Goal: Obtain resource: Obtain resource

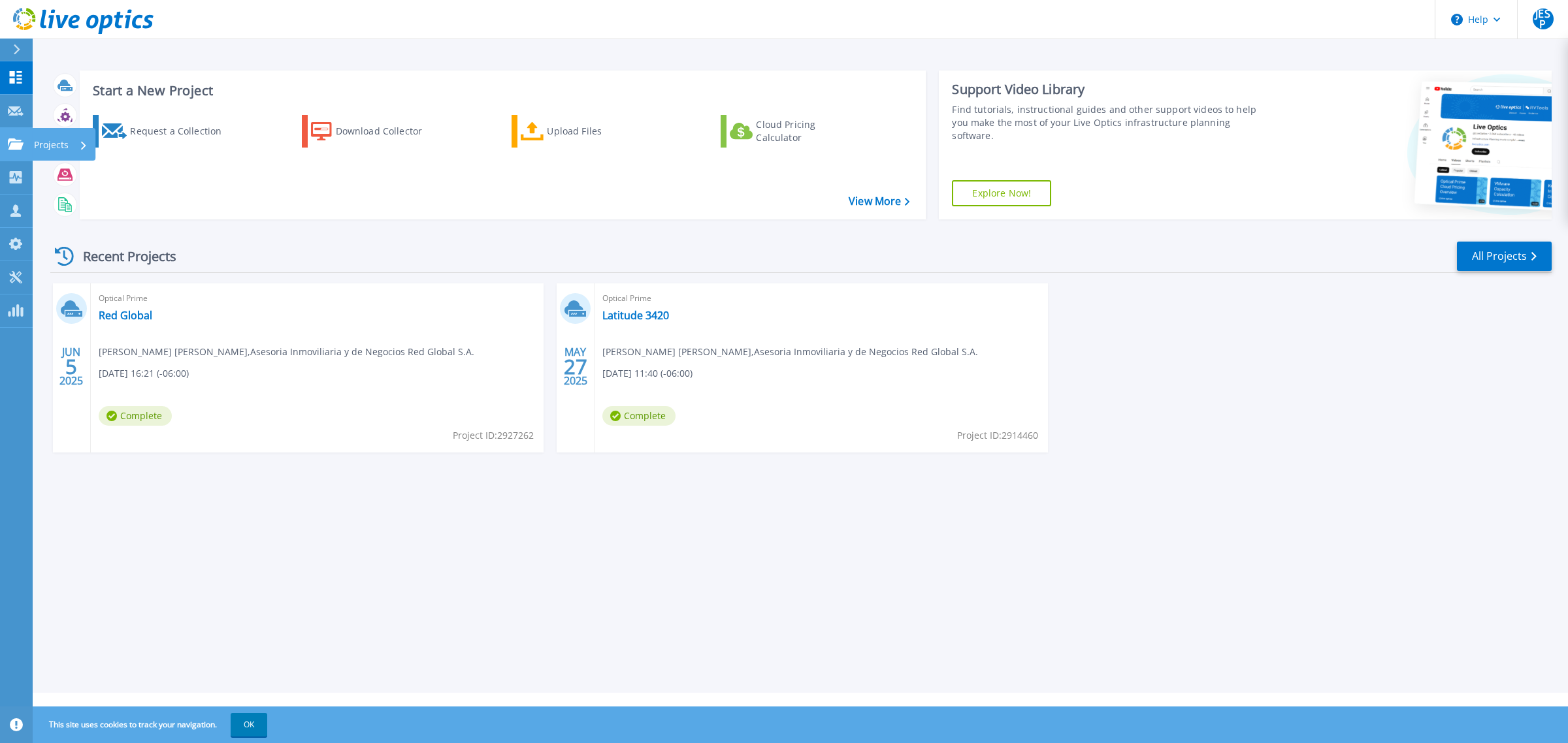
click at [49, 144] on p "Projects" at bounding box center [51, 145] width 34 height 34
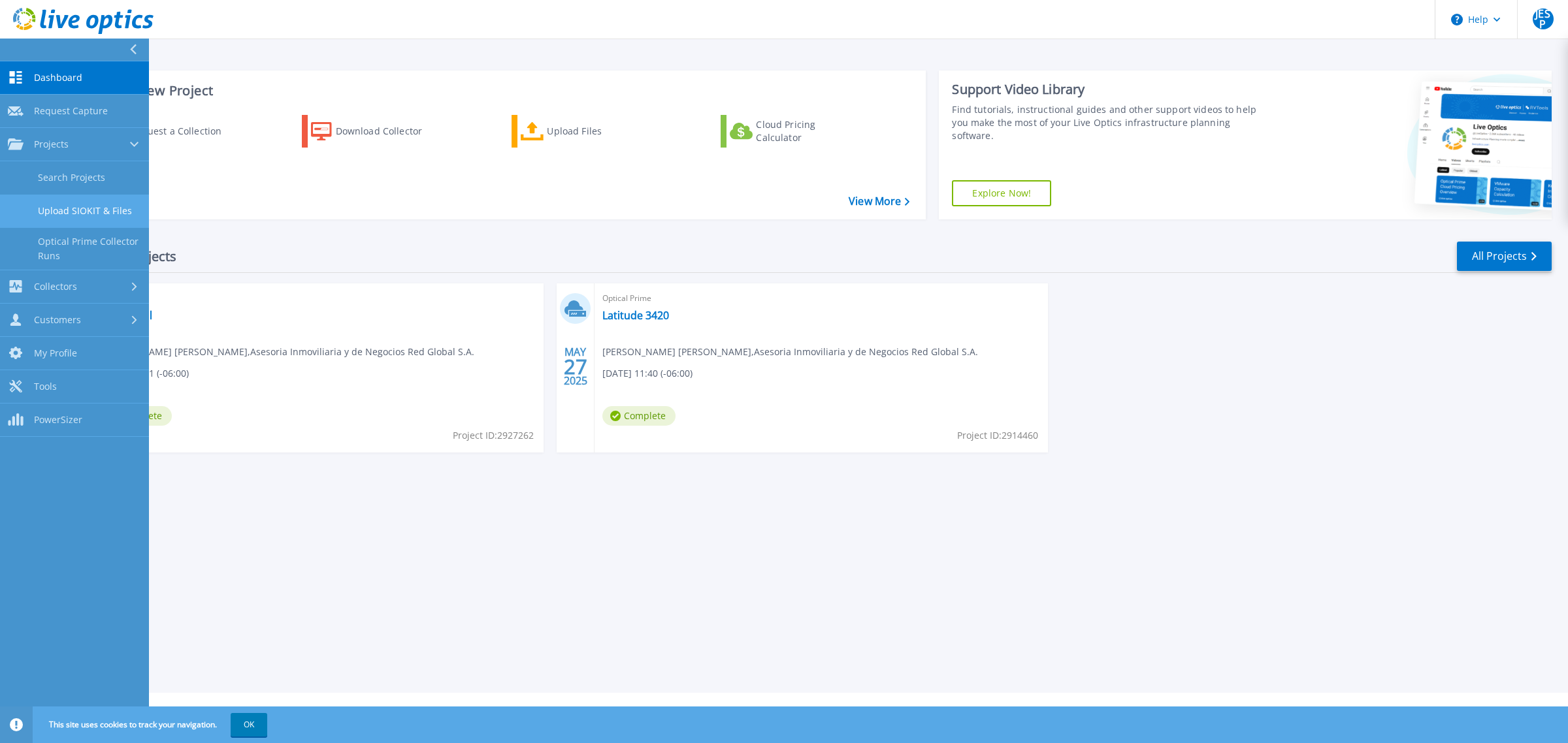
click at [119, 213] on link "Upload SIOKIT & Files" at bounding box center [75, 212] width 149 height 34
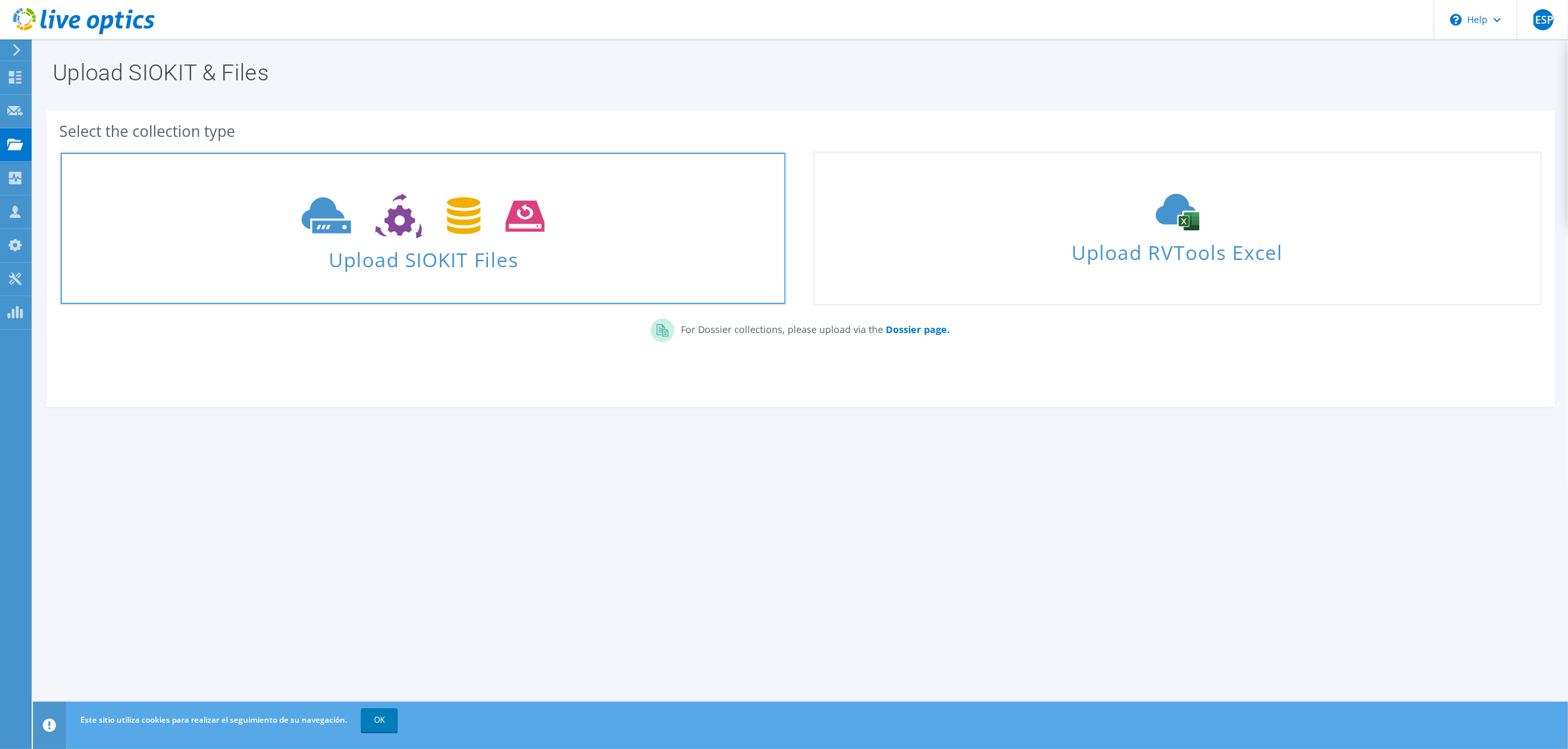
click at [416, 262] on span "Upload SIOKIT Files" at bounding box center [423, 255] width 725 height 28
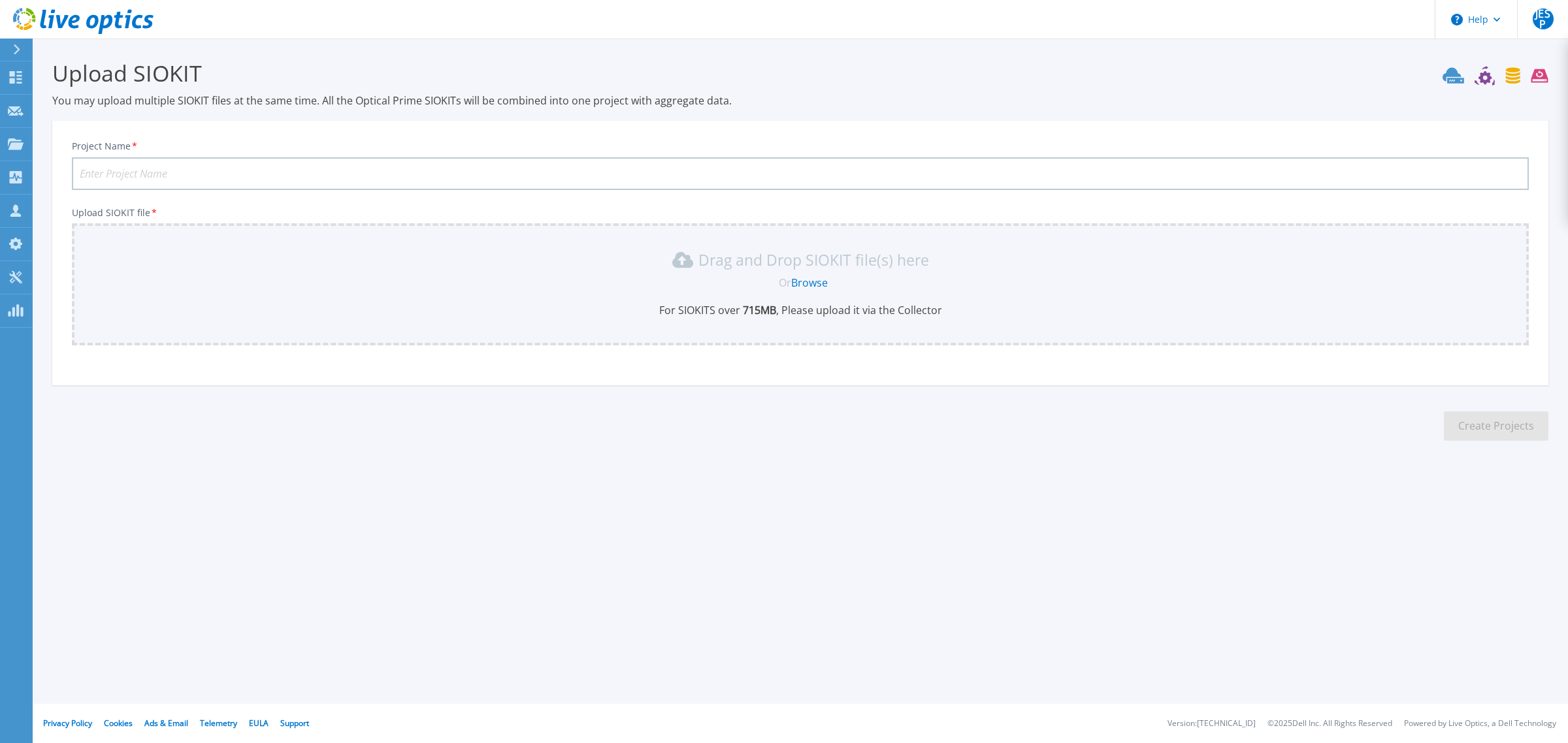
click at [203, 171] on input "Project Name *" at bounding box center [800, 173] width 1457 height 33
type input "Am"
click at [14, 142] on icon at bounding box center [16, 144] width 16 height 11
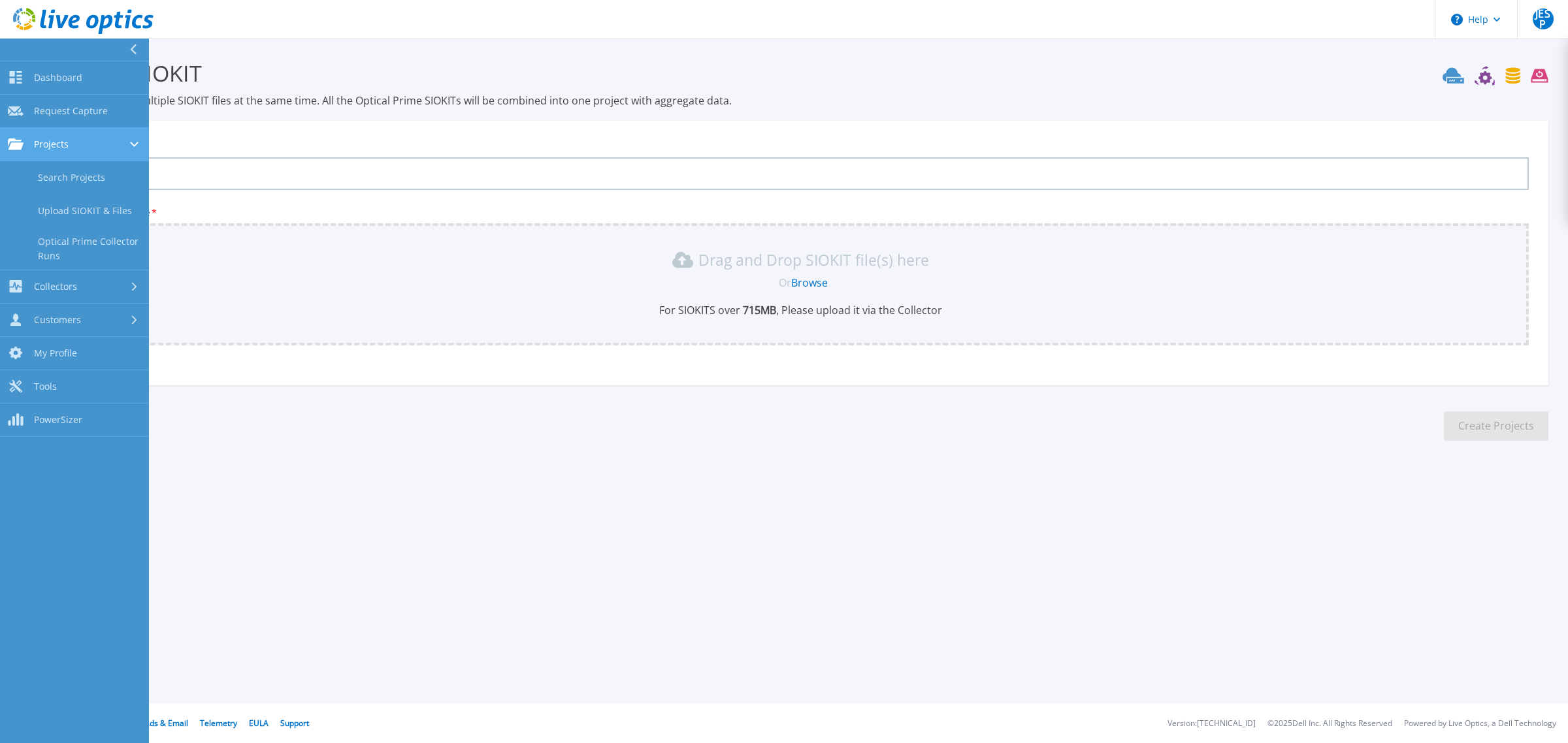
click at [74, 144] on div "Projects" at bounding box center [75, 144] width 133 height 12
click at [74, 146] on div "Projects" at bounding box center [75, 144] width 133 height 12
click at [73, 175] on link "Search Projects" at bounding box center [75, 178] width 149 height 34
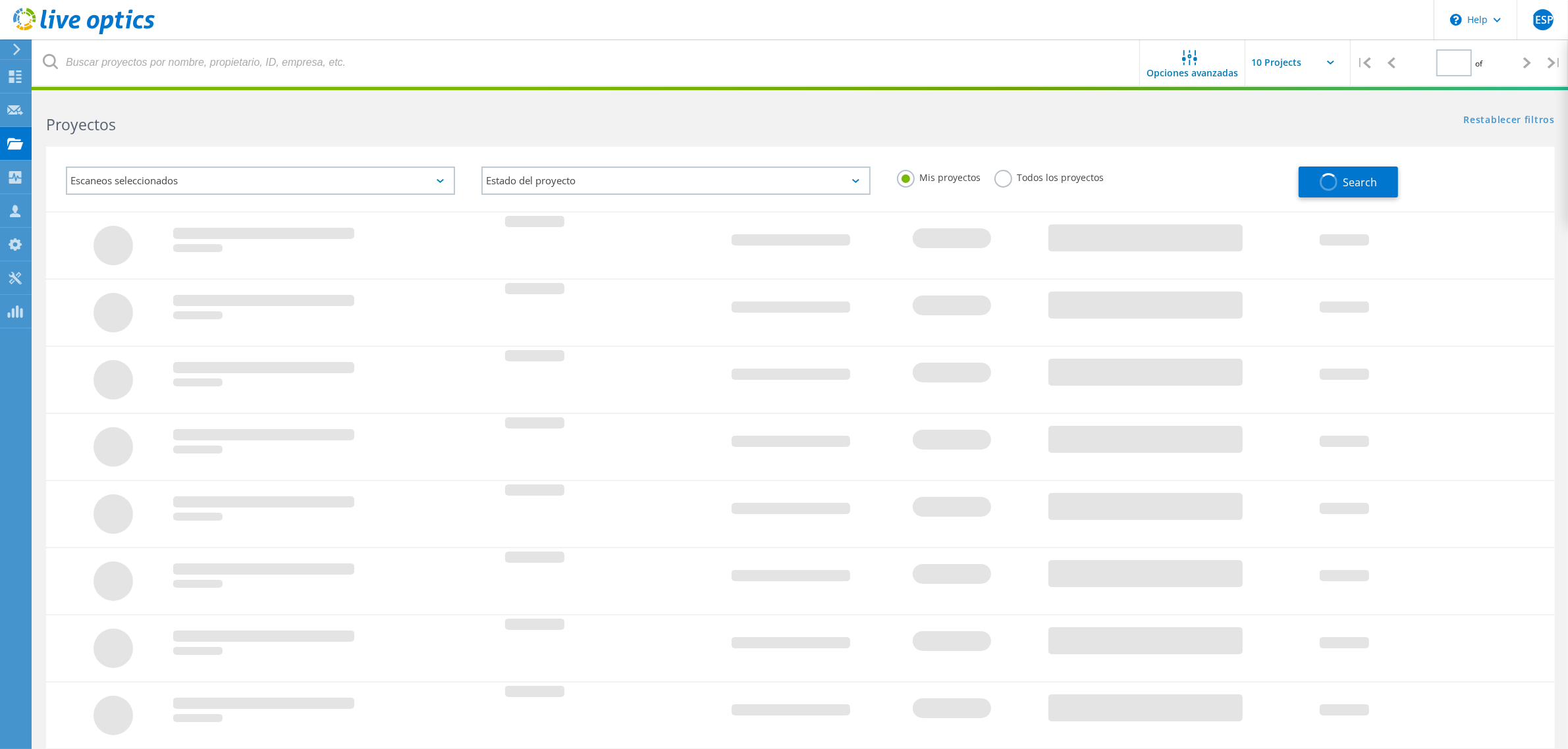
type input "1"
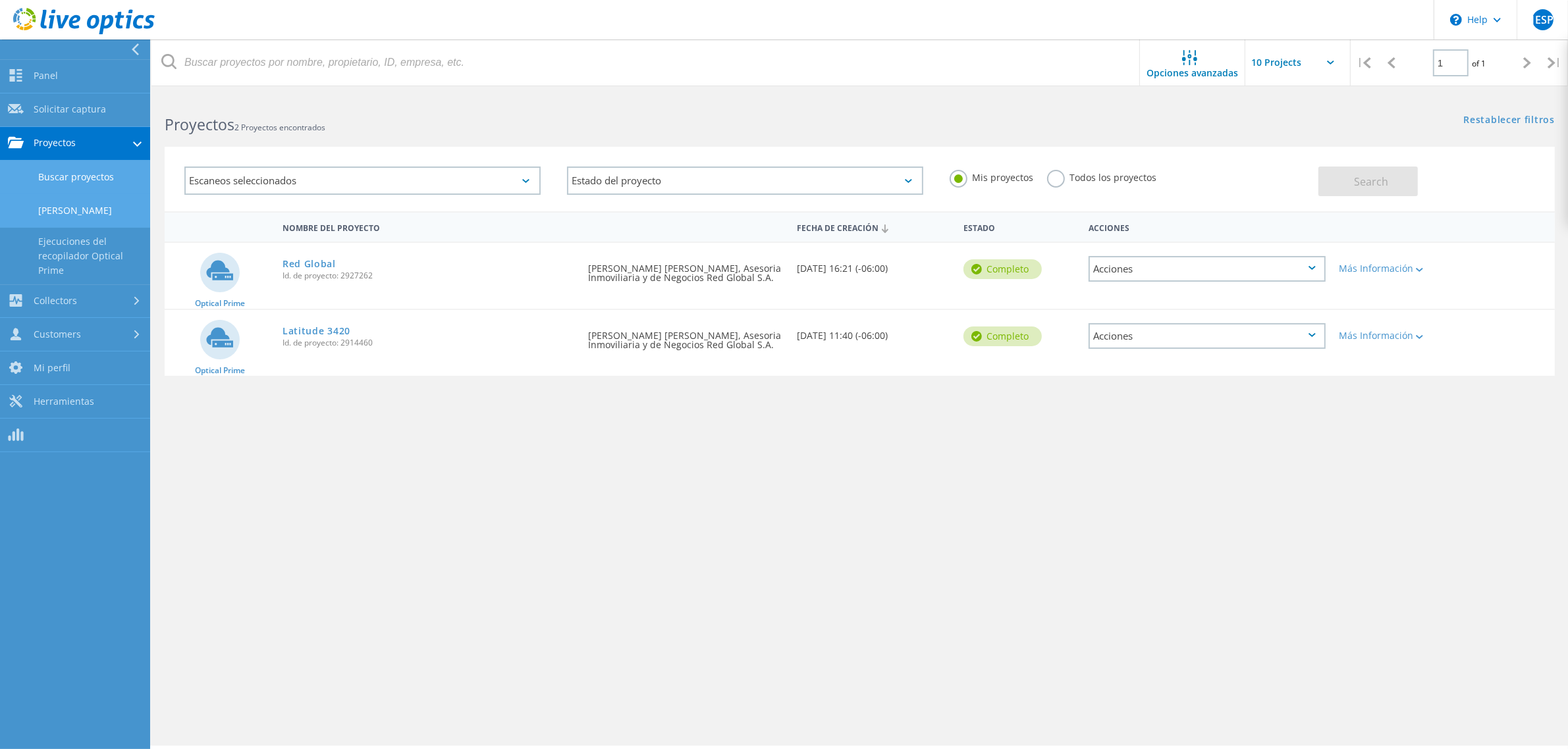
click at [82, 212] on link "Cargar SIOKIT" at bounding box center [75, 211] width 150 height 34
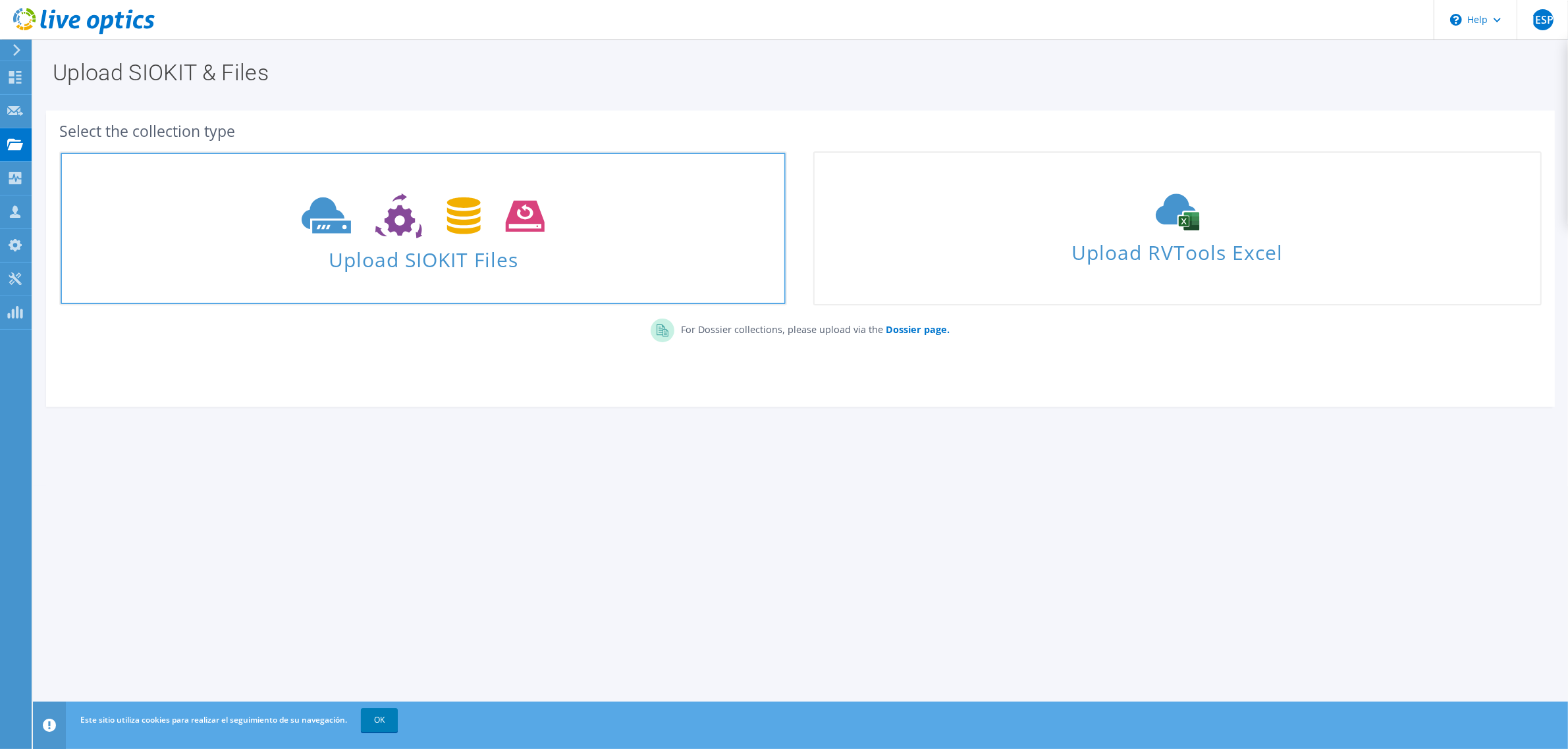
click at [433, 251] on span "Upload SIOKIT Files" at bounding box center [423, 255] width 725 height 28
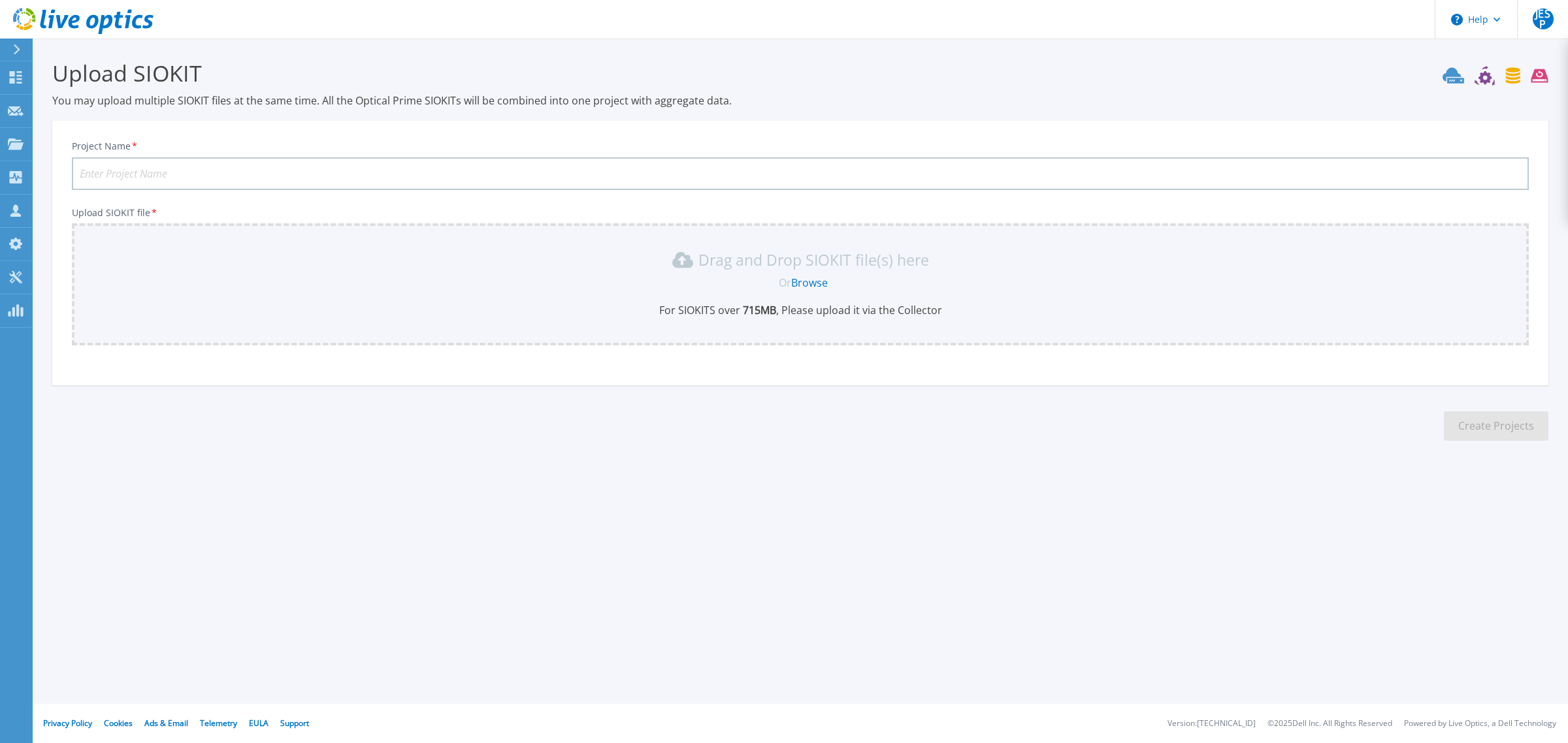
click at [185, 171] on input "Project Name *" at bounding box center [800, 173] width 1457 height 33
type input "AMERICAN DATA"
click at [814, 283] on link "Browse" at bounding box center [810, 283] width 37 height 14
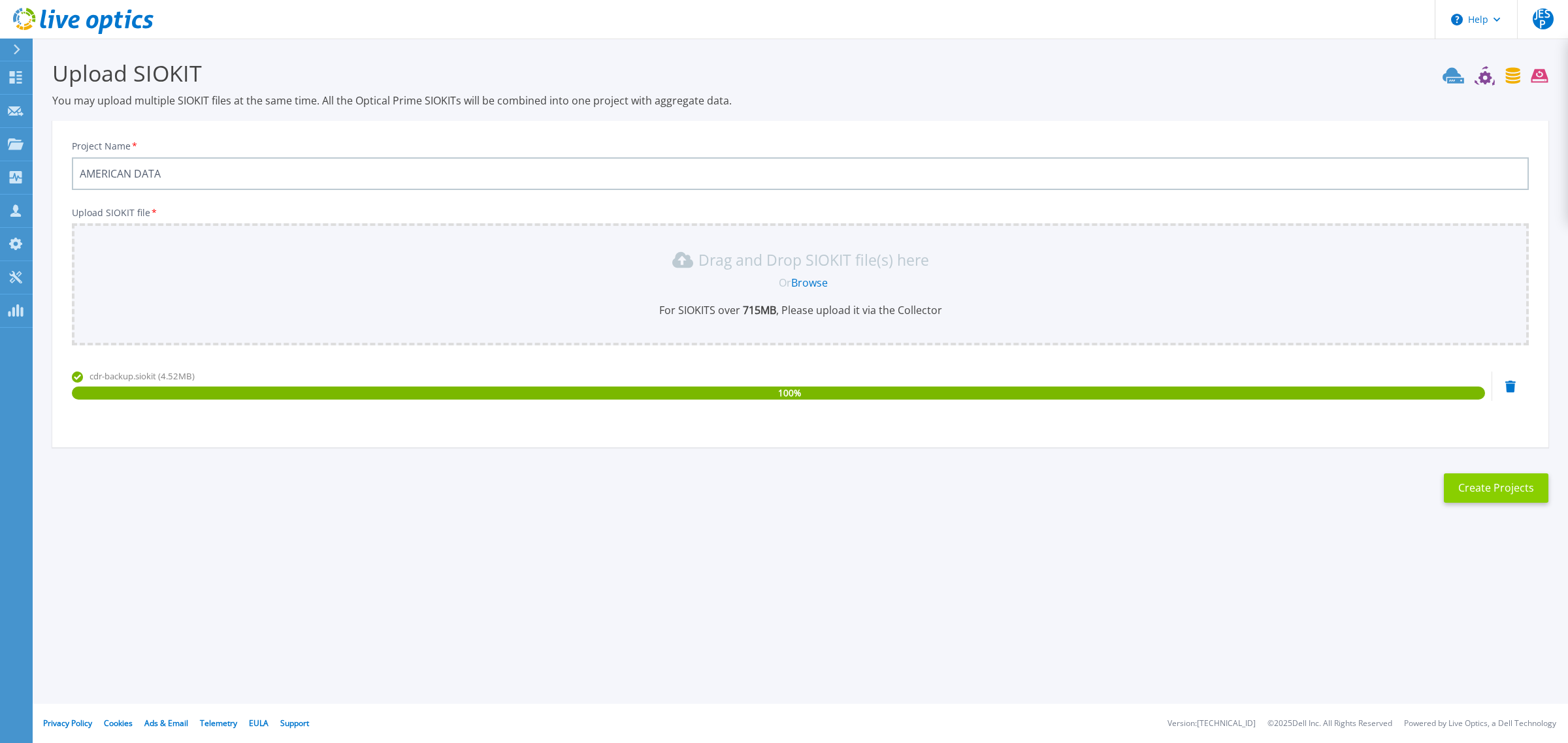
click at [1483, 490] on button "Create Projects" at bounding box center [1496, 488] width 104 height 30
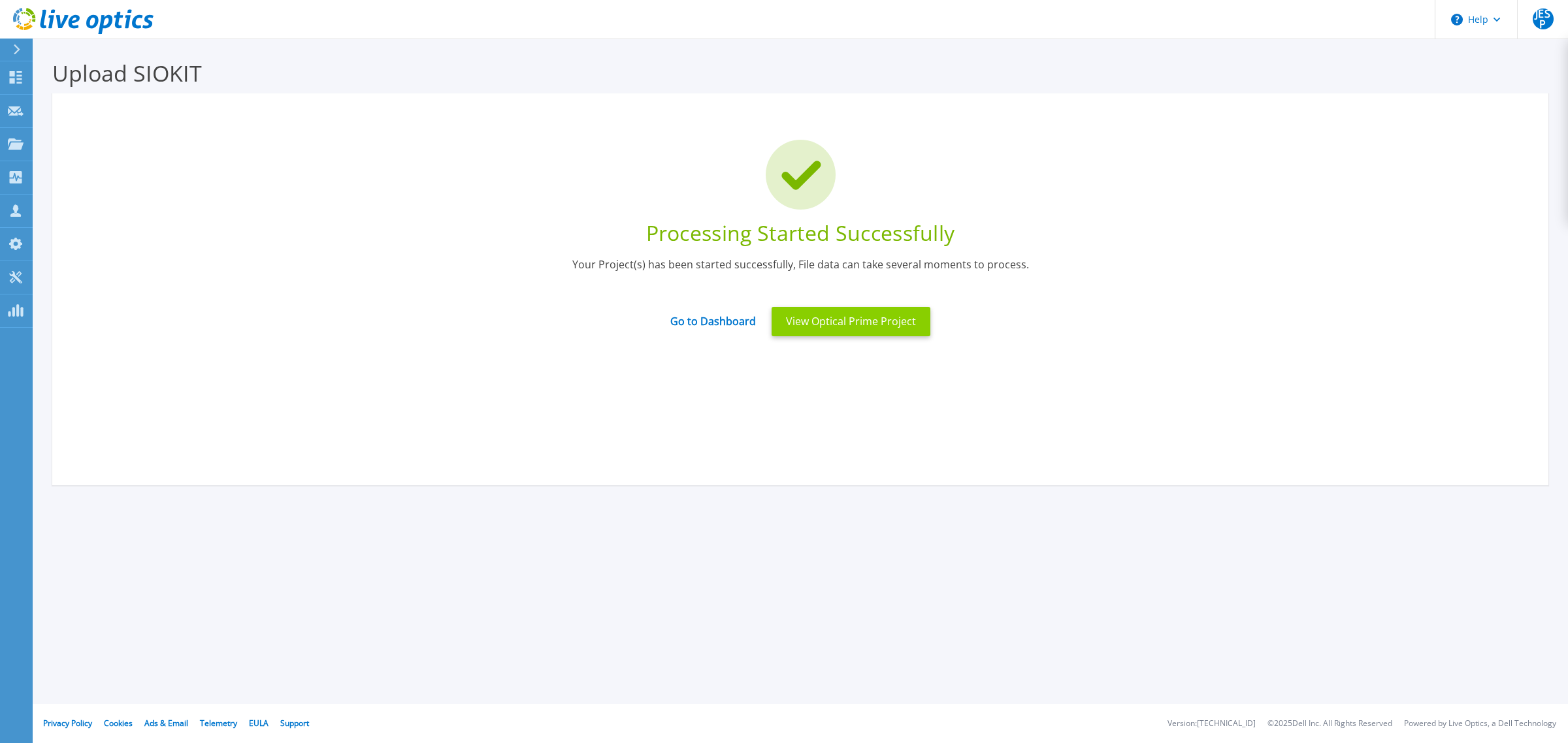
click at [846, 324] on button "View Optical Prime Project" at bounding box center [851, 321] width 159 height 30
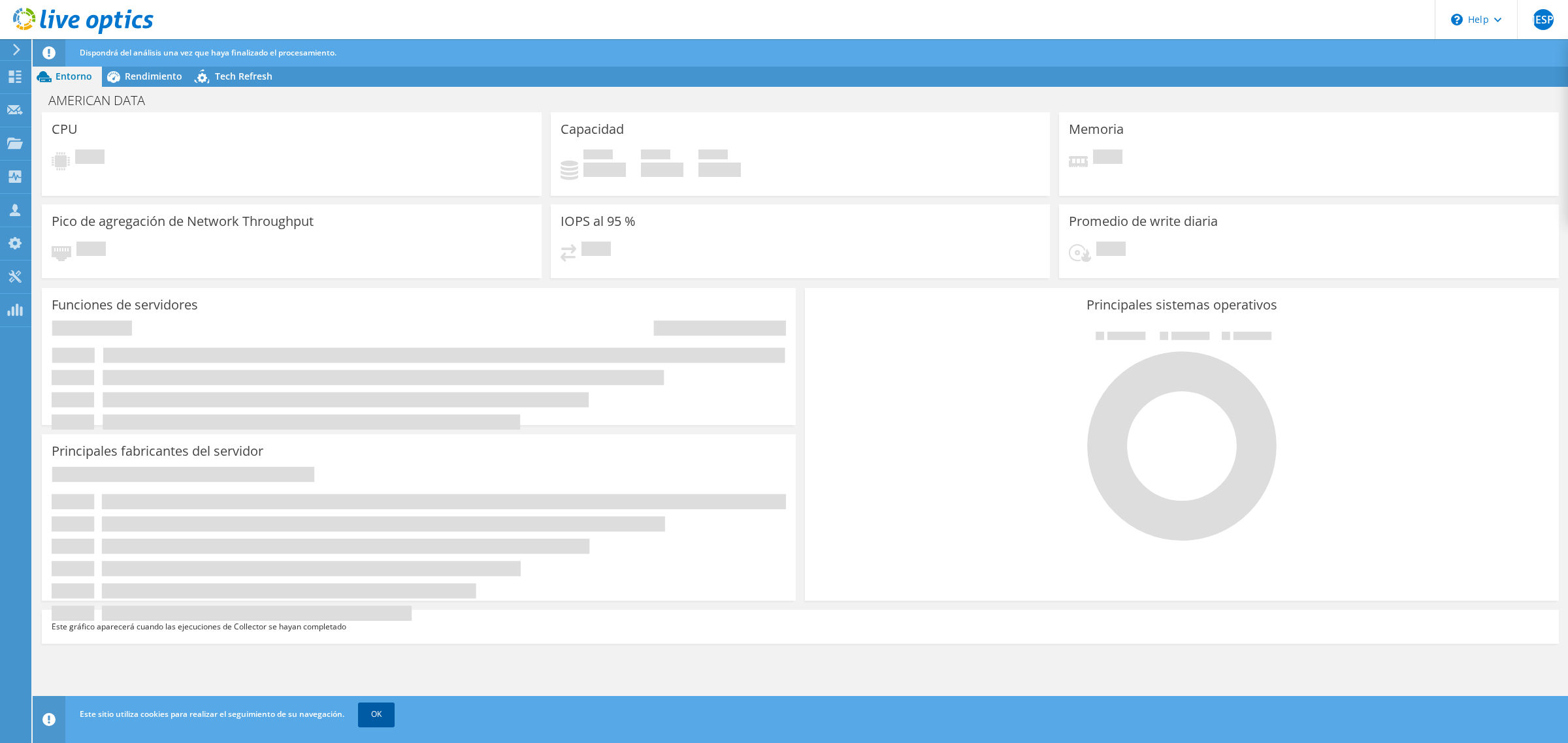
click at [383, 716] on link "OK" at bounding box center [377, 714] width 37 height 23
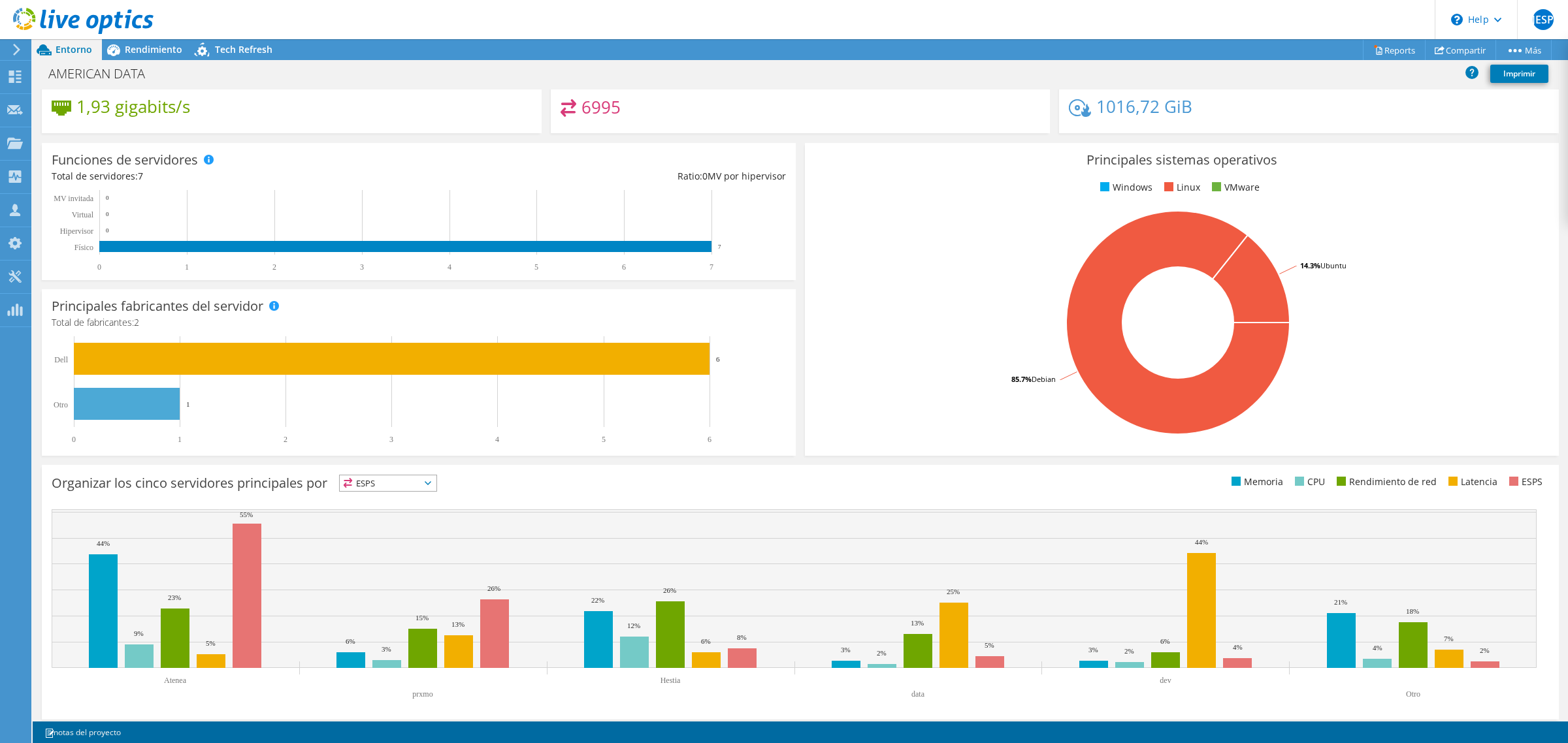
scroll to position [127, 0]
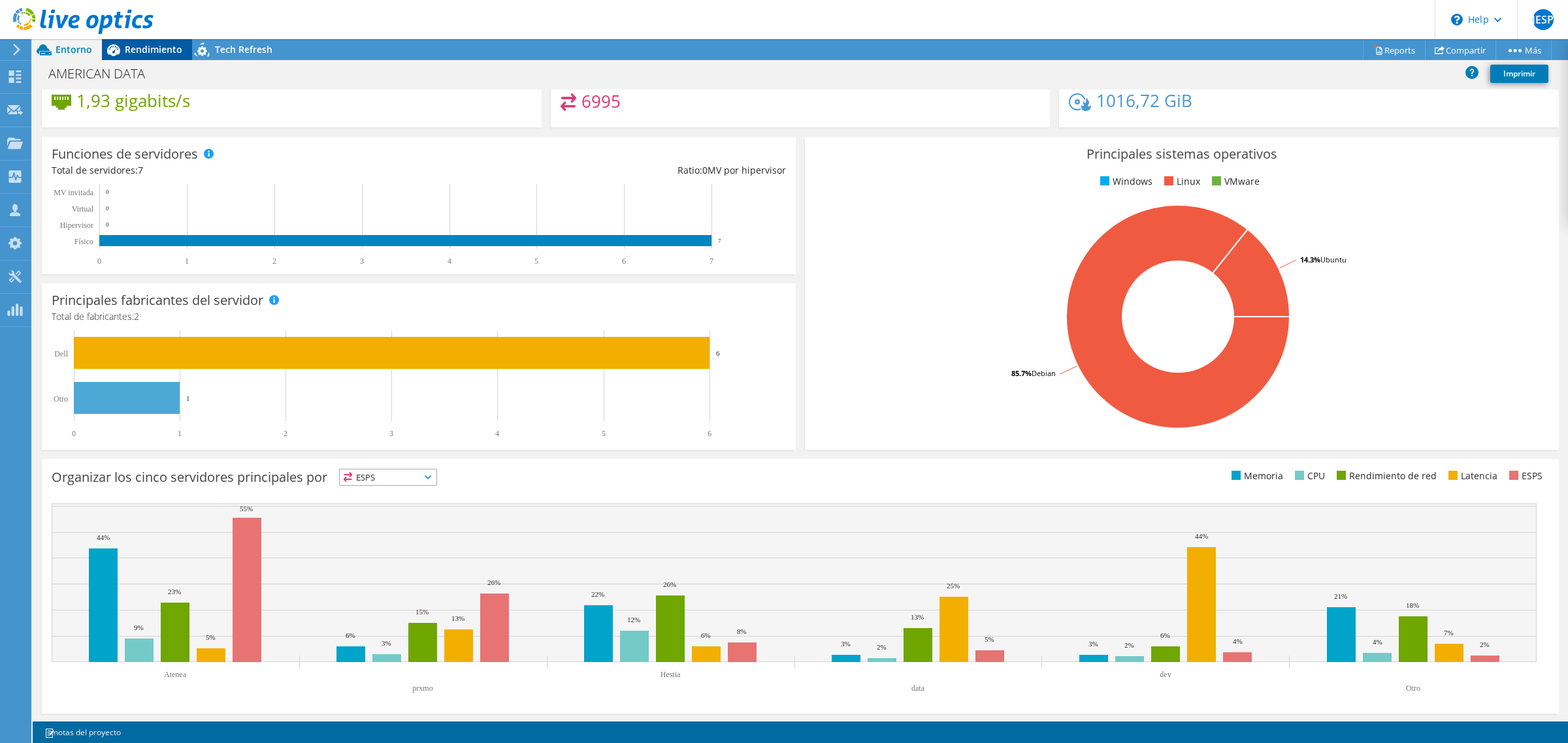
click at [150, 50] on span "Rendimiento" at bounding box center [154, 49] width 58 height 12
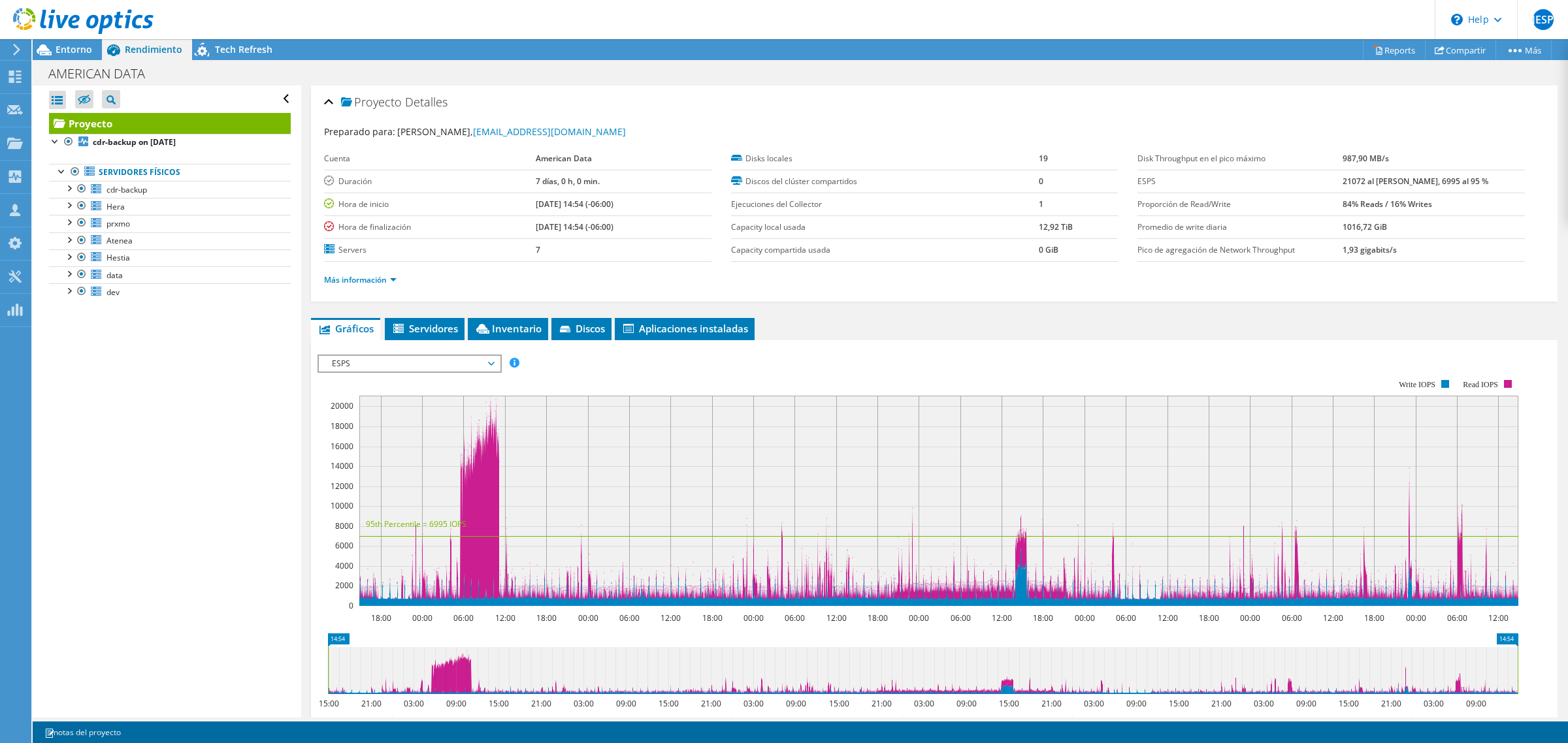
scroll to position [0, 0]
click at [67, 292] on div at bounding box center [68, 290] width 13 height 13
click at [69, 293] on div at bounding box center [68, 290] width 13 height 13
click at [67, 276] on div at bounding box center [68, 273] width 13 height 13
click at [67, 275] on div at bounding box center [68, 273] width 13 height 13
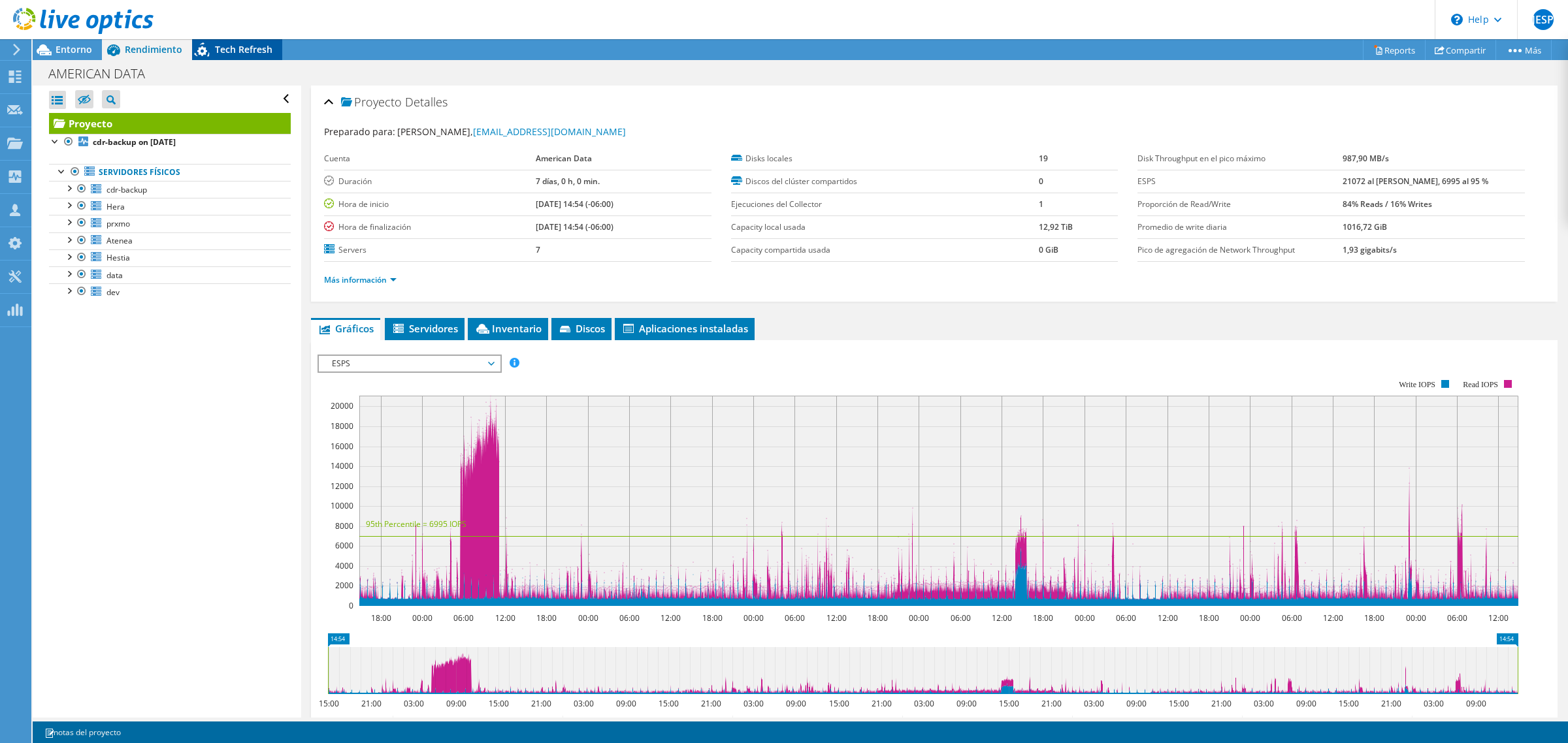
click at [222, 47] on span "Tech Refresh" at bounding box center [244, 49] width 58 height 12
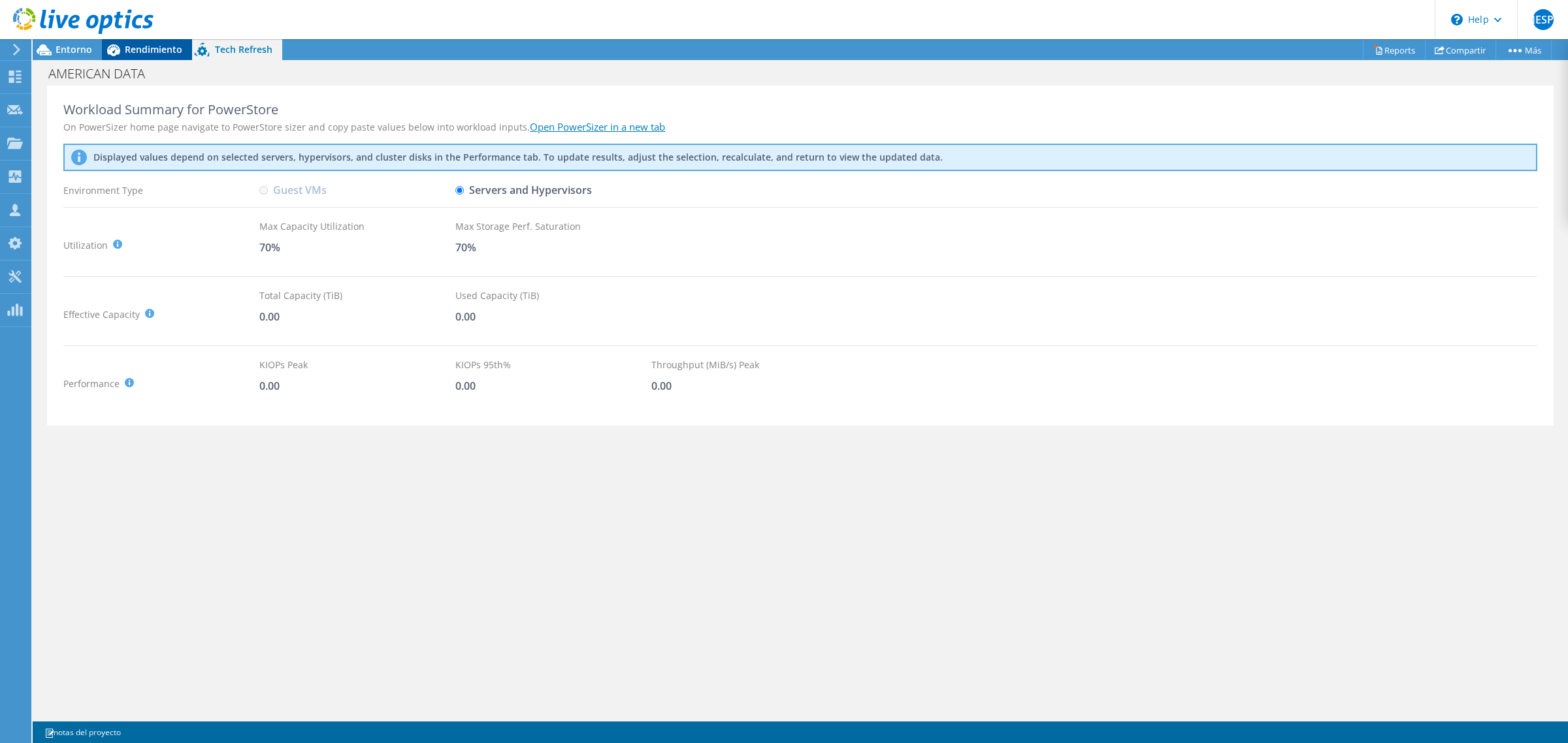
click at [152, 50] on span "Rendimiento" at bounding box center [154, 49] width 58 height 12
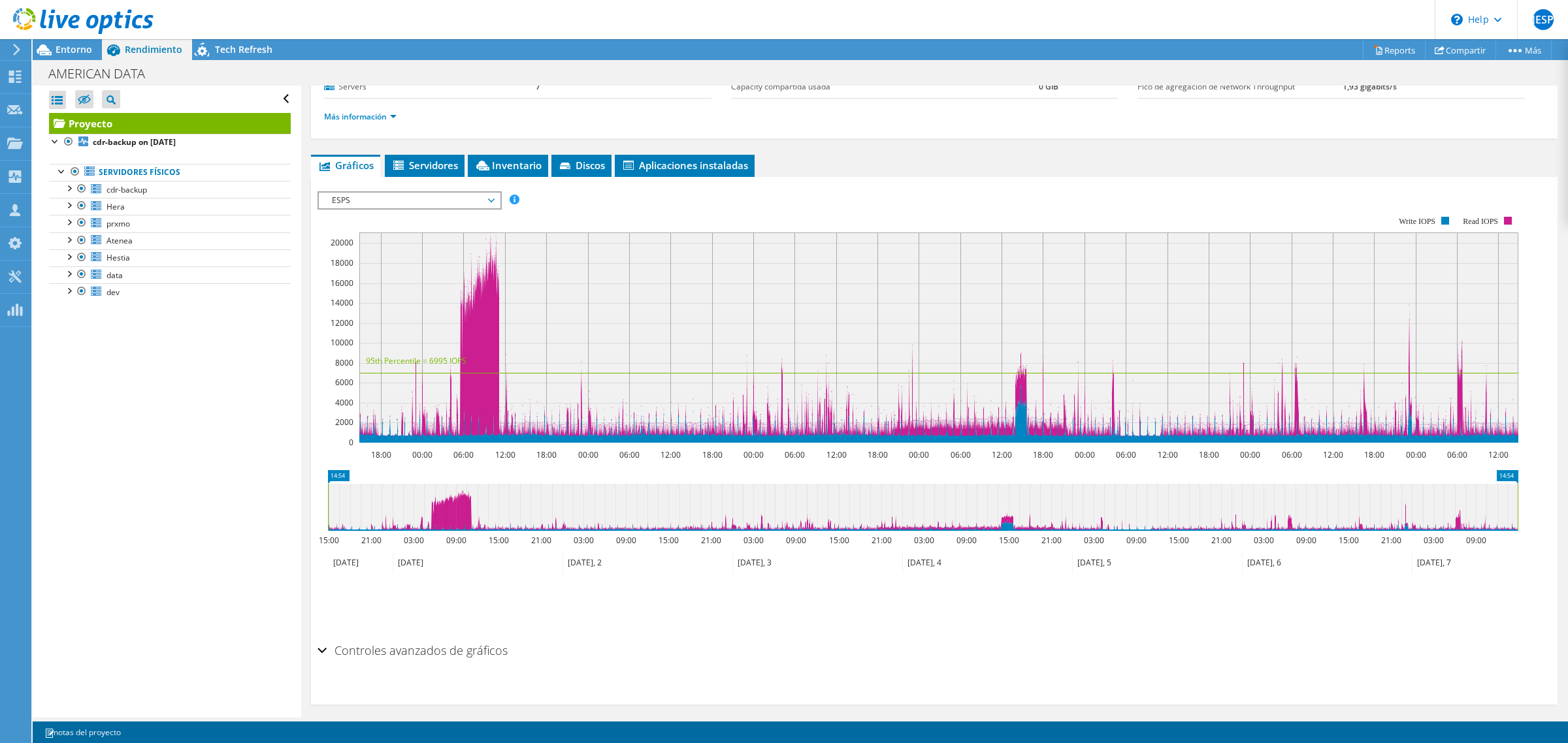
scroll to position [172, 0]
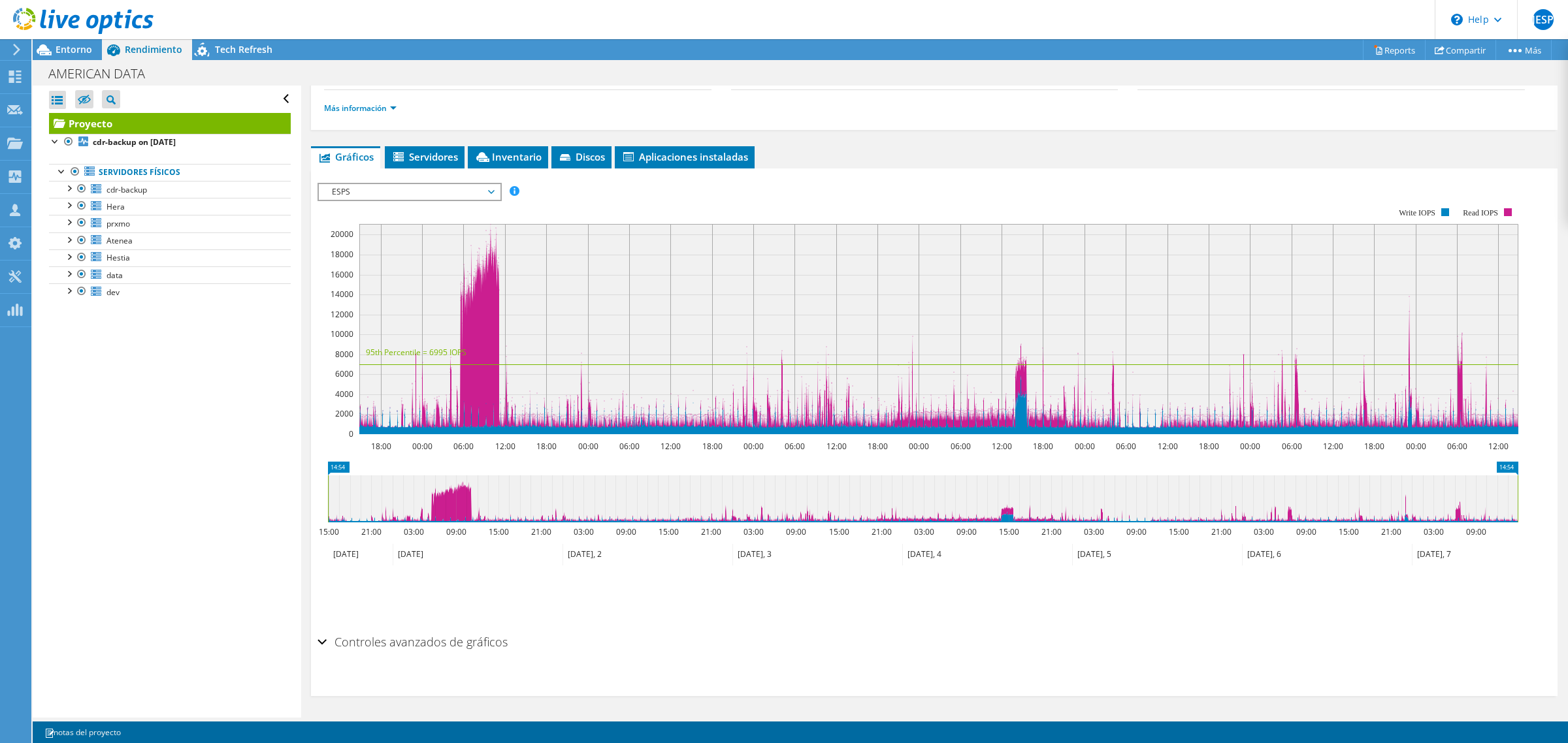
click at [321, 641] on div "Controles avanzados de gráficos" at bounding box center [934, 643] width 1233 height 28
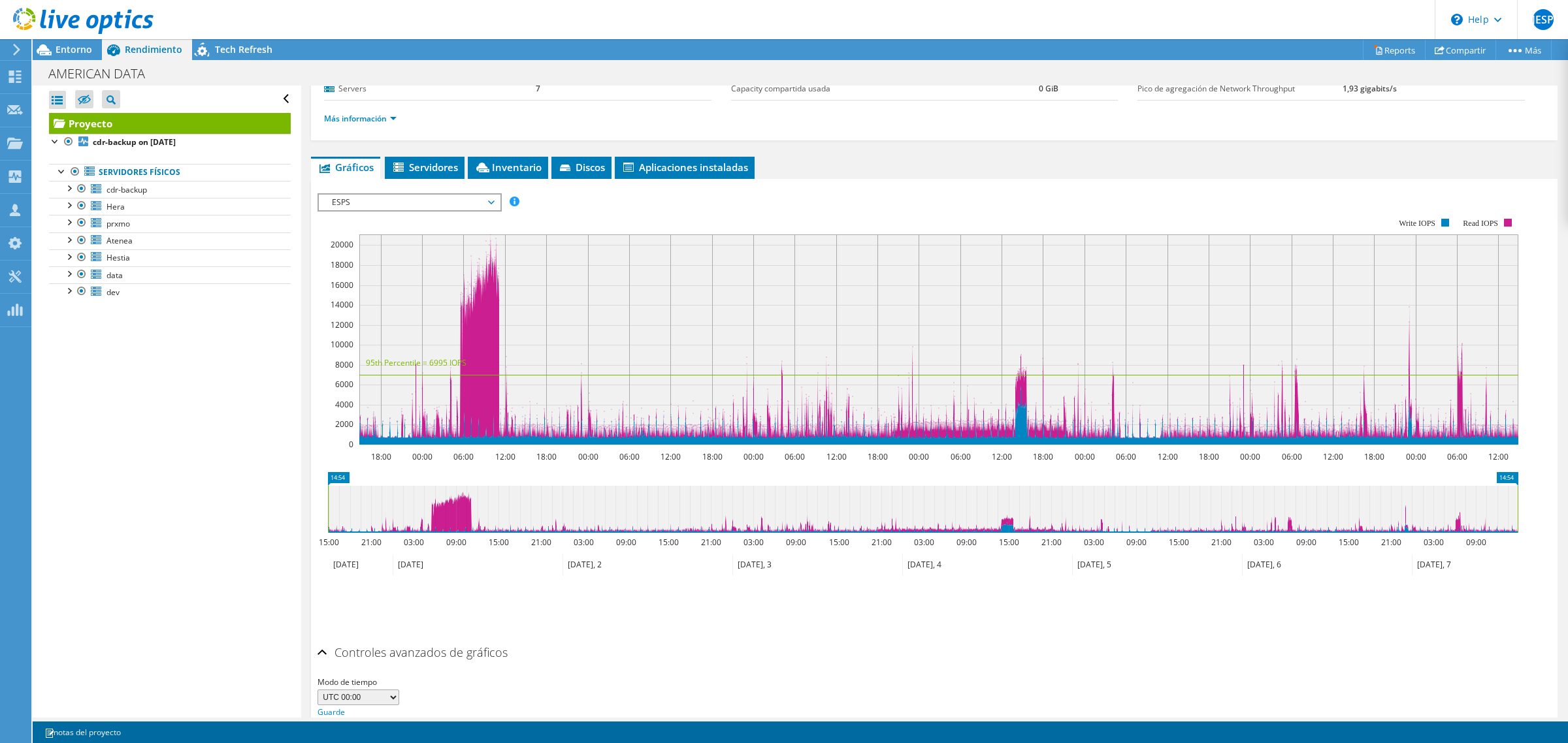
scroll to position [60, 0]
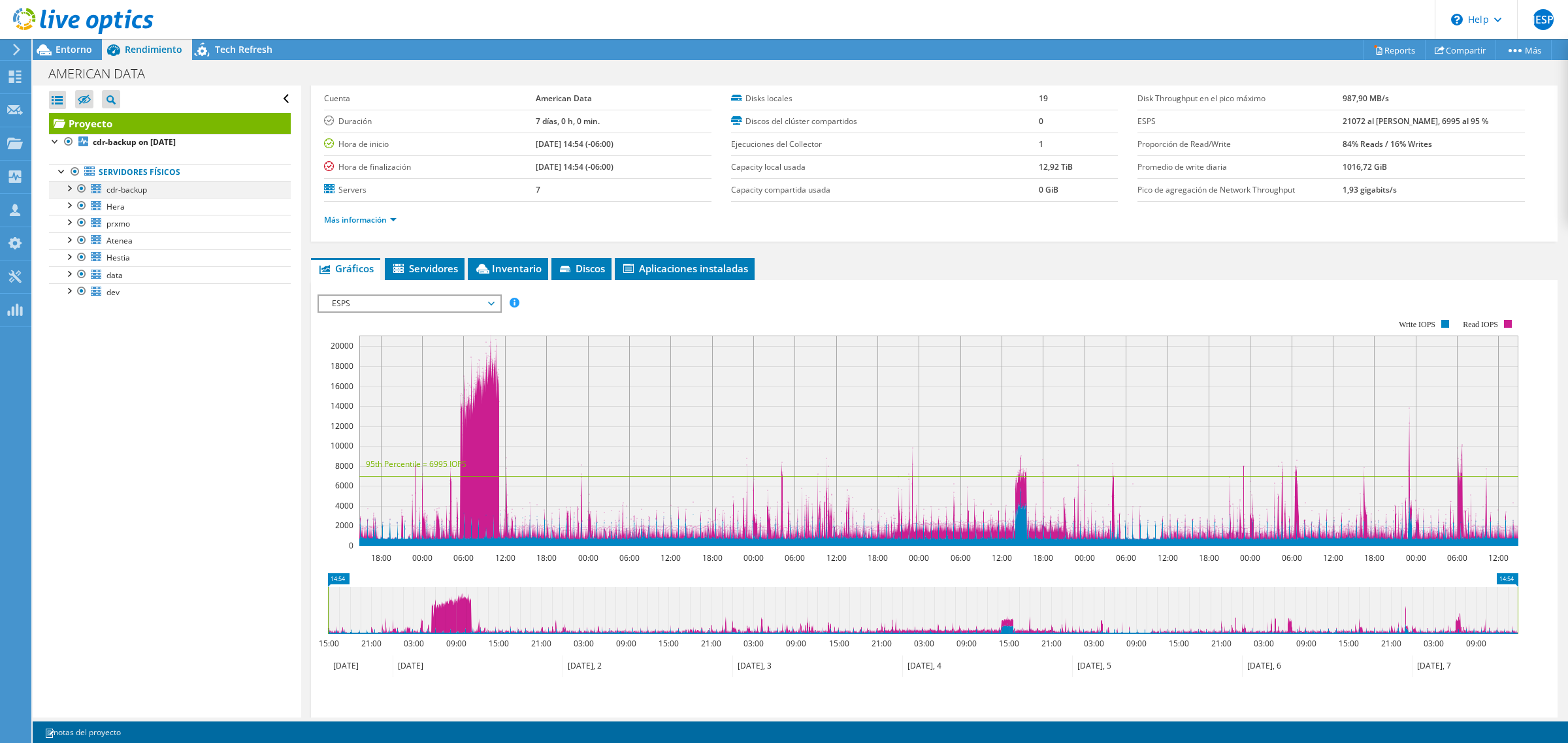
click at [69, 190] on div at bounding box center [68, 188] width 13 height 13
click at [107, 210] on link "sda" at bounding box center [170, 206] width 242 height 17
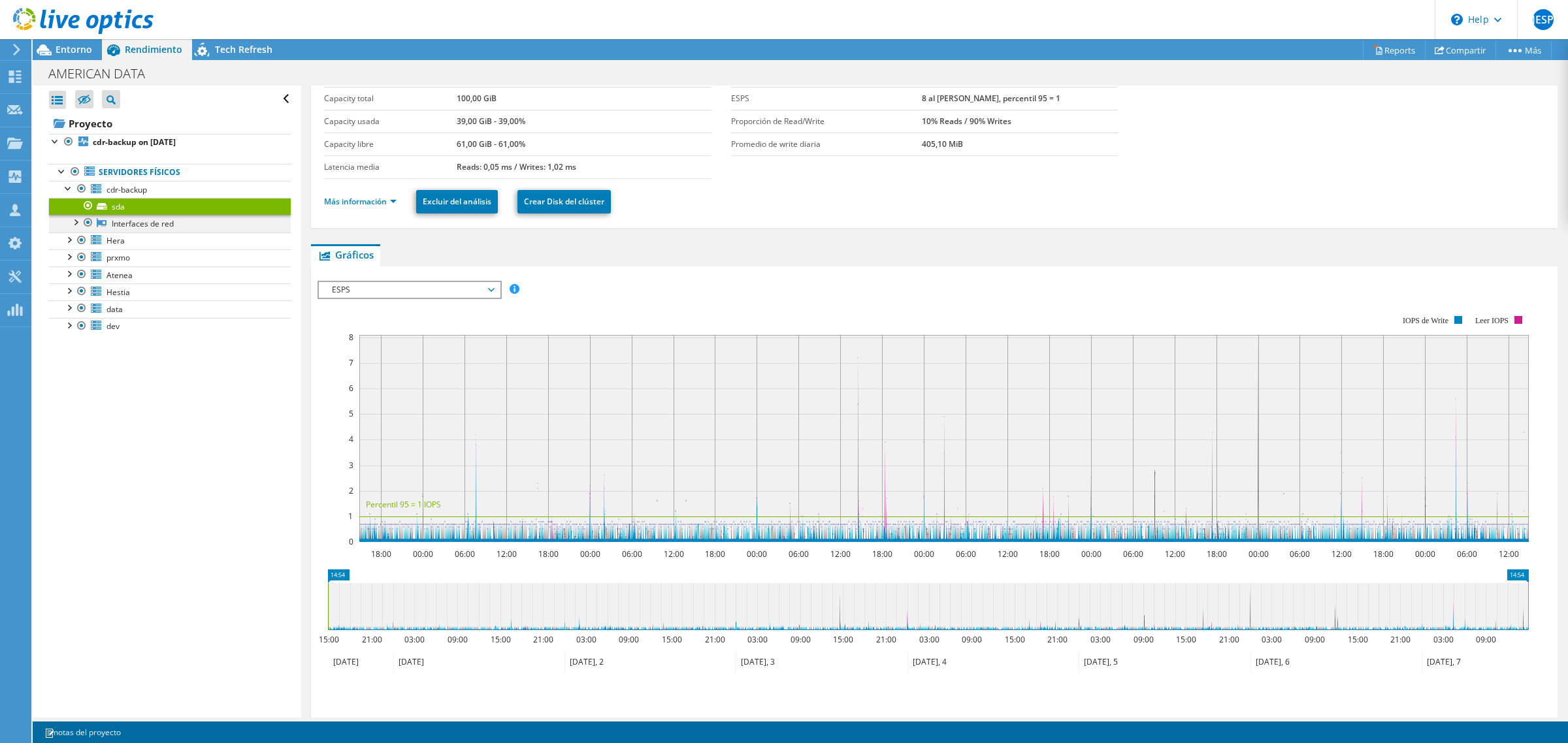
click at [76, 224] on div at bounding box center [75, 221] width 13 height 13
click at [131, 242] on link "ens18" at bounding box center [170, 240] width 242 height 17
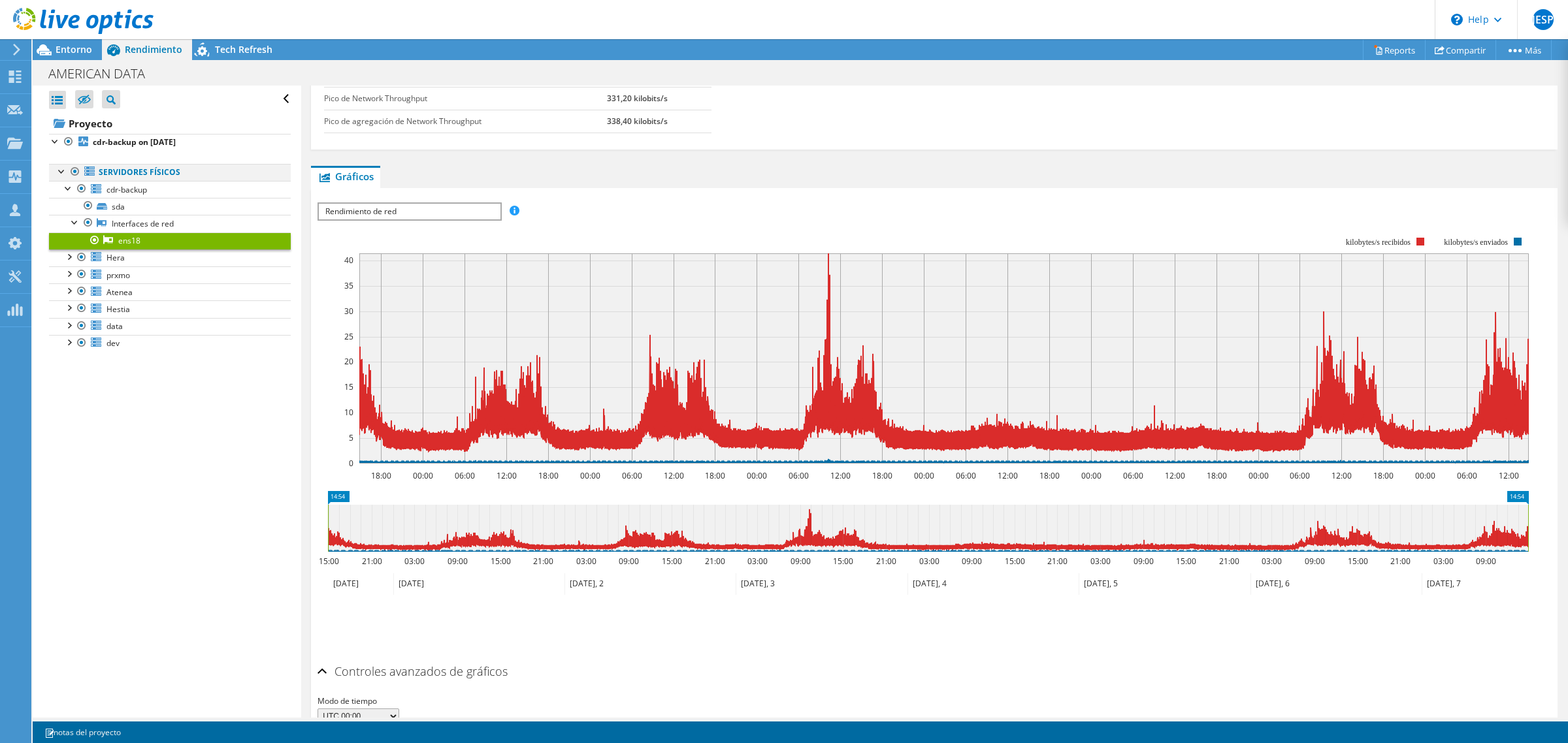
click at [59, 173] on div at bounding box center [62, 171] width 13 height 13
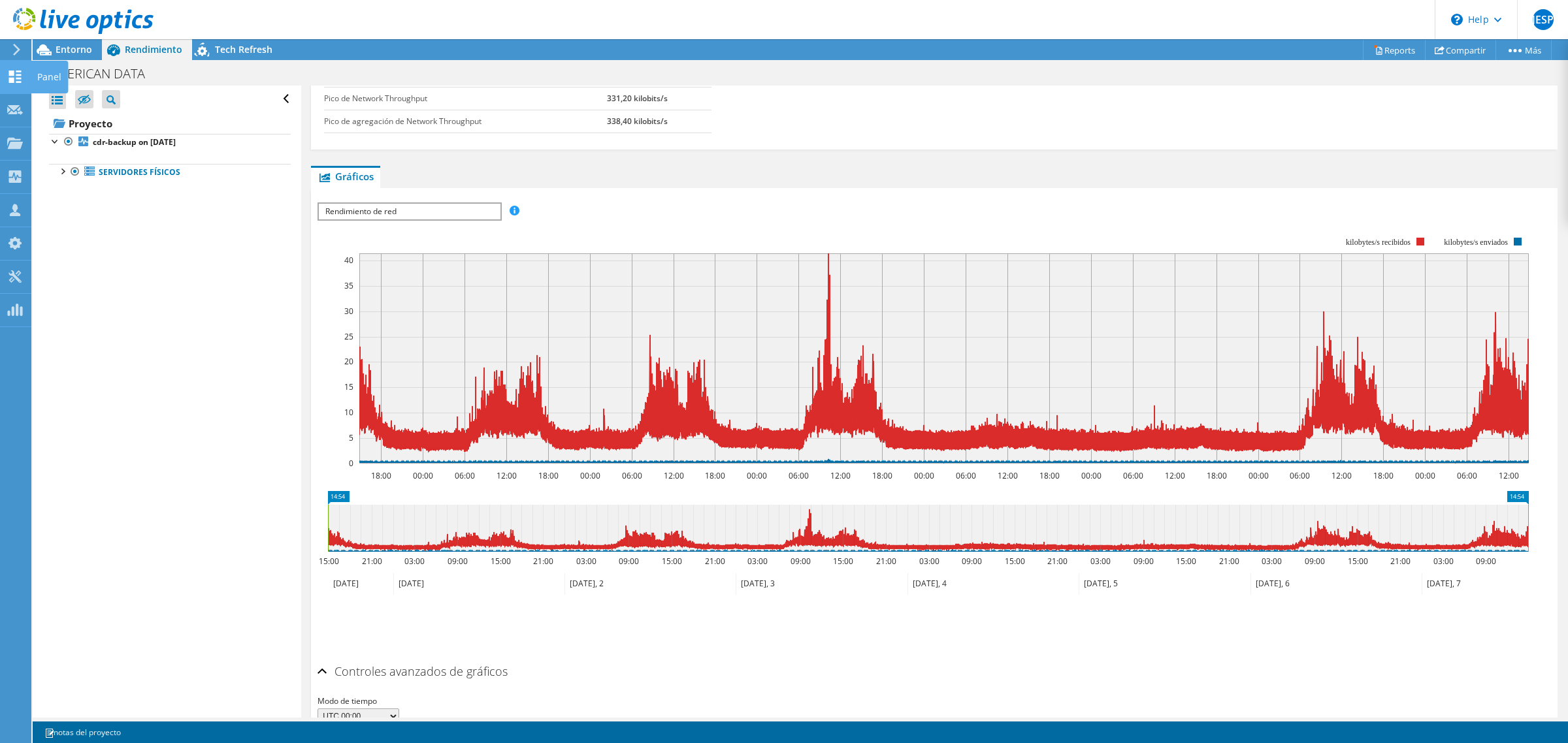
click at [14, 75] on icon at bounding box center [15, 76] width 16 height 12
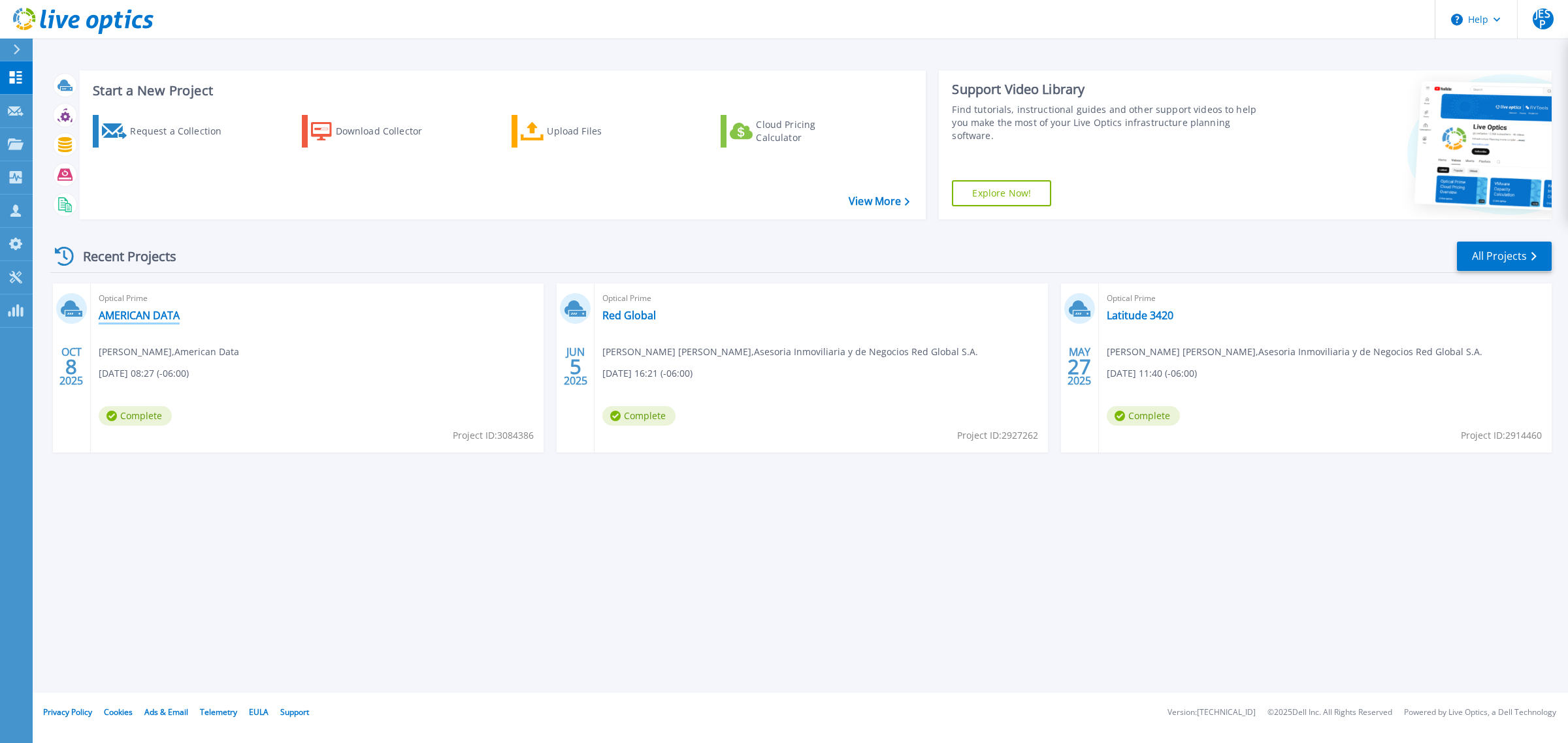
click at [129, 316] on link "AMERICAN DATA" at bounding box center [139, 315] width 81 height 13
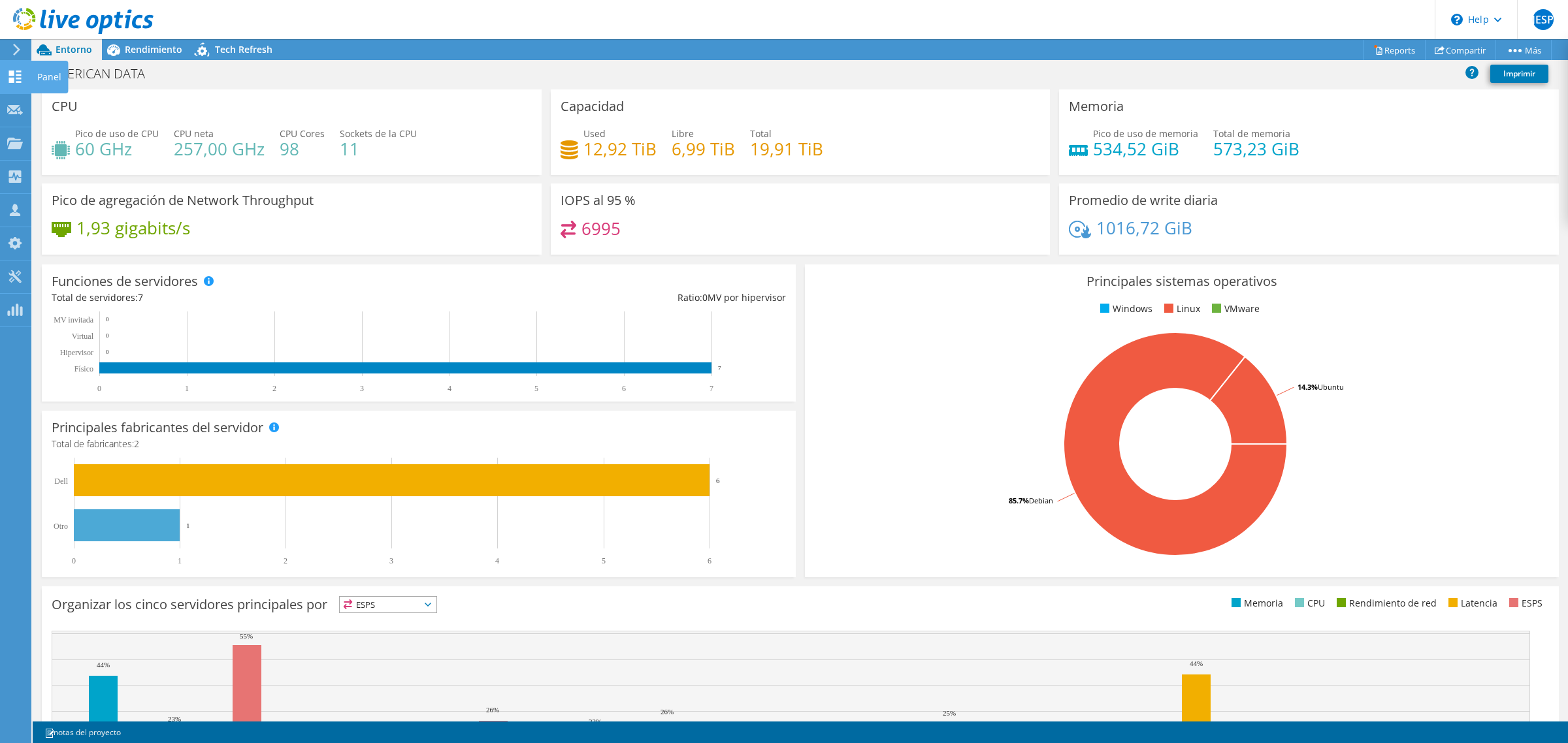
click at [10, 76] on icon at bounding box center [15, 76] width 16 height 12
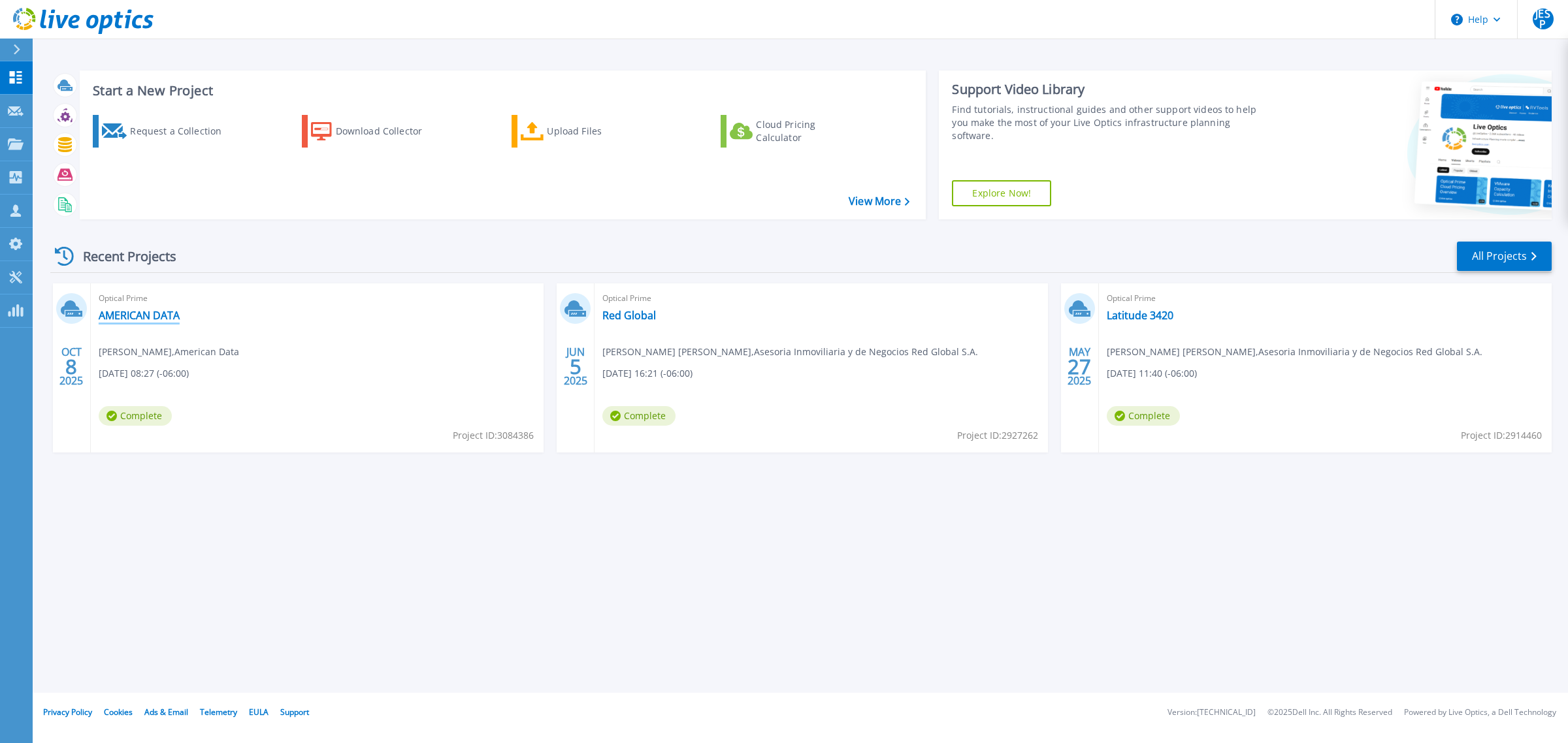
click at [143, 314] on link "AMERICAN DATA" at bounding box center [139, 315] width 81 height 13
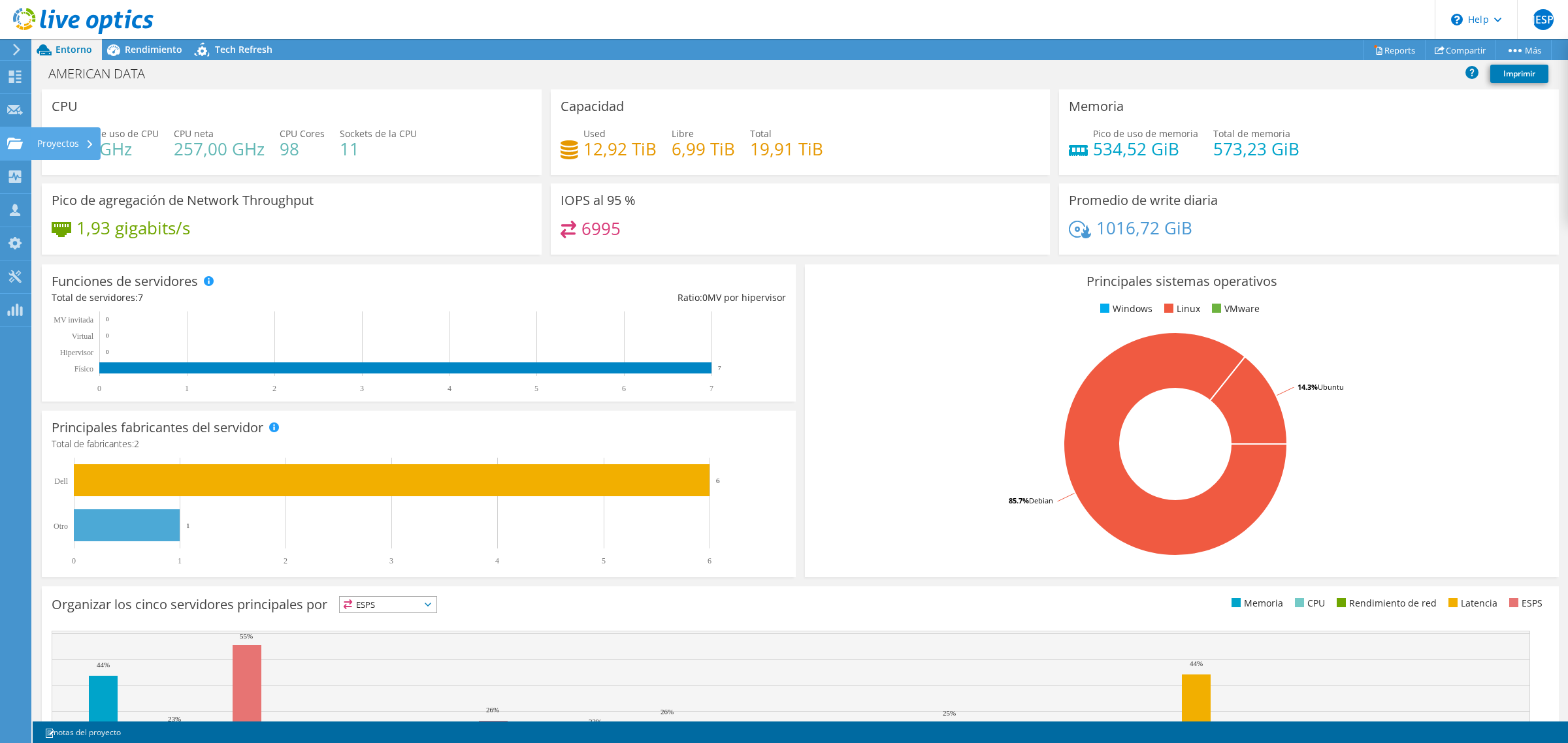
click at [46, 145] on div "Proyectos" at bounding box center [65, 143] width 70 height 33
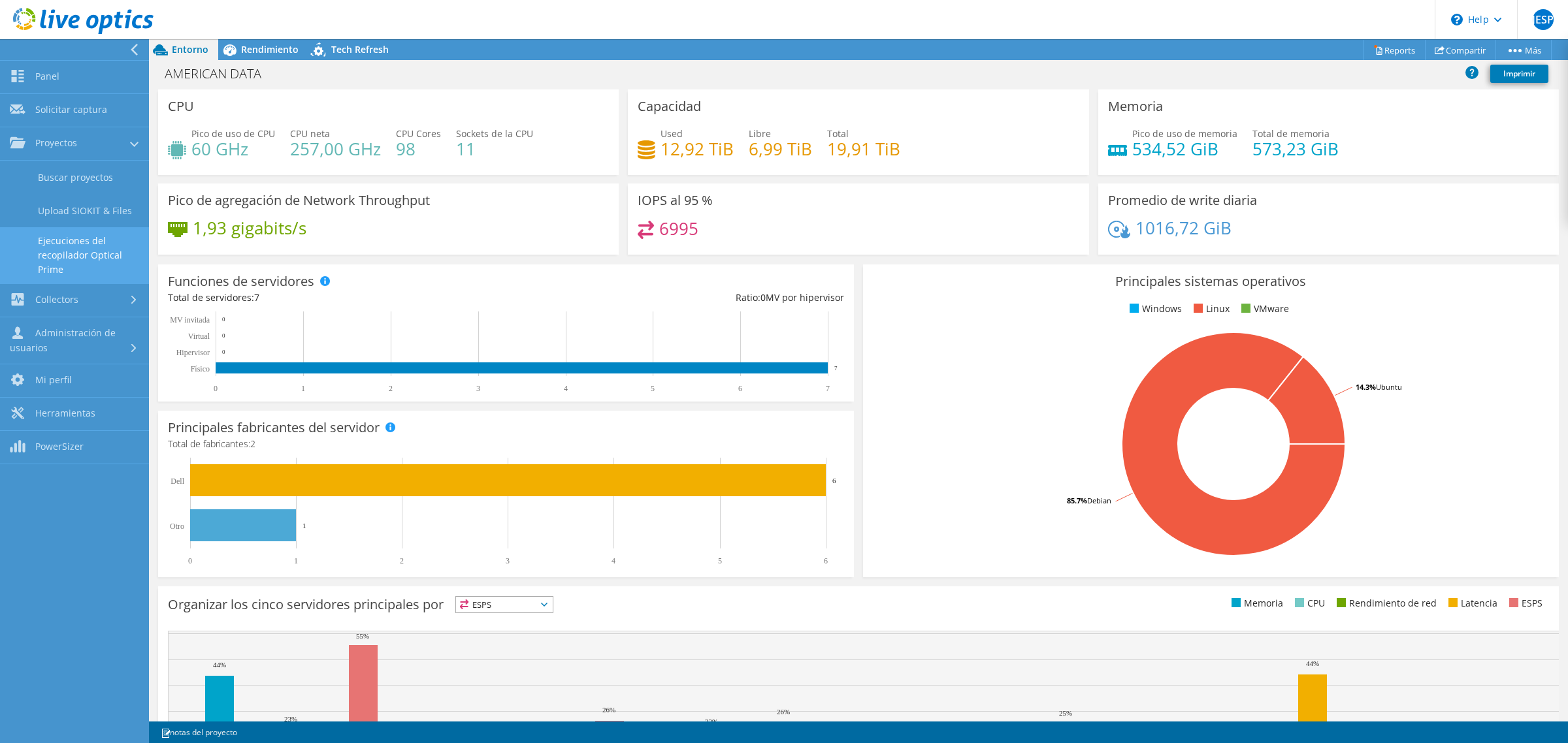
click at [72, 240] on link "Ejecuciones del recopilador Optical Prime" at bounding box center [75, 256] width 149 height 56
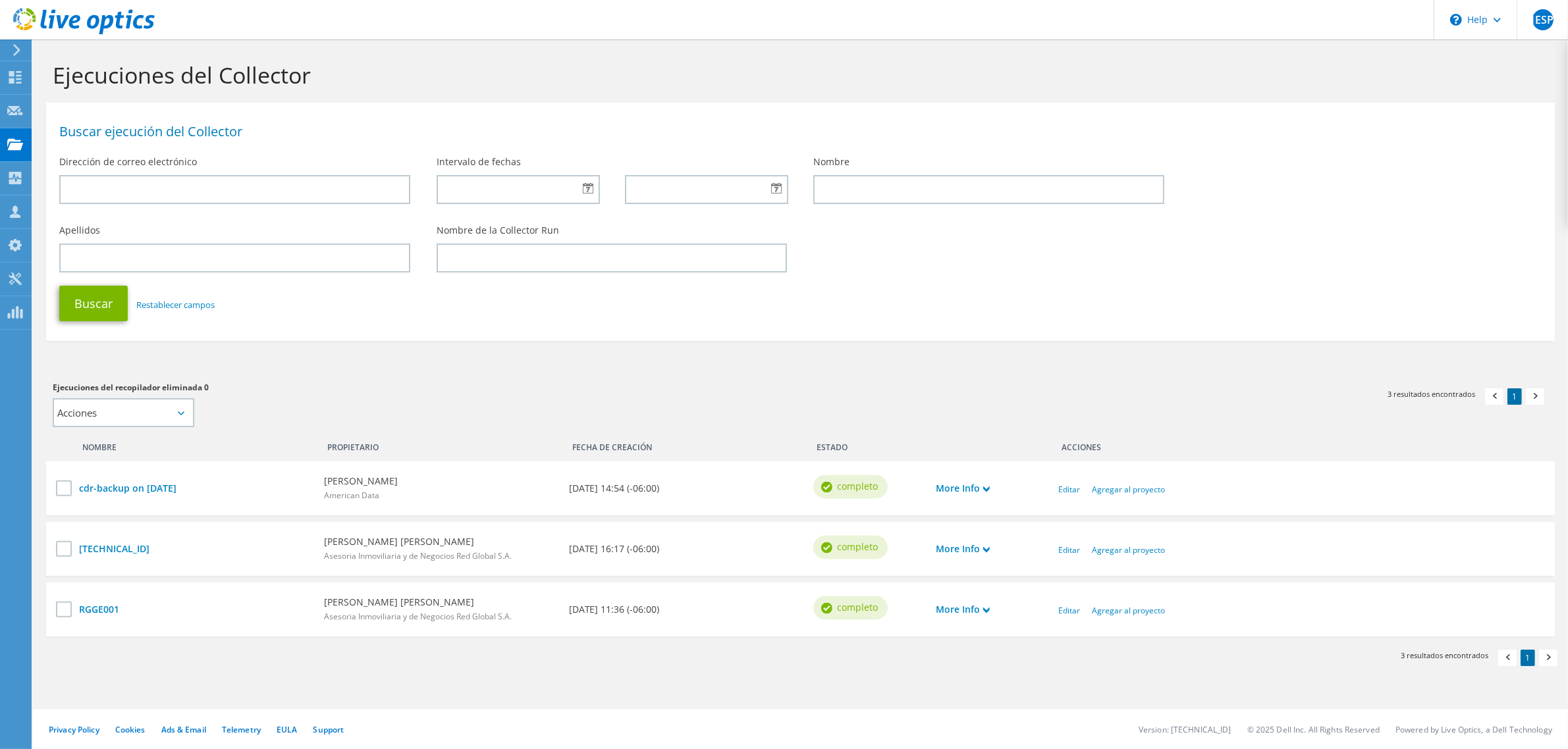
click at [992, 486] on div "More Info" at bounding box center [991, 489] width 123 height 27
click at [987, 487] on use at bounding box center [987, 489] width 6 height 6
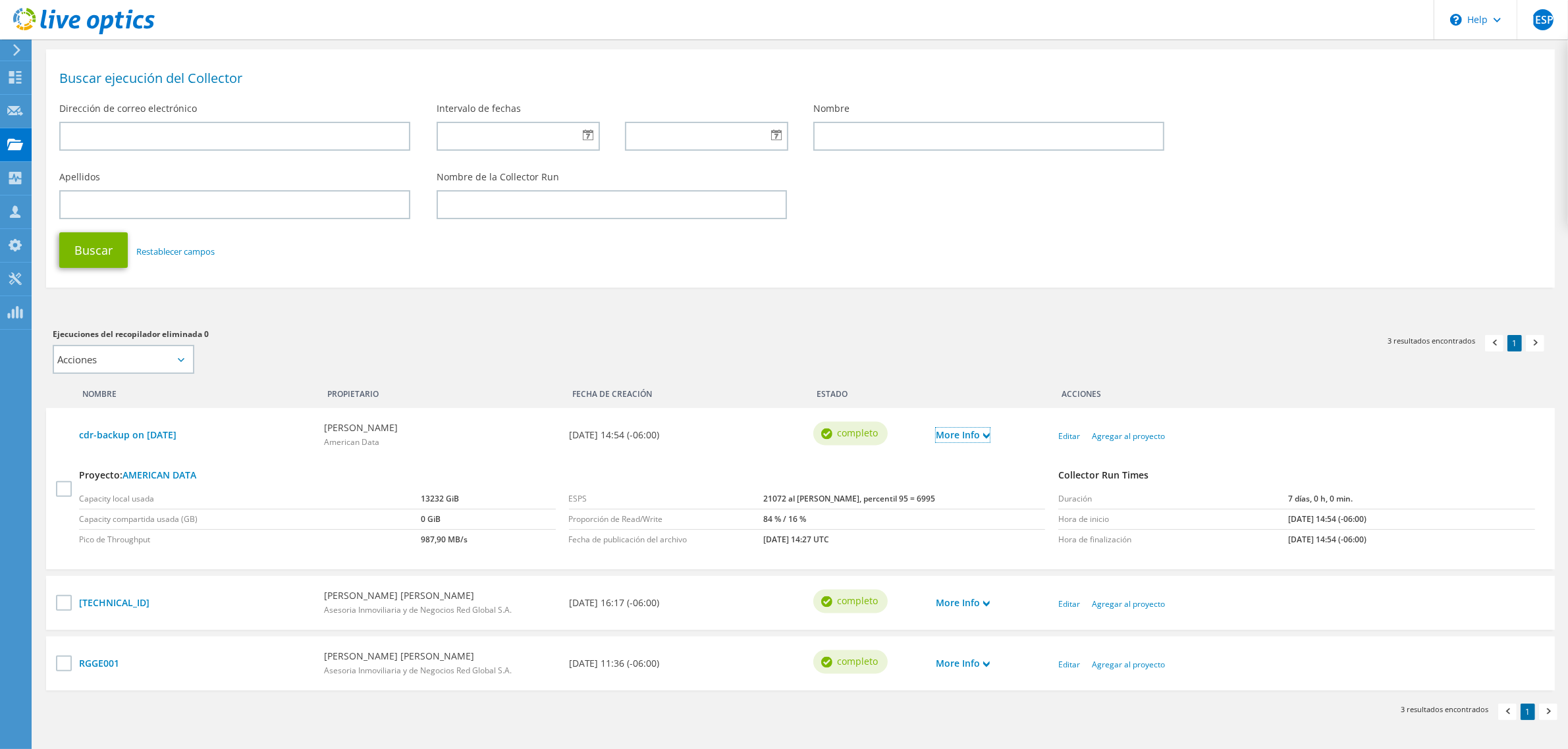
scroll to position [82, 0]
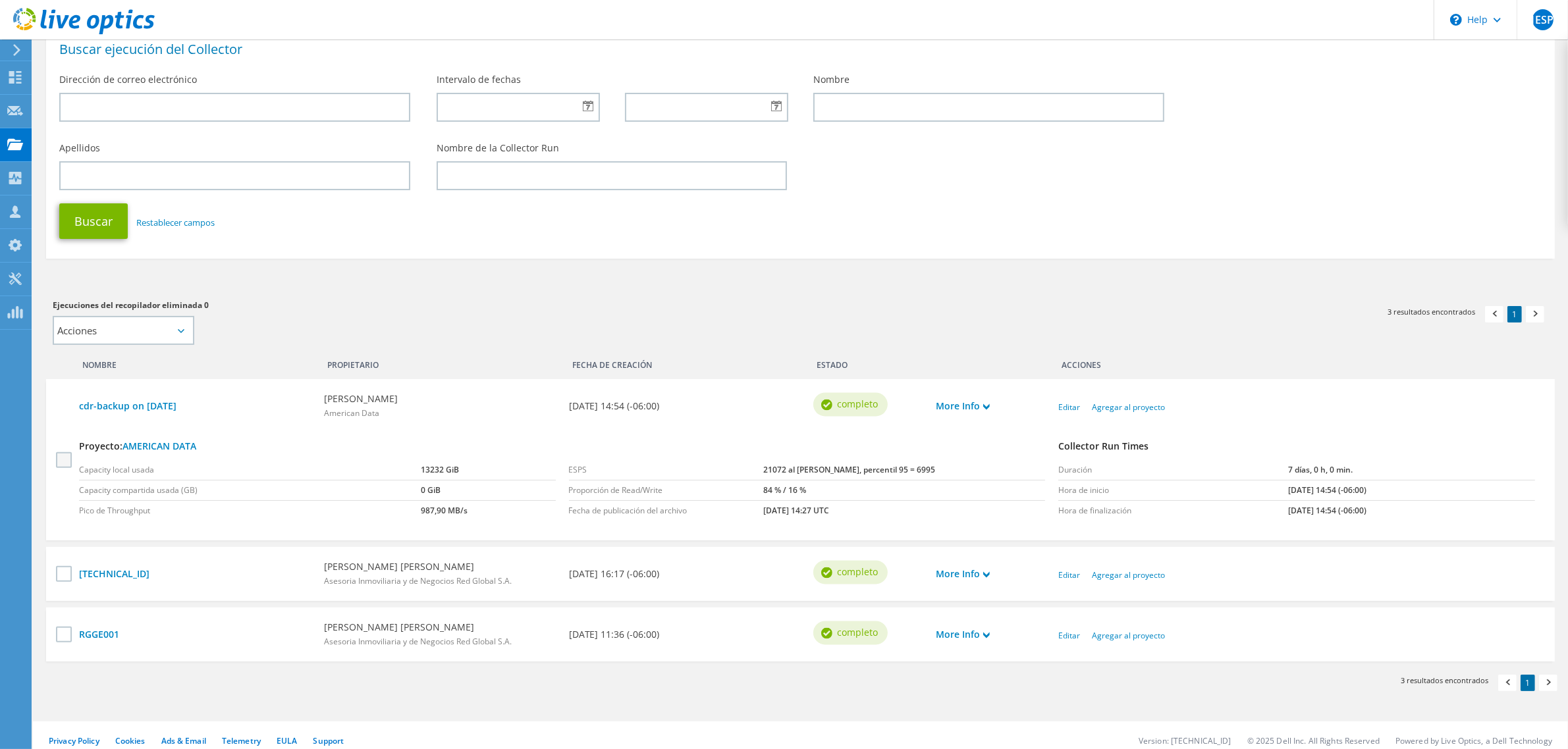
click at [63, 462] on label at bounding box center [65, 460] width 19 height 16
click at [0, 0] on input "checkbox" at bounding box center [0, 0] width 0 height 0
click at [147, 444] on link "AMERICAN DATA" at bounding box center [159, 445] width 74 height 12
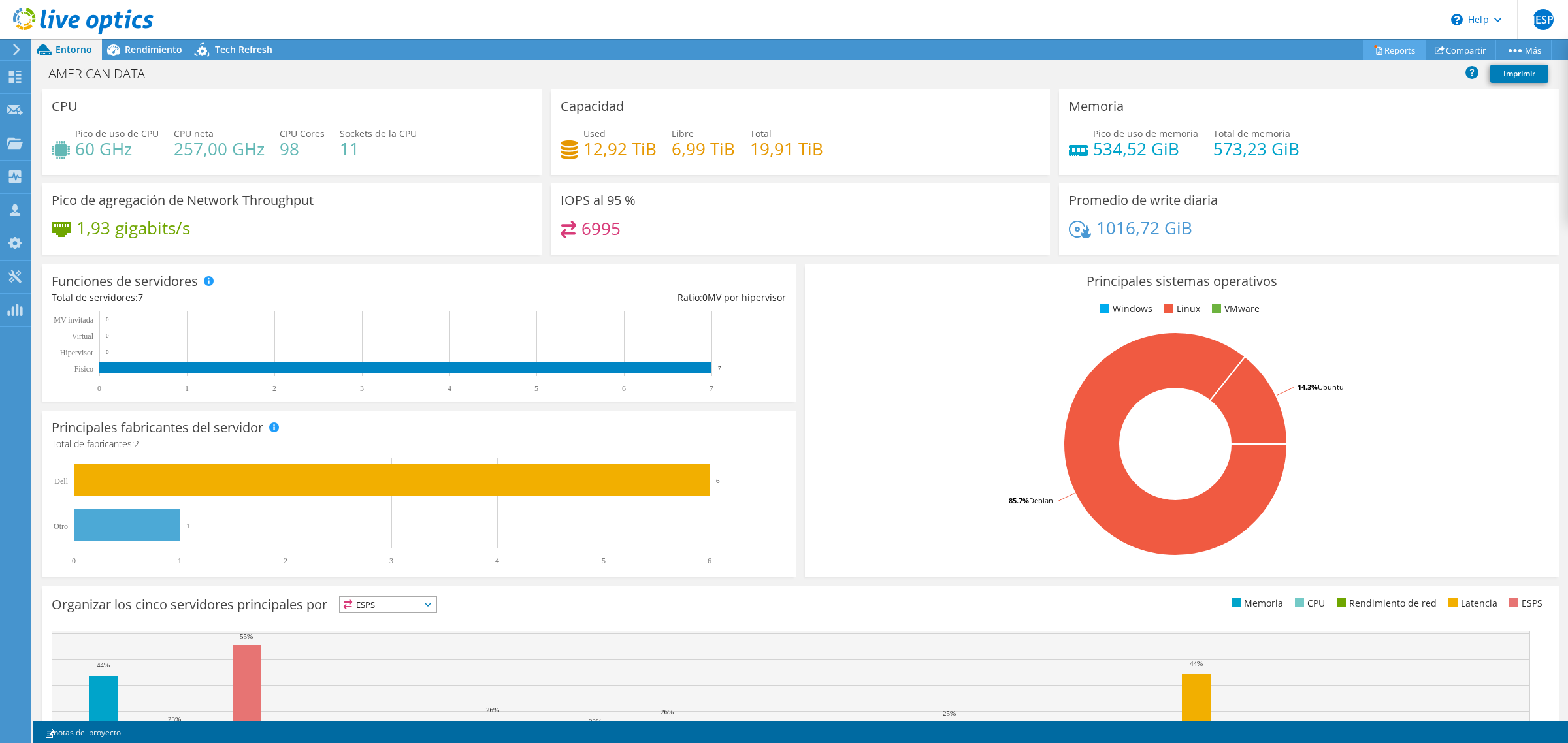
click at [1396, 50] on link "Reports" at bounding box center [1394, 50] width 63 height 20
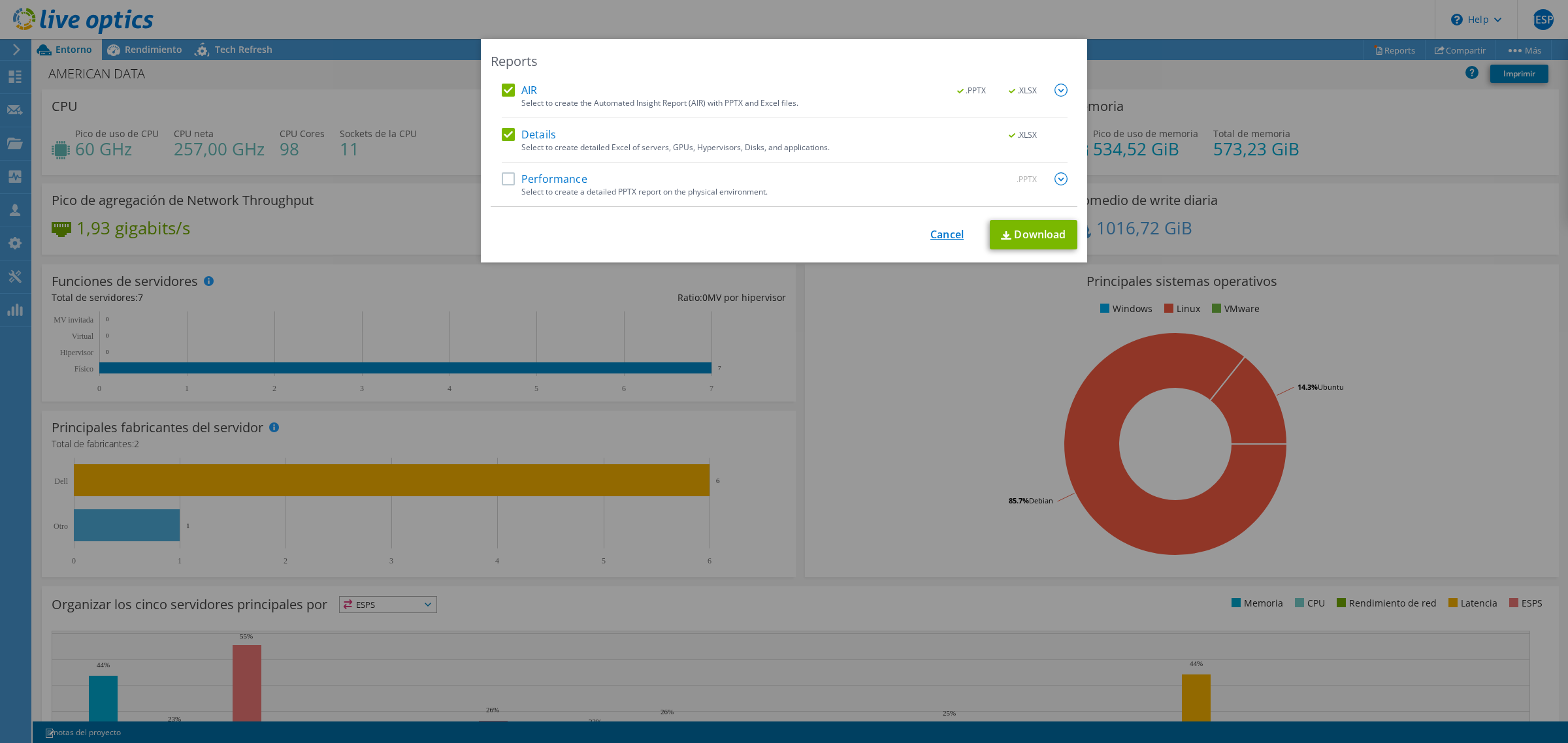
click at [955, 236] on link "Cancel" at bounding box center [947, 234] width 34 height 12
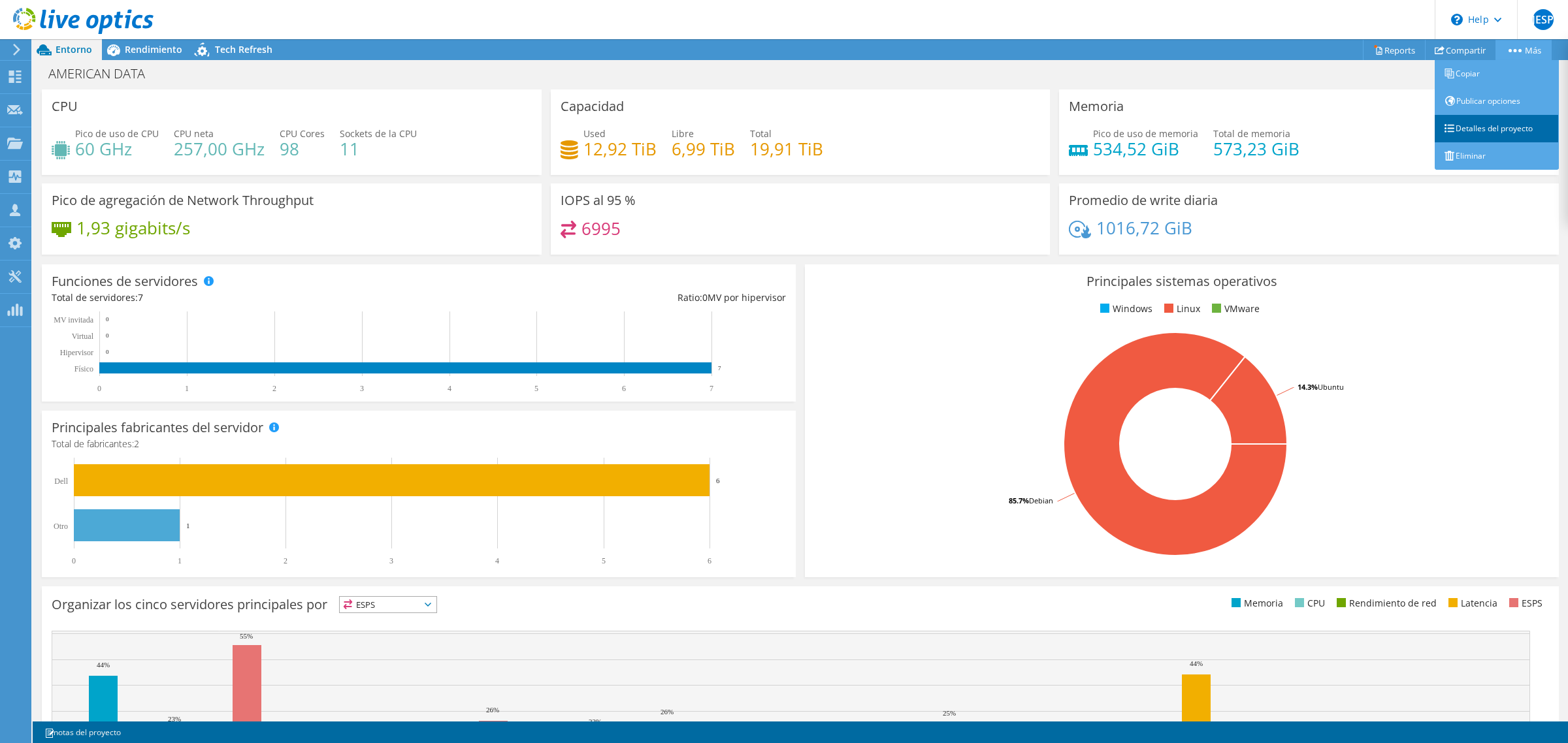
click at [1519, 123] on link "Detalles del proyecto" at bounding box center [1496, 128] width 124 height 27
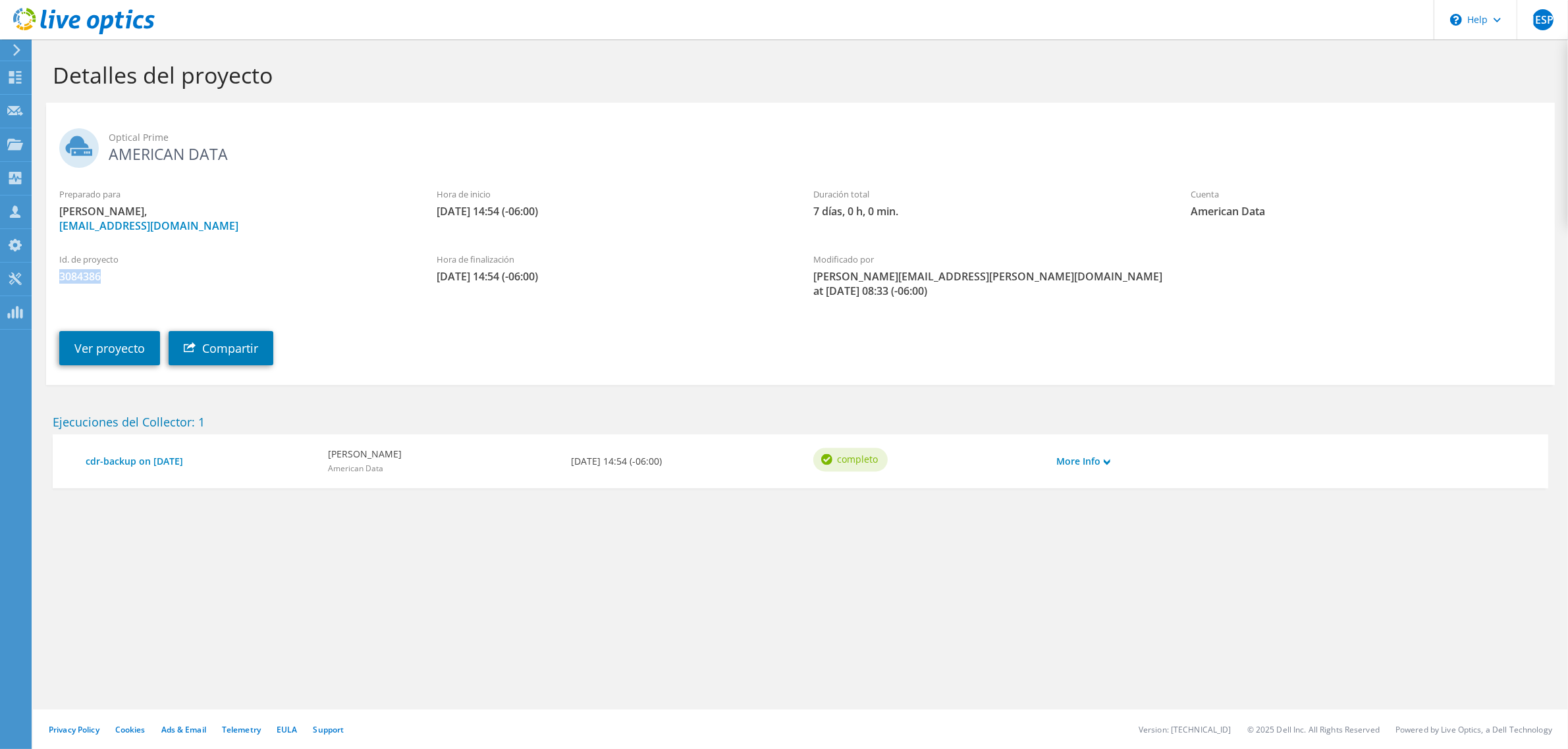
drag, startPoint x: 109, startPoint y: 277, endPoint x: 57, endPoint y: 279, distance: 52.0
click at [57, 279] on div "Id. de proyecto 3084386" at bounding box center [234, 268] width 377 height 44
copy span "3084386"
click at [1532, 16] on span "JESP" at bounding box center [1543, 19] width 21 height 21
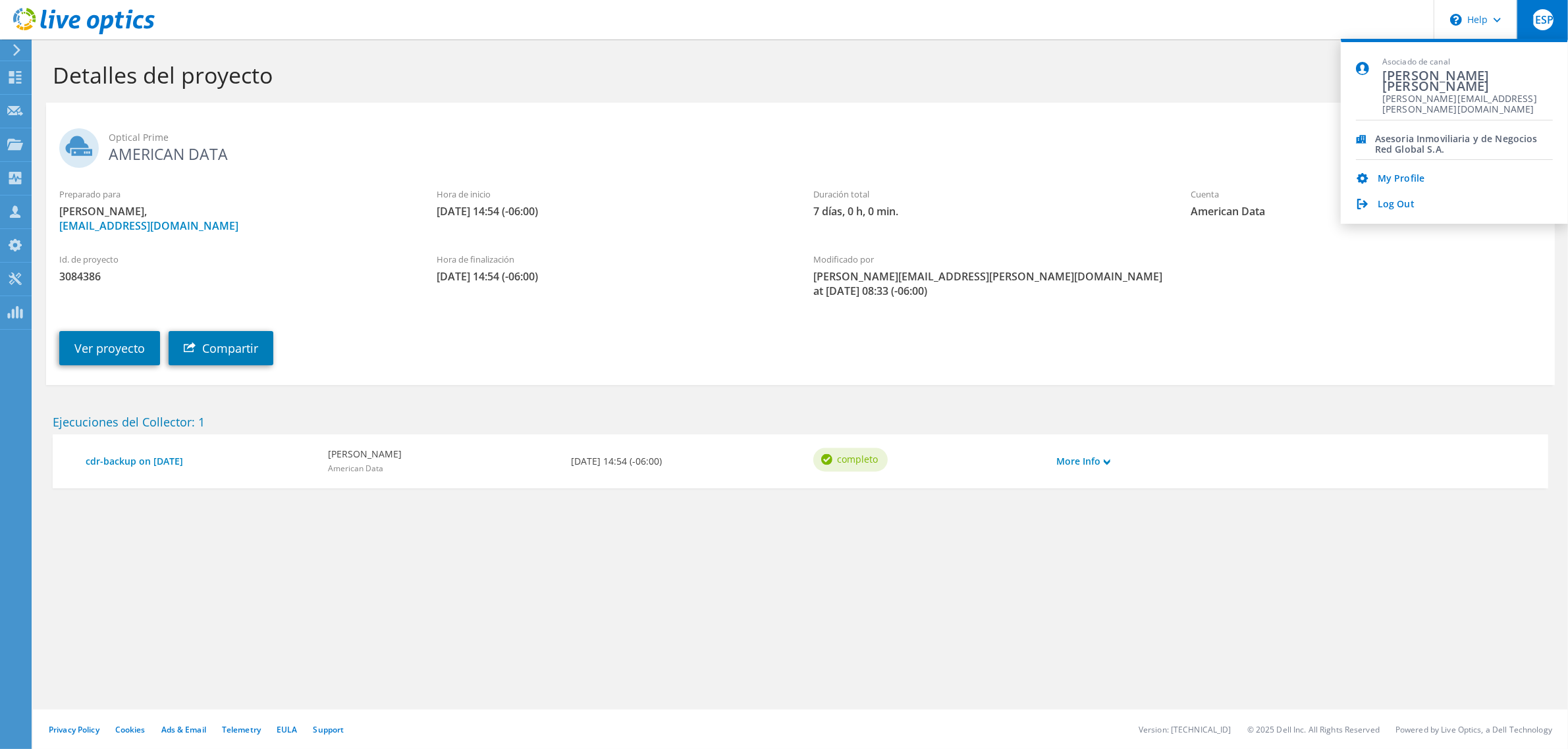
click at [222, 261] on label "Id. de proyecto" at bounding box center [234, 259] width 351 height 13
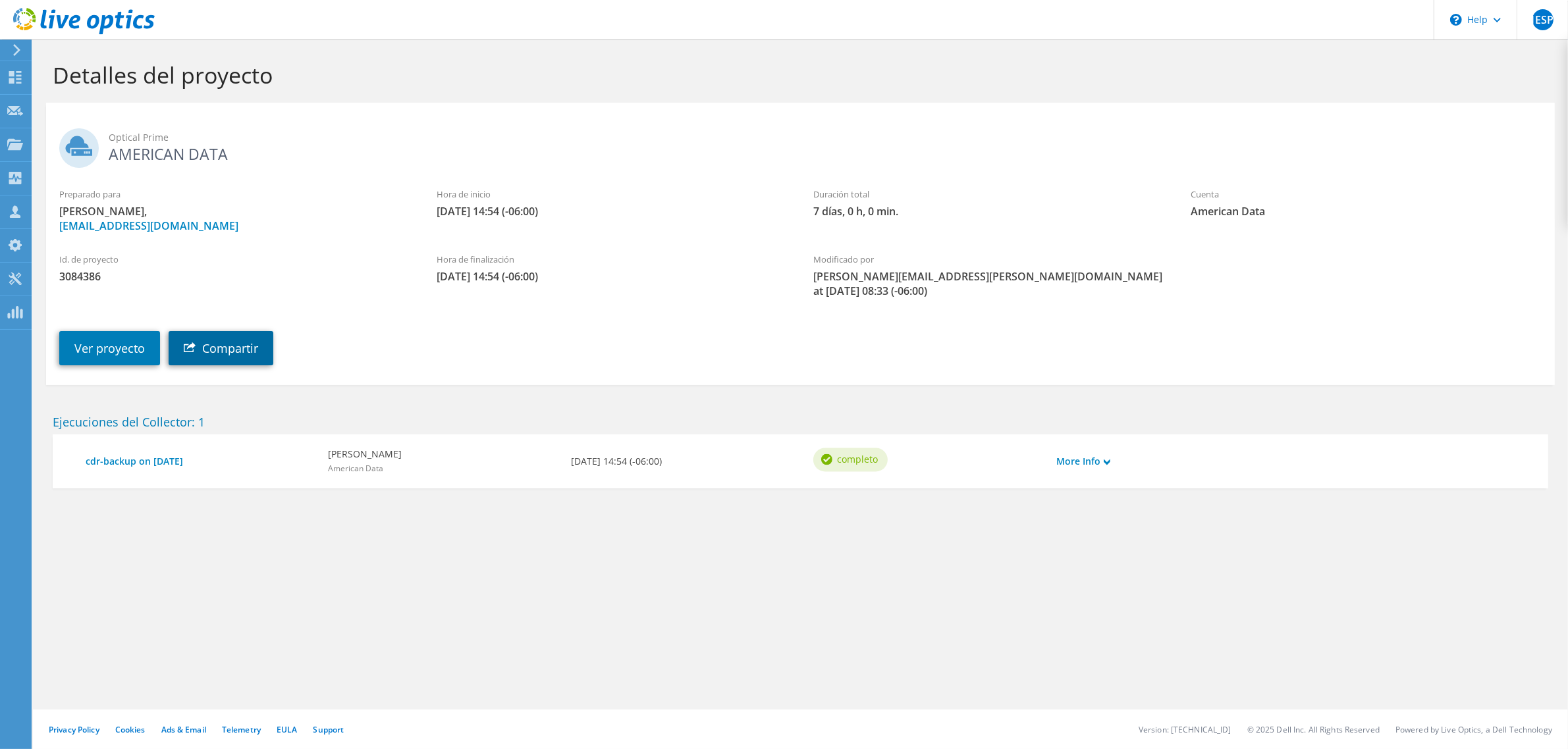
click at [257, 340] on link "Compartir" at bounding box center [221, 348] width 105 height 34
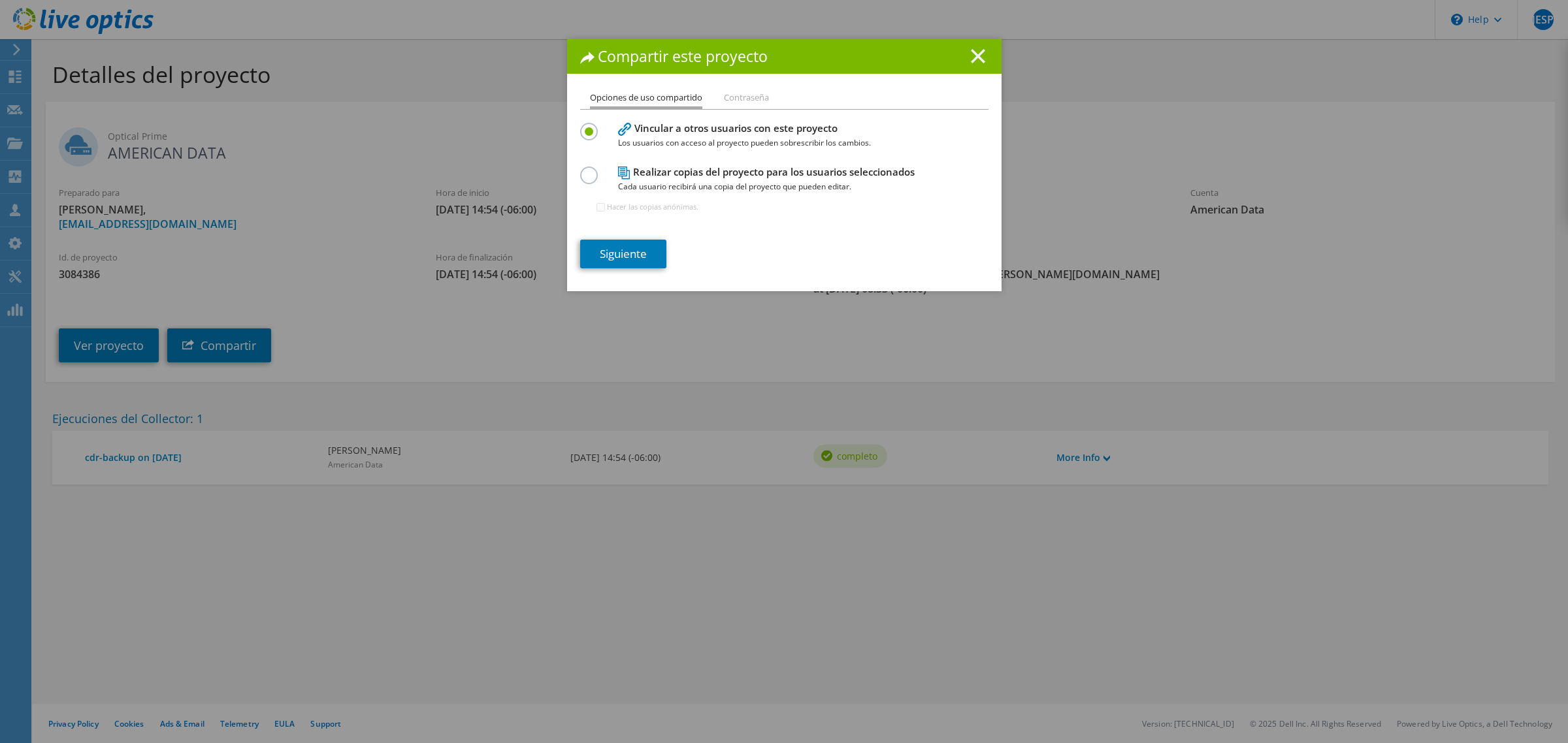
click at [971, 52] on icon at bounding box center [978, 56] width 14 height 14
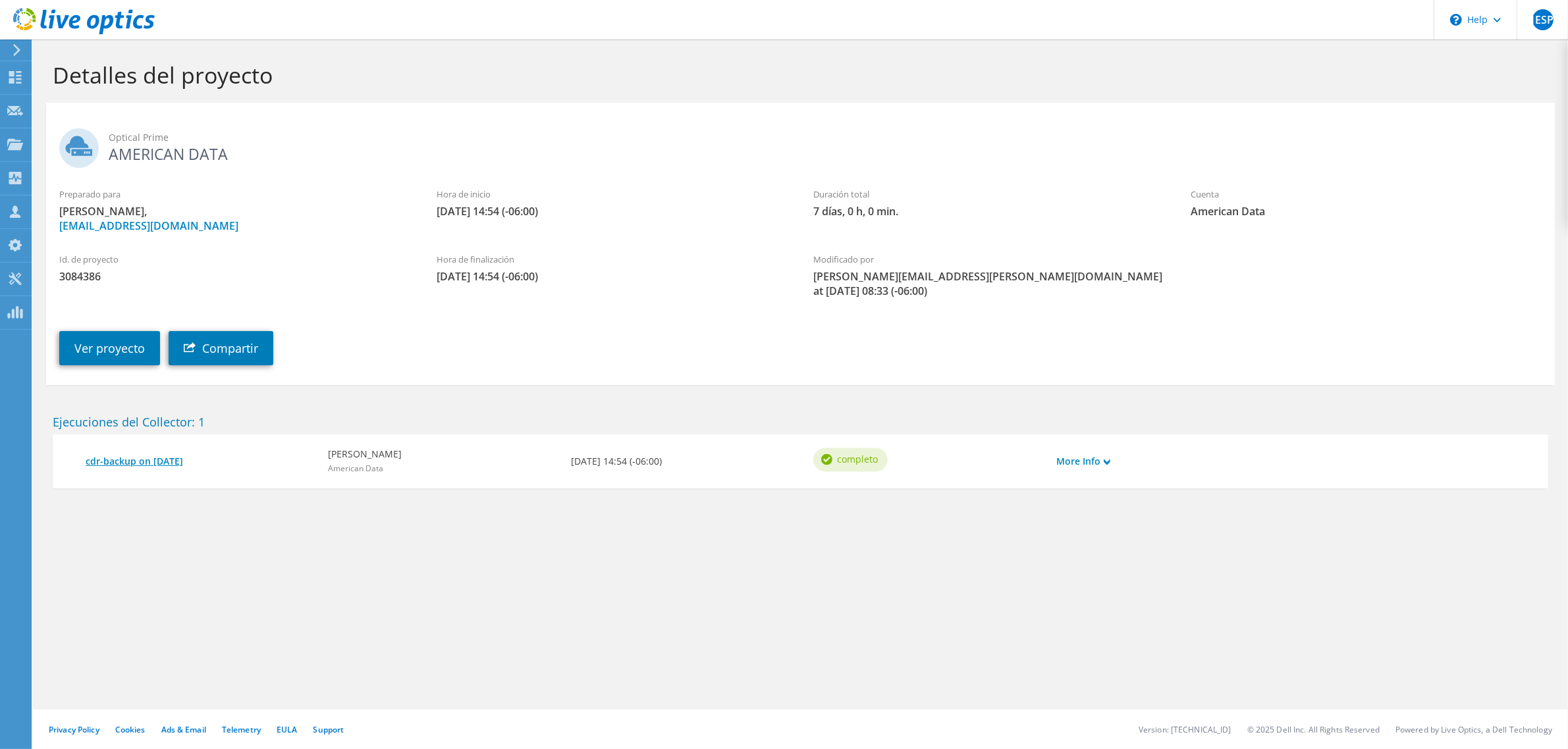
click at [155, 454] on link "cdr-backup on [DATE]" at bounding box center [200, 461] width 230 height 15
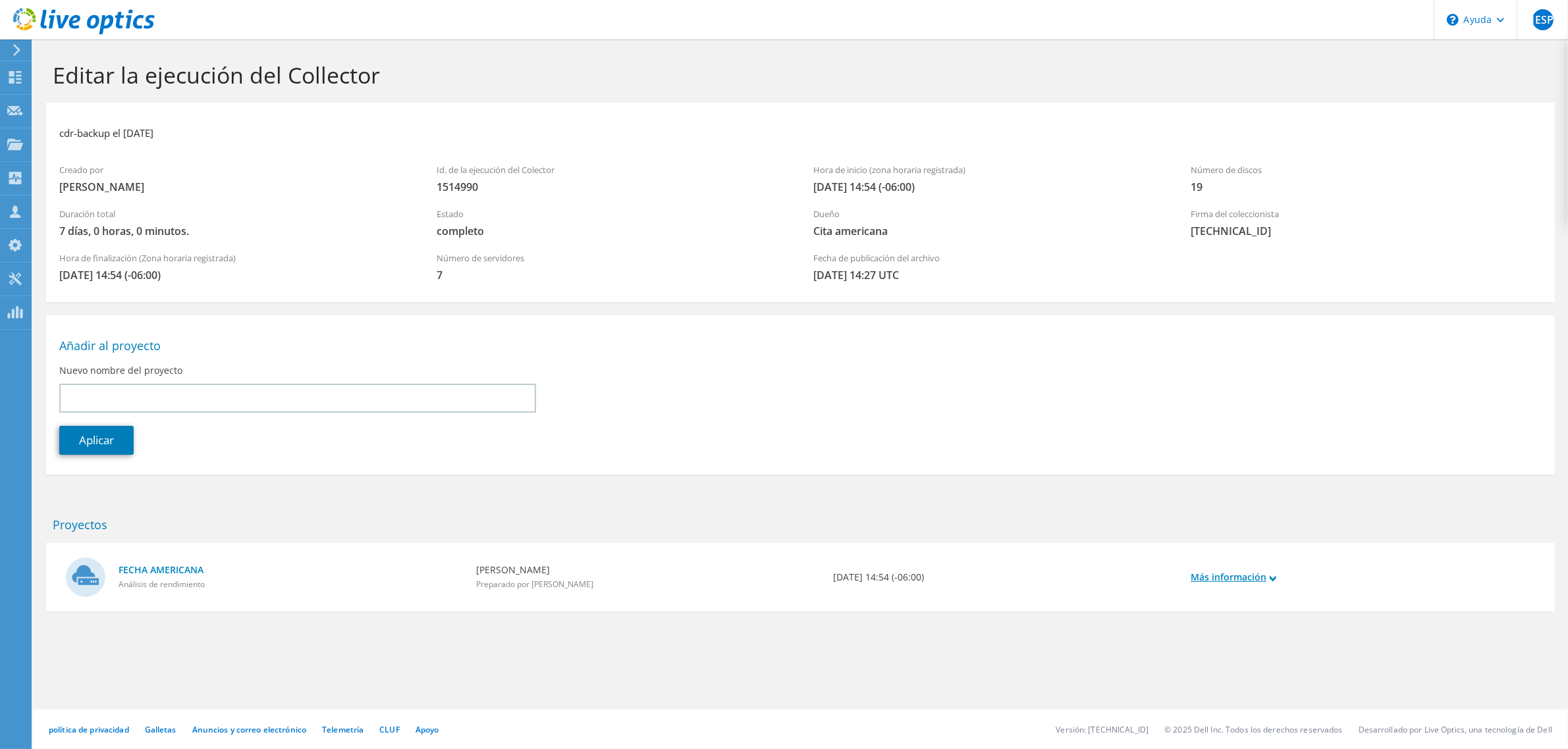
click at [1272, 577] on use at bounding box center [1273, 578] width 6 height 6
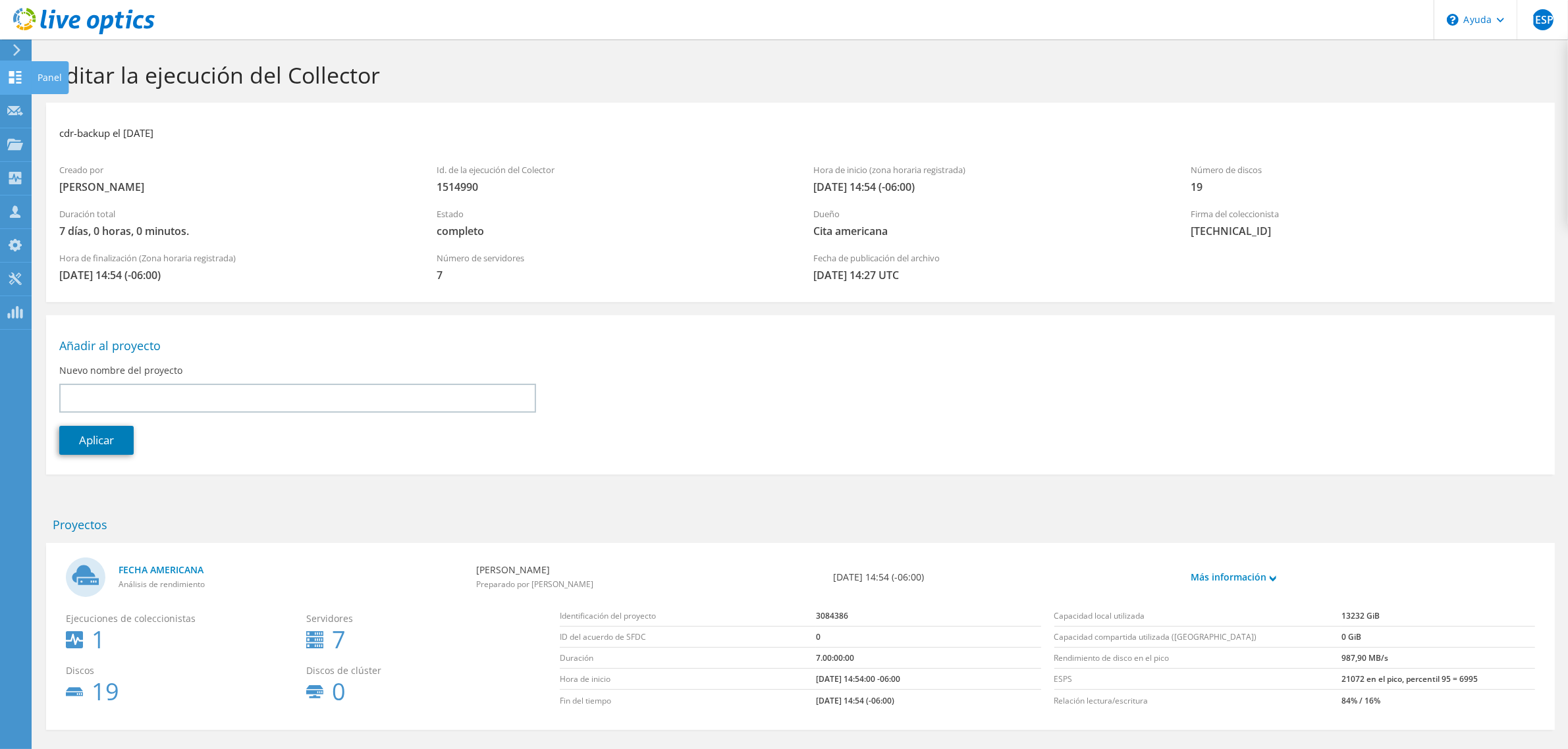
click at [21, 74] on icon at bounding box center [15, 77] width 16 height 12
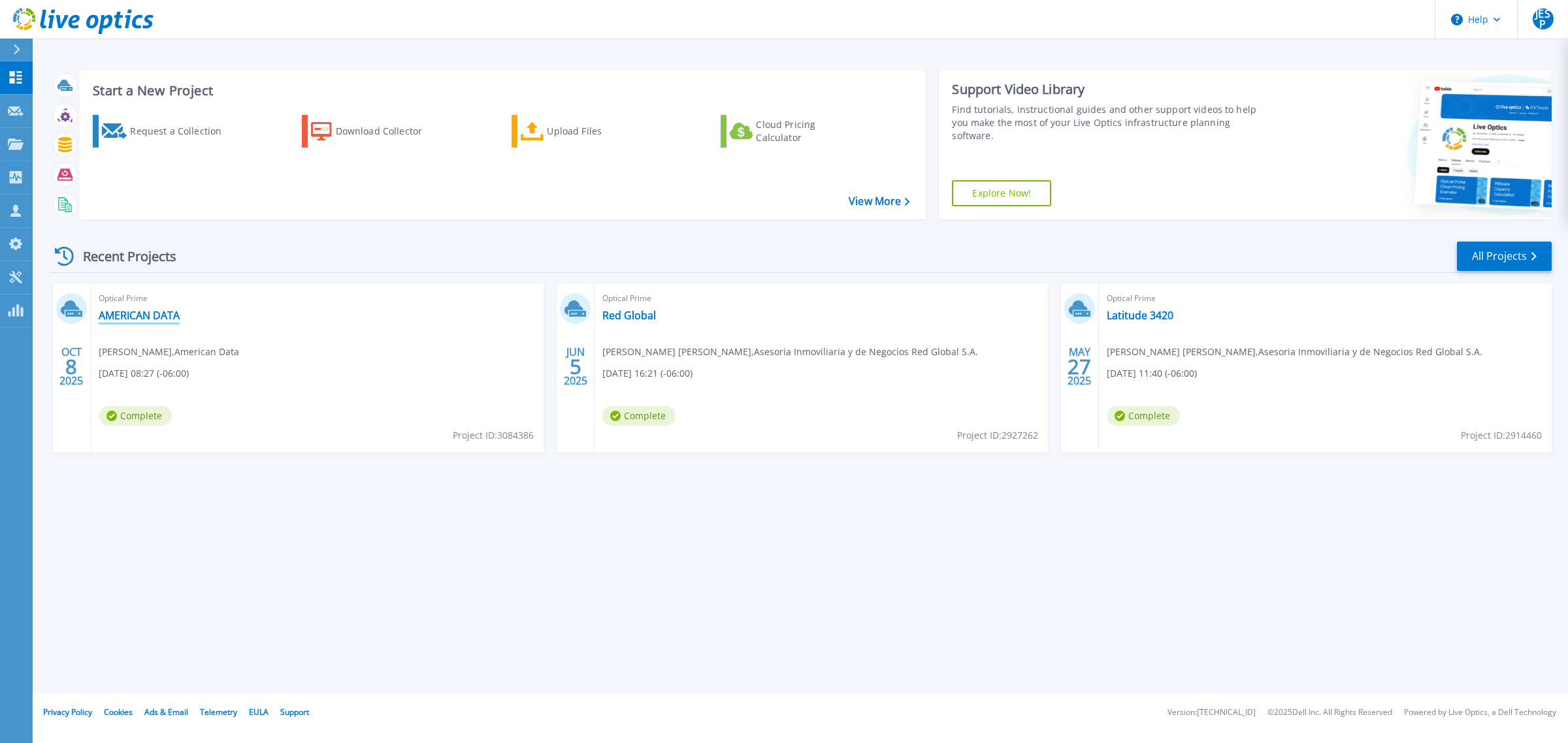
click at [147, 318] on link "AMERICAN DATA" at bounding box center [139, 315] width 81 height 13
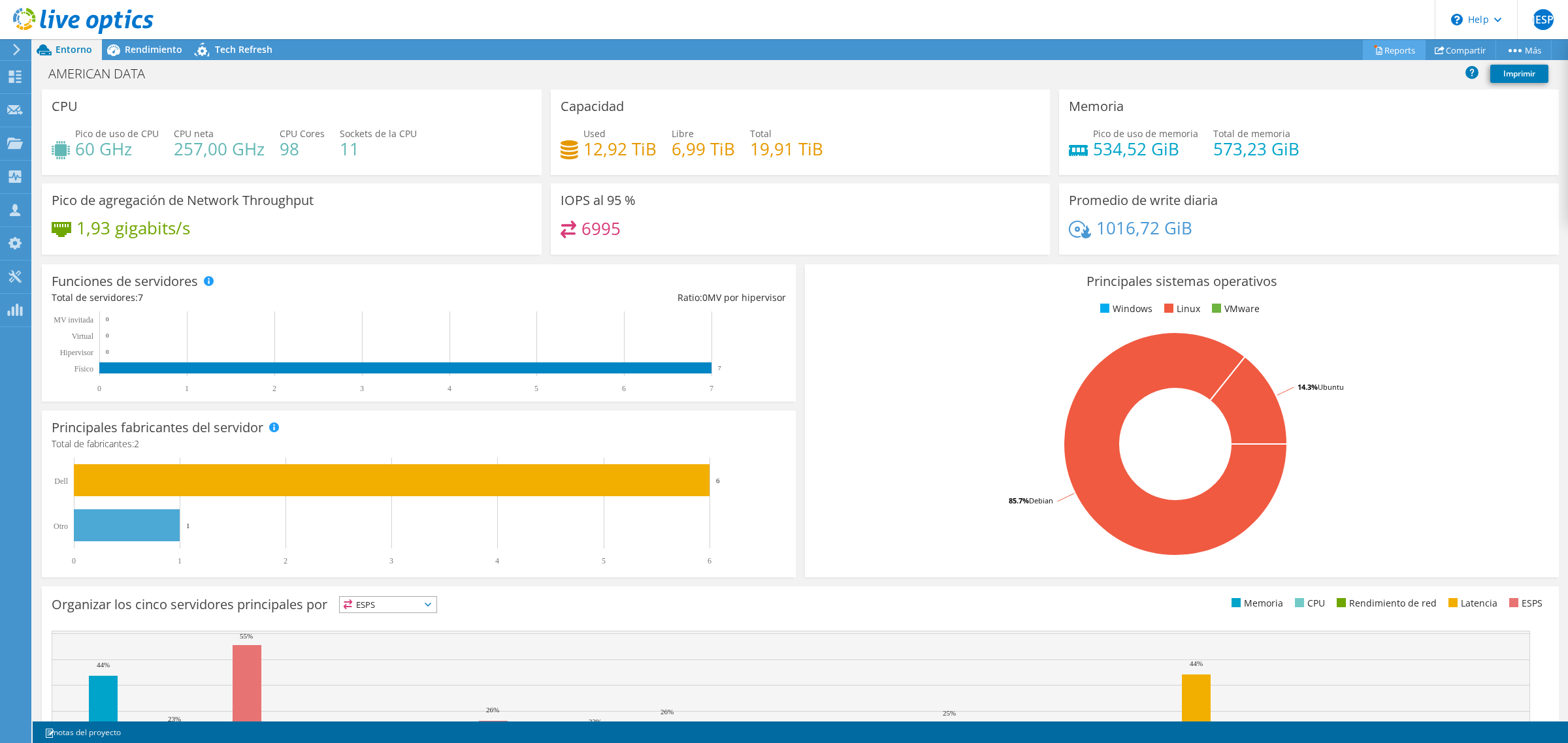
click at [1393, 51] on link "Reports" at bounding box center [1394, 50] width 63 height 20
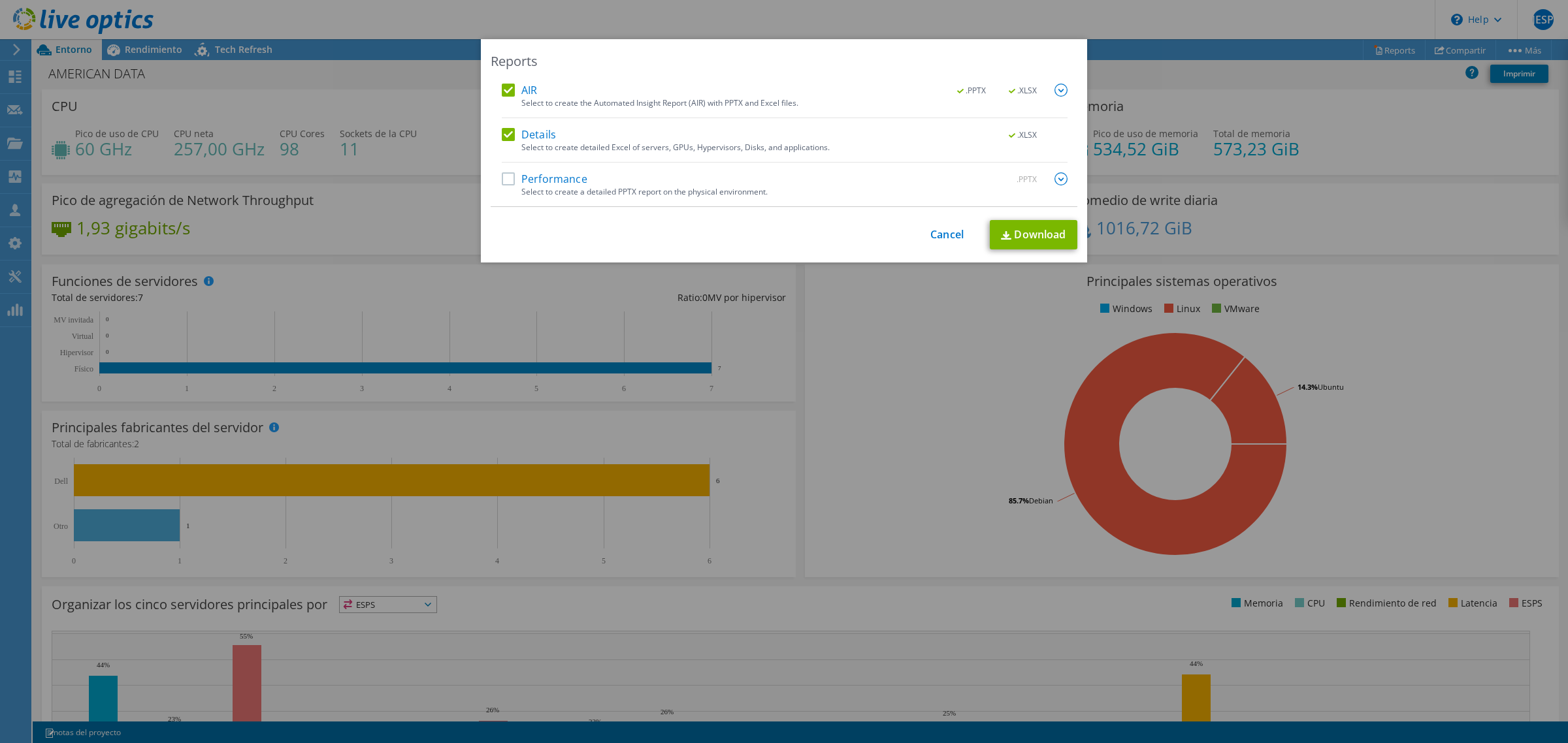
click at [502, 176] on label "Performance" at bounding box center [544, 179] width 86 height 13
click at [0, 0] on input "Performance" at bounding box center [0, 0] width 0 height 0
click at [1028, 236] on link "Download" at bounding box center [1033, 235] width 87 height 30
click at [935, 392] on div "Reports AIR .PPTX .XLSX Select to create the Automated Insight Report (AIR) wit…" at bounding box center [784, 372] width 1568 height 665
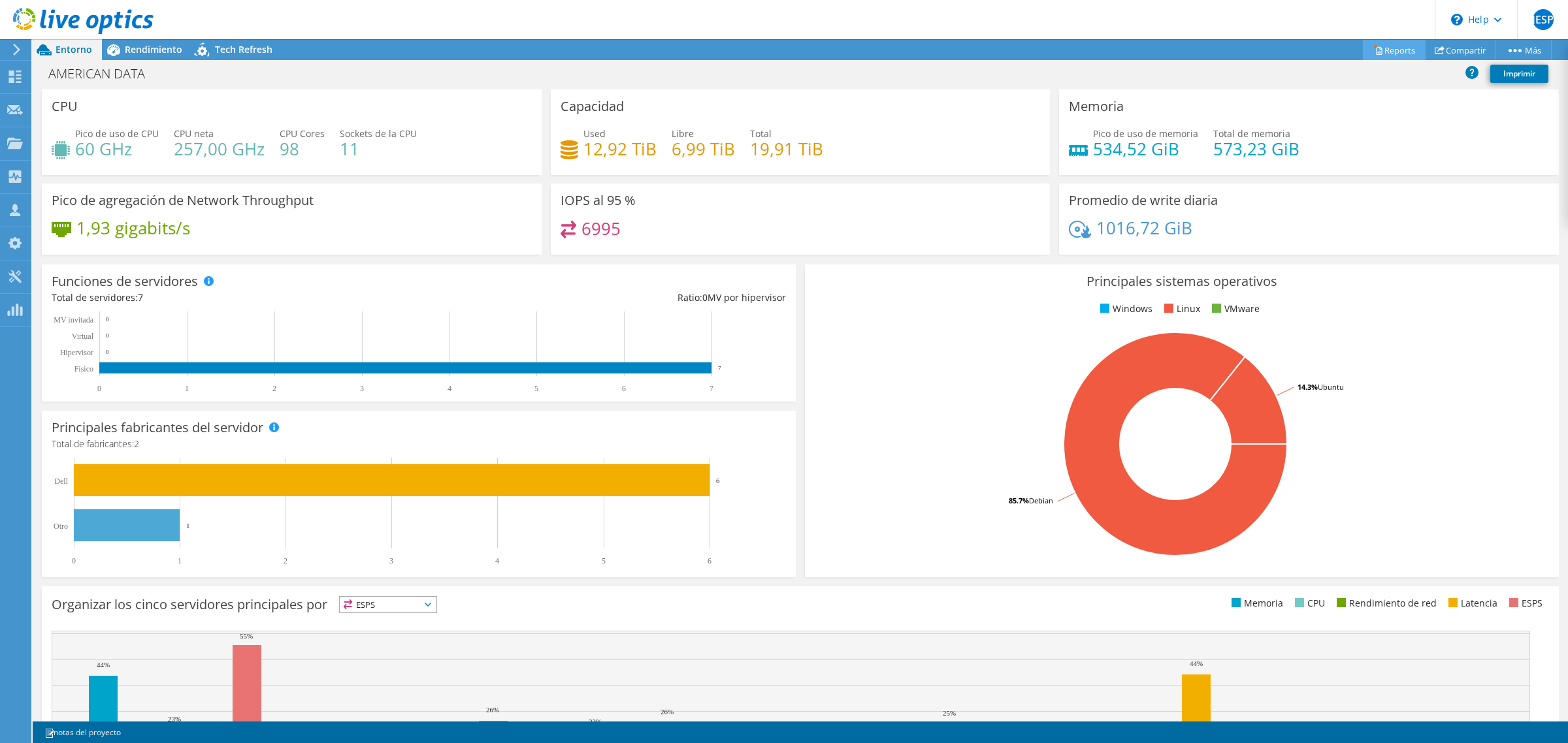
click at [1378, 46] on link "Reports" at bounding box center [1394, 50] width 63 height 20
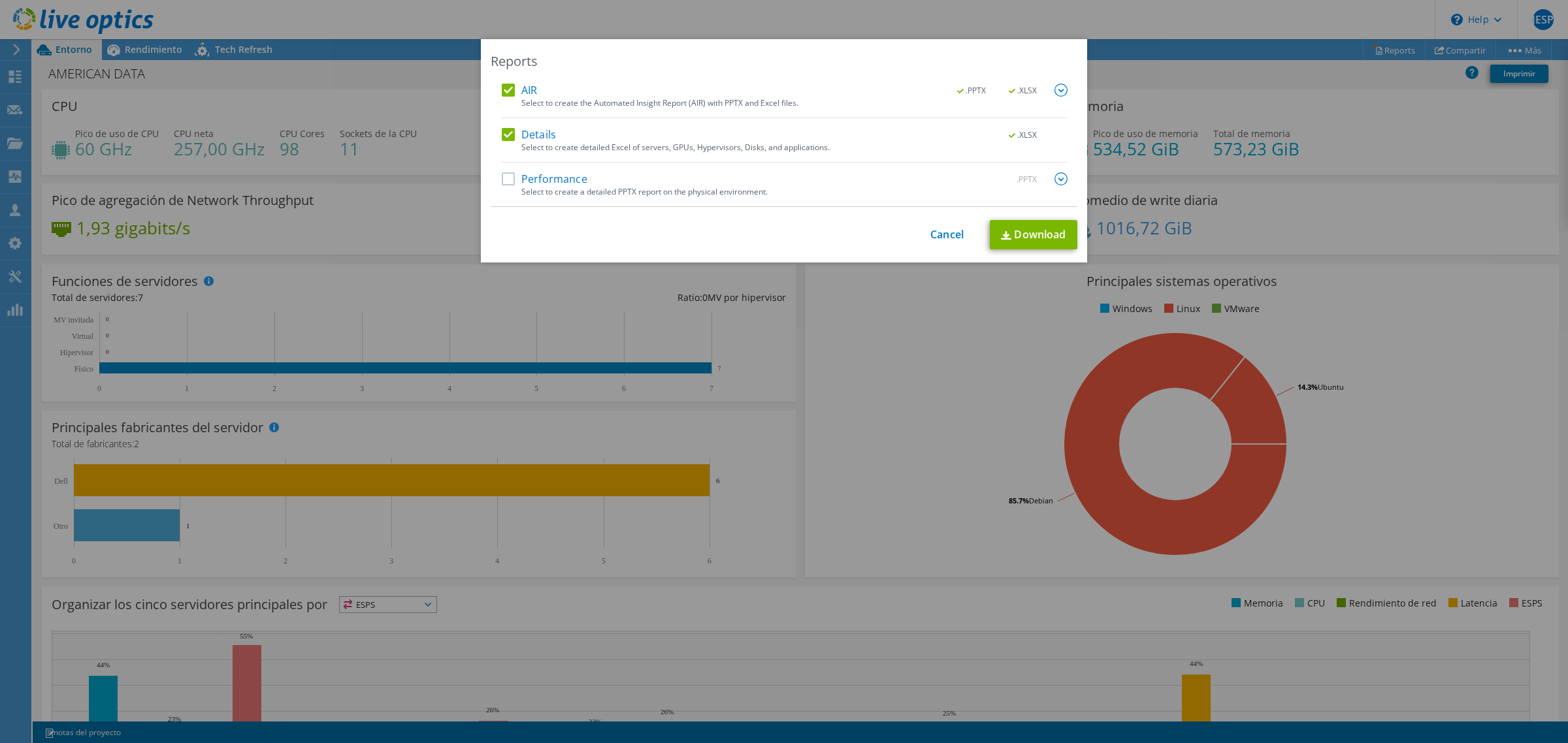
click at [1054, 180] on img at bounding box center [1061, 179] width 13 height 13
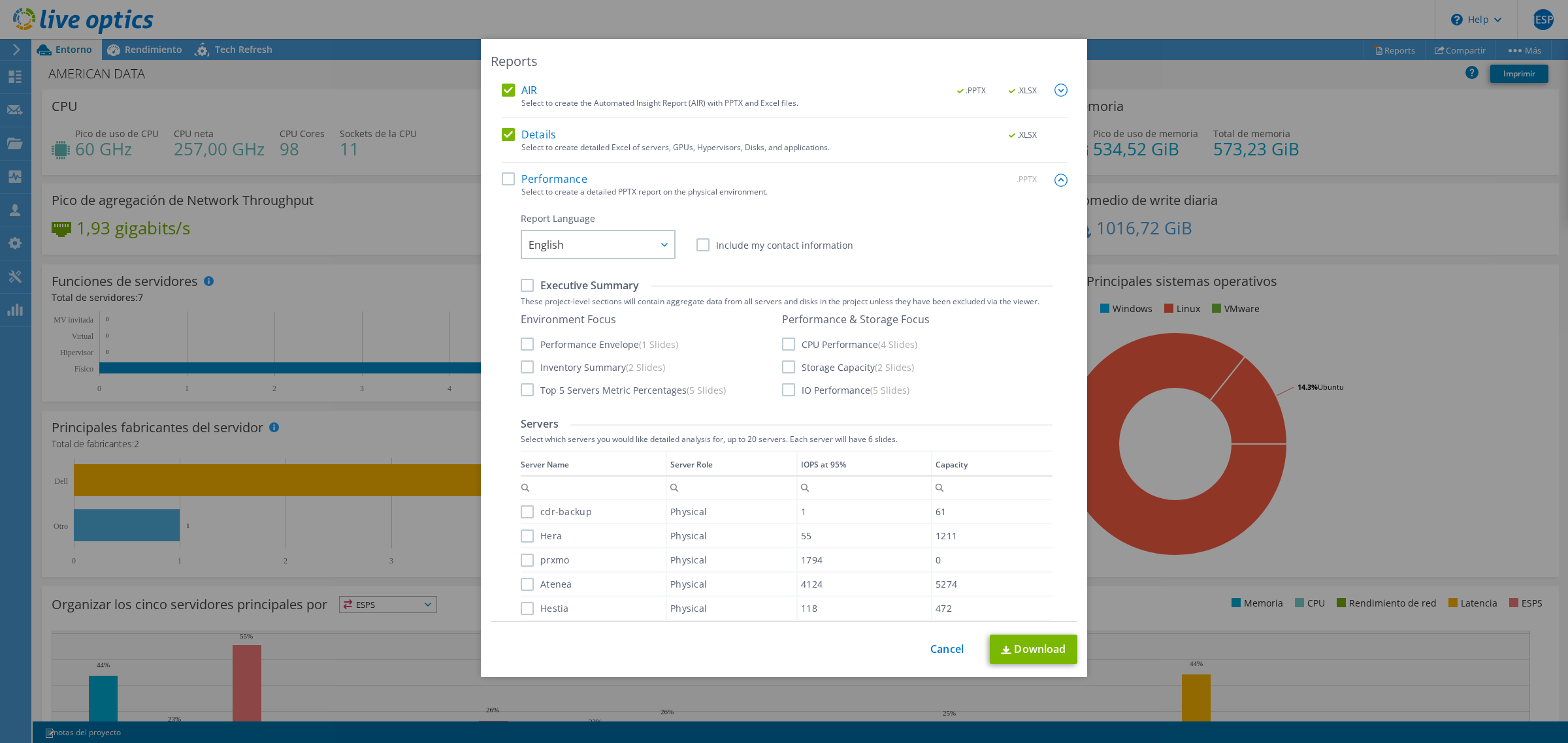
click at [782, 345] on label "CPU Performance (4 Slides)" at bounding box center [849, 344] width 135 height 13
click at [0, 0] on input "CPU Performance (4 Slides)" at bounding box center [0, 0] width 0 height 0
click at [782, 369] on label "Storage Capacity (2 Slides)" at bounding box center [847, 367] width 132 height 13
click at [0, 0] on input "Storage Capacity (2 Slides)" at bounding box center [0, 0] width 0 height 0
click at [785, 389] on label "IO Performance (5 Slides)" at bounding box center [845, 390] width 127 height 13
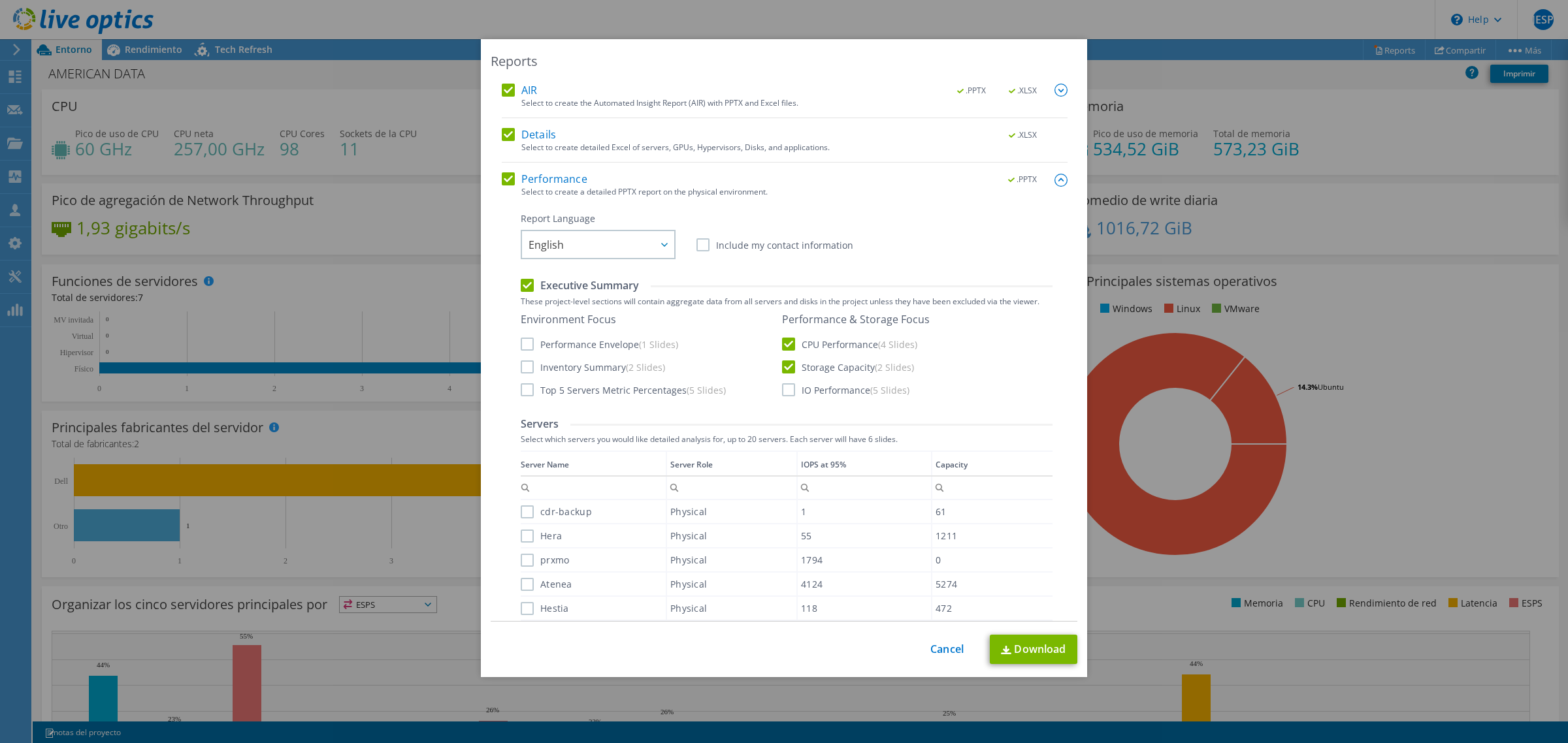
click at [0, 0] on input "IO Performance (5 Slides)" at bounding box center [0, 0] width 0 height 0
click at [520, 348] on label "Performance Envelope (1 Slides)" at bounding box center [599, 344] width 157 height 13
click at [0, 0] on input "Performance Envelope (1 Slides)" at bounding box center [0, 0] width 0 height 0
click at [520, 366] on label "Inventory Summary (2 Slides)" at bounding box center [592, 367] width 144 height 13
click at [0, 0] on input "Inventory Summary (2 Slides)" at bounding box center [0, 0] width 0 height 0
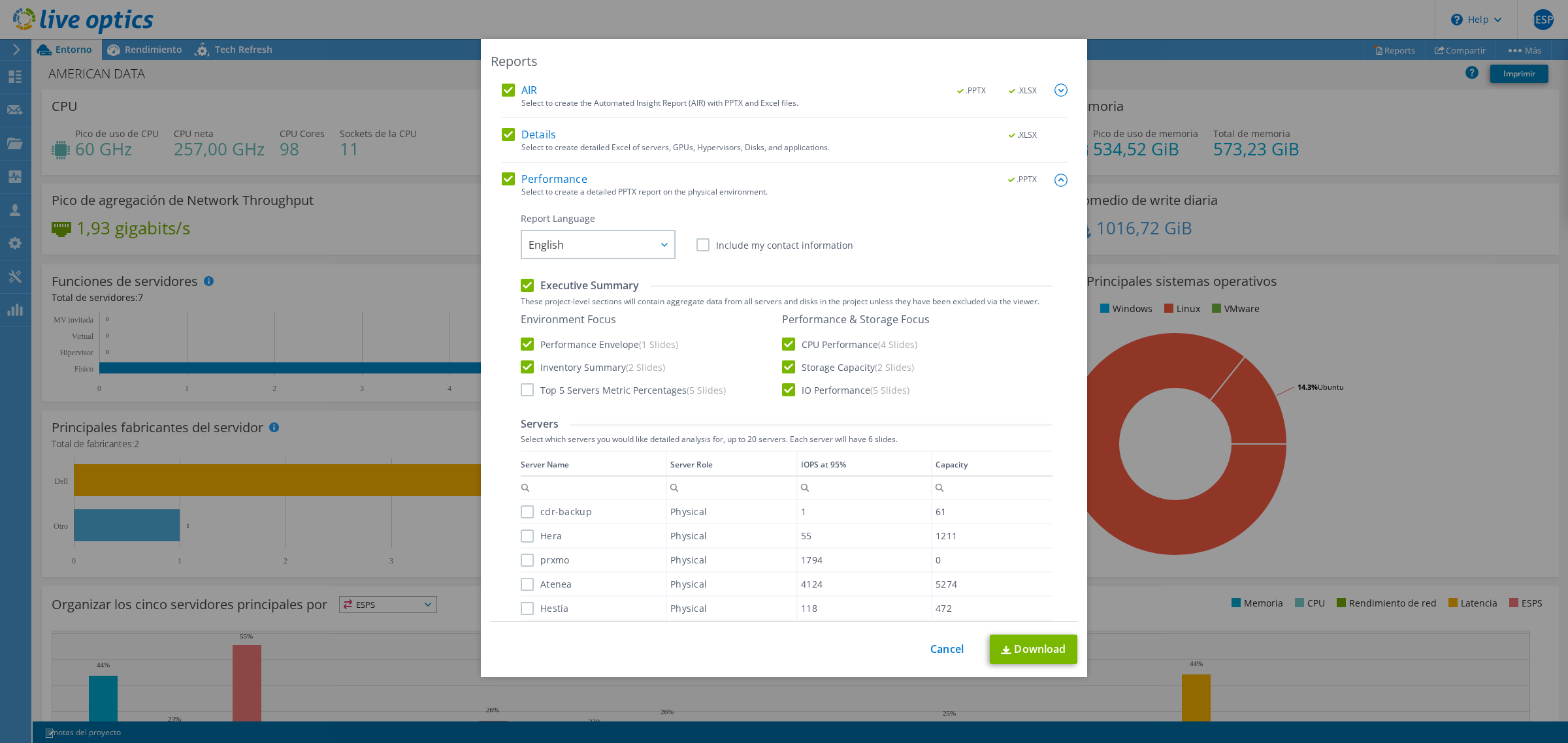
click at [520, 386] on label "Top 5 Servers Metric Percentages (5 Slides)" at bounding box center [623, 390] width 205 height 13
click at [0, 0] on input "Top 5 Servers Metric Percentages (5 Slides)" at bounding box center [0, 0] width 0 height 0
click at [524, 510] on label "cdr-backup" at bounding box center [556, 512] width 71 height 13
click at [0, 0] on input "cdr-backup" at bounding box center [0, 0] width 0 height 0
click at [520, 539] on label "Hera" at bounding box center [540, 536] width 41 height 13
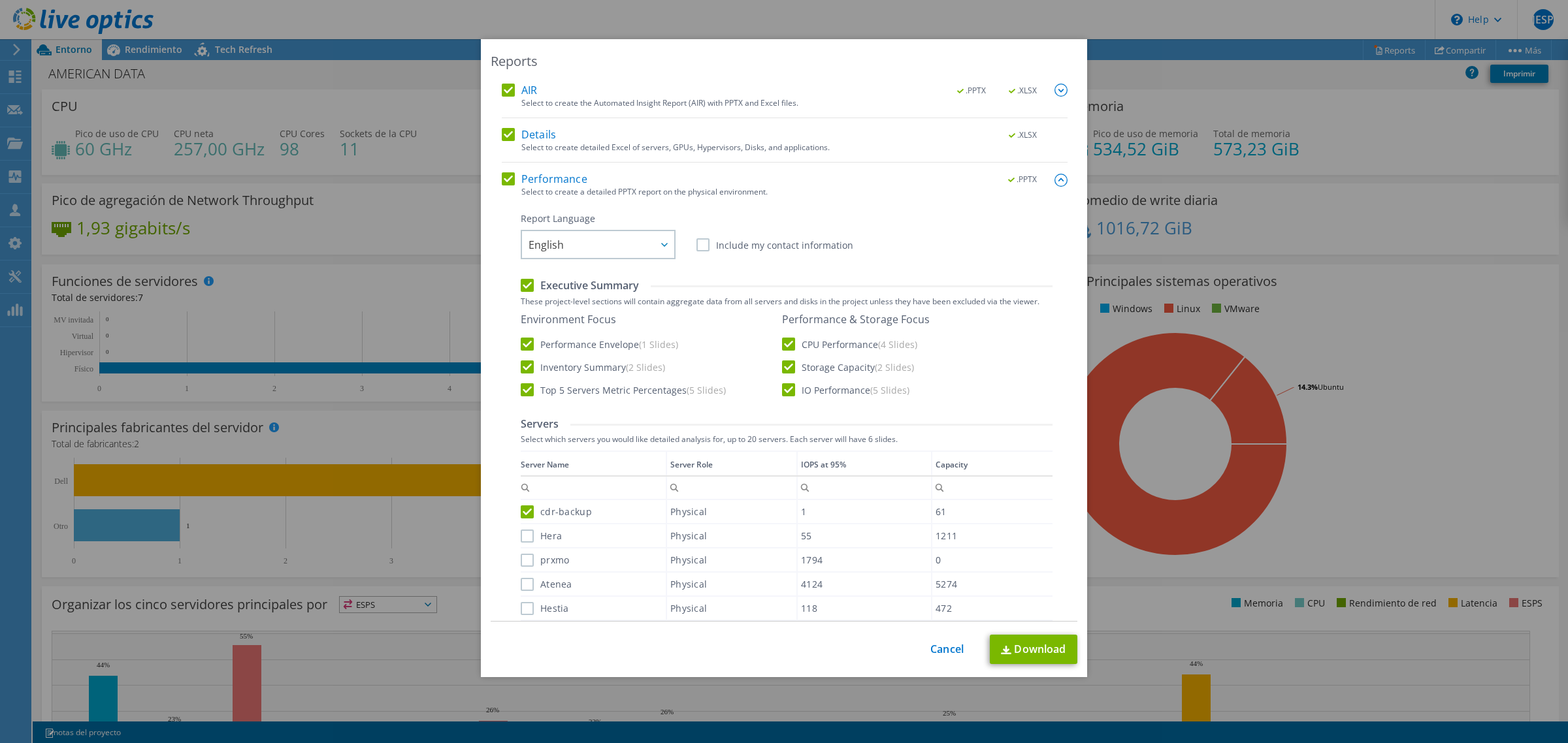
click at [0, 0] on input "Hera" at bounding box center [0, 0] width 0 height 0
drag, startPoint x: 520, startPoint y: 562, endPoint x: 519, endPoint y: 578, distance: 16.0
click at [520, 563] on label "prxmo" at bounding box center [544, 560] width 48 height 13
click at [0, 0] on input "prxmo" at bounding box center [0, 0] width 0 height 0
click at [520, 581] on label "Atenea" at bounding box center [546, 584] width 51 height 13
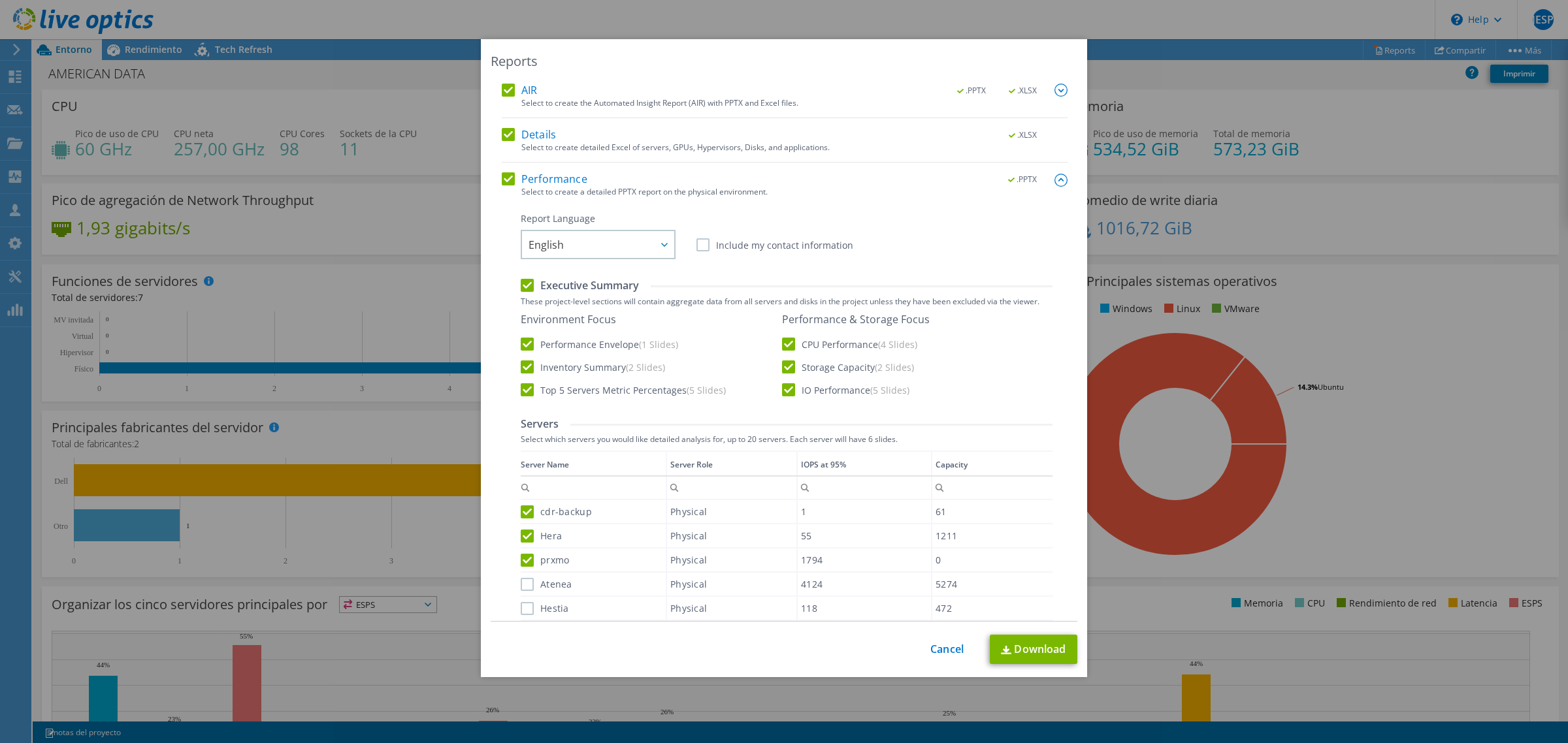
click at [0, 0] on input "Atenea" at bounding box center [0, 0] width 0 height 0
click at [520, 612] on label "Hestia" at bounding box center [544, 608] width 48 height 13
click at [0, 0] on input "Hestia" at bounding box center [0, 0] width 0 height 0
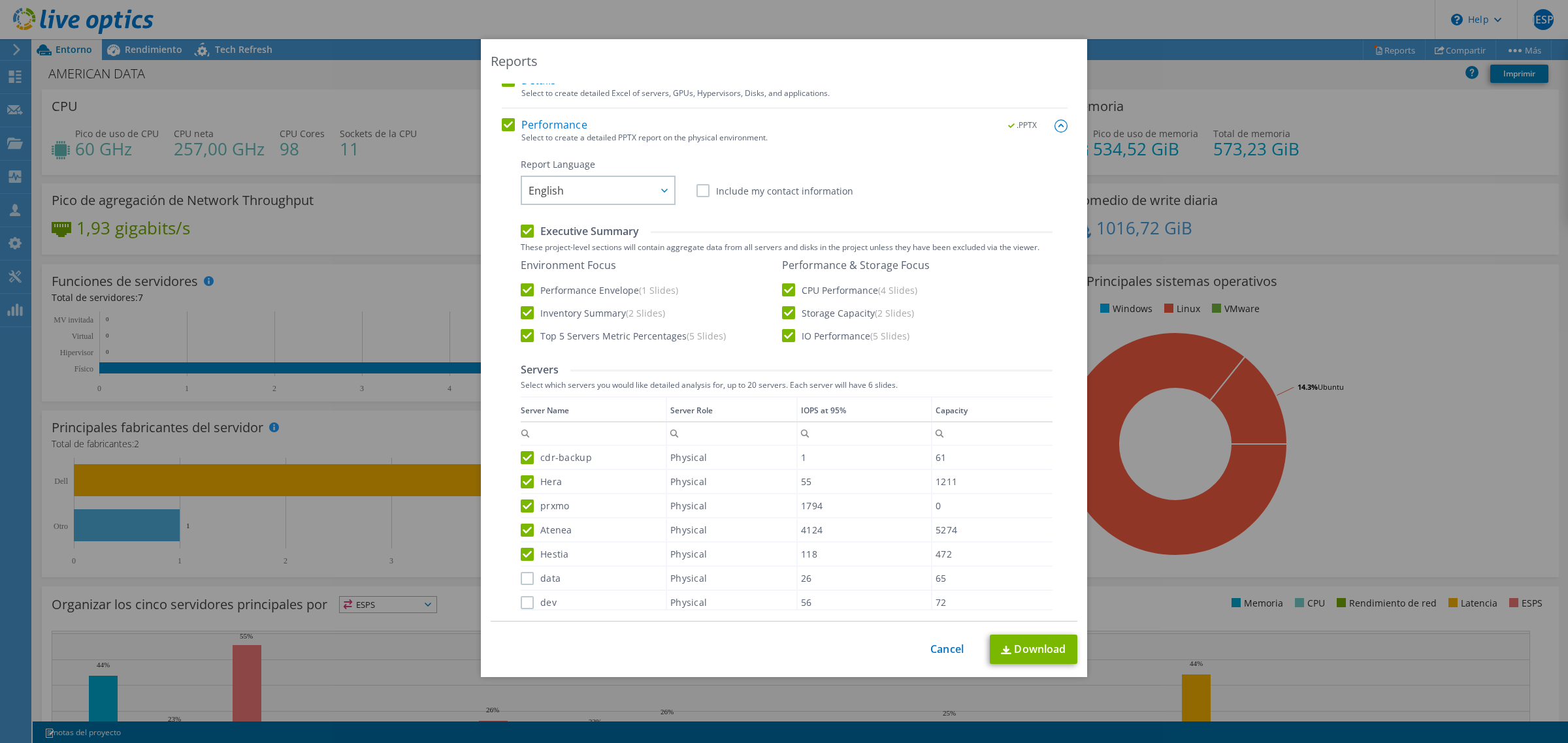
scroll to position [82, 0]
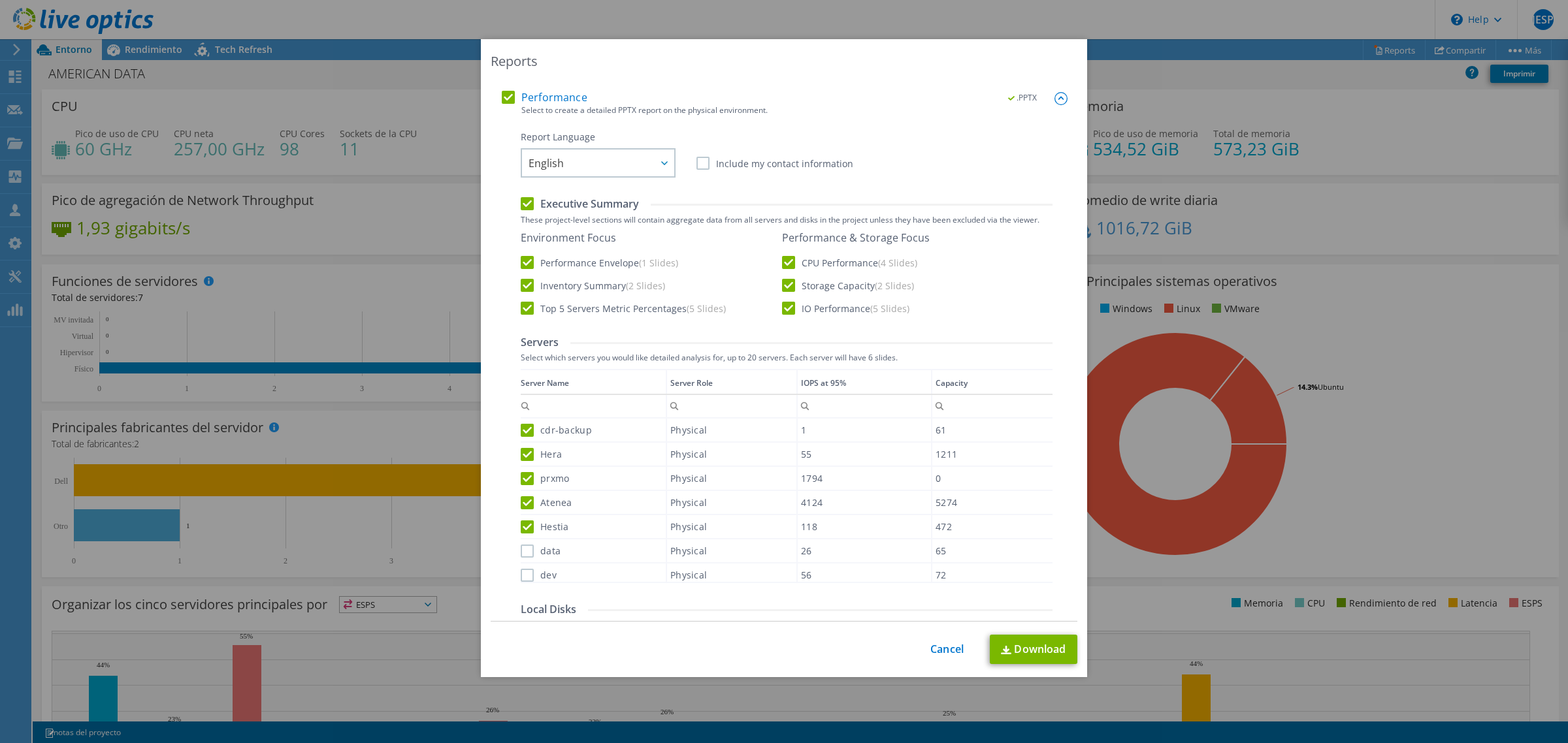
click at [520, 545] on label "data" at bounding box center [540, 551] width 40 height 13
click at [0, 0] on input "data" at bounding box center [0, 0] width 0 height 0
click at [520, 570] on label "dev" at bounding box center [538, 575] width 36 height 13
click at [0, 0] on input "dev" at bounding box center [0, 0] width 0 height 0
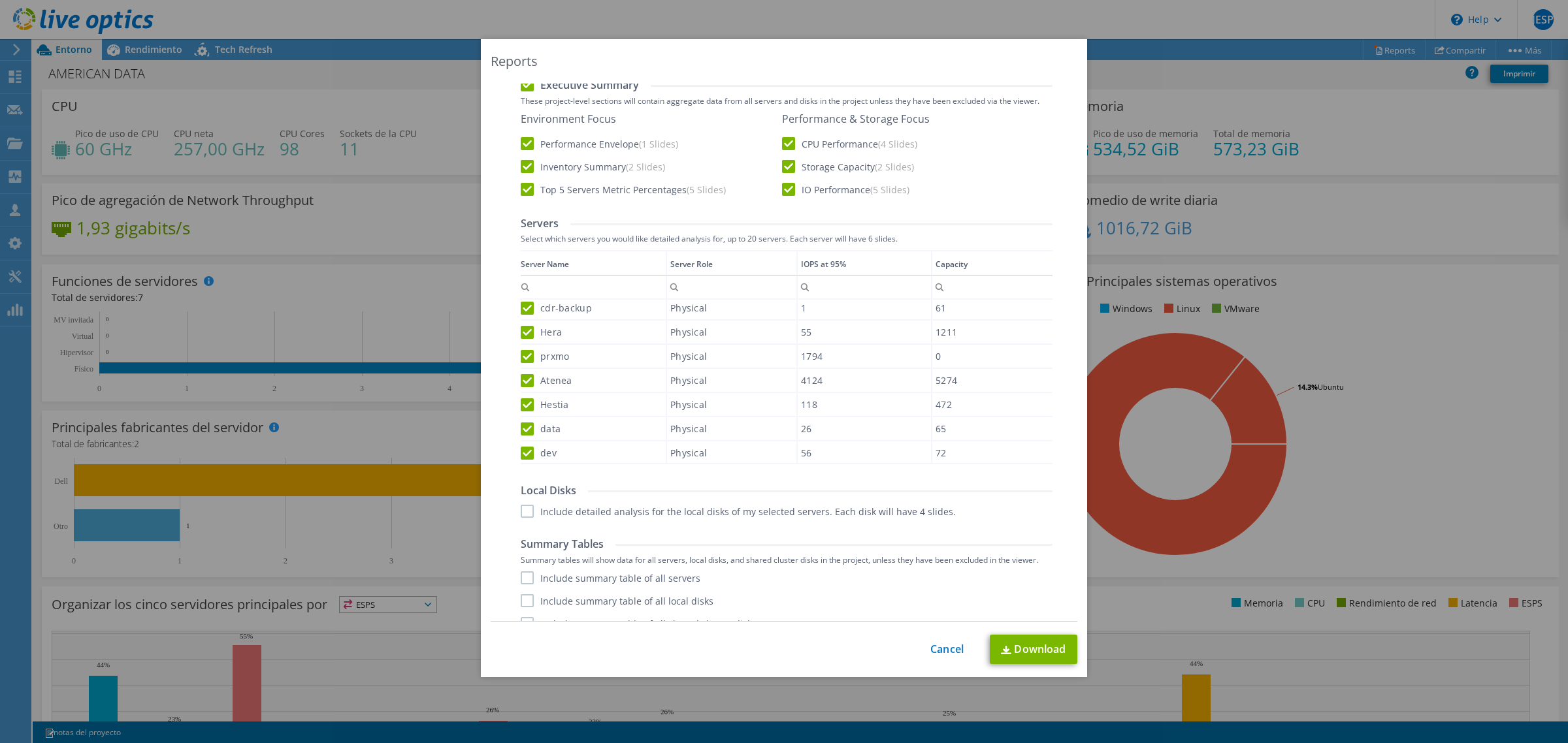
scroll to position [217, 0]
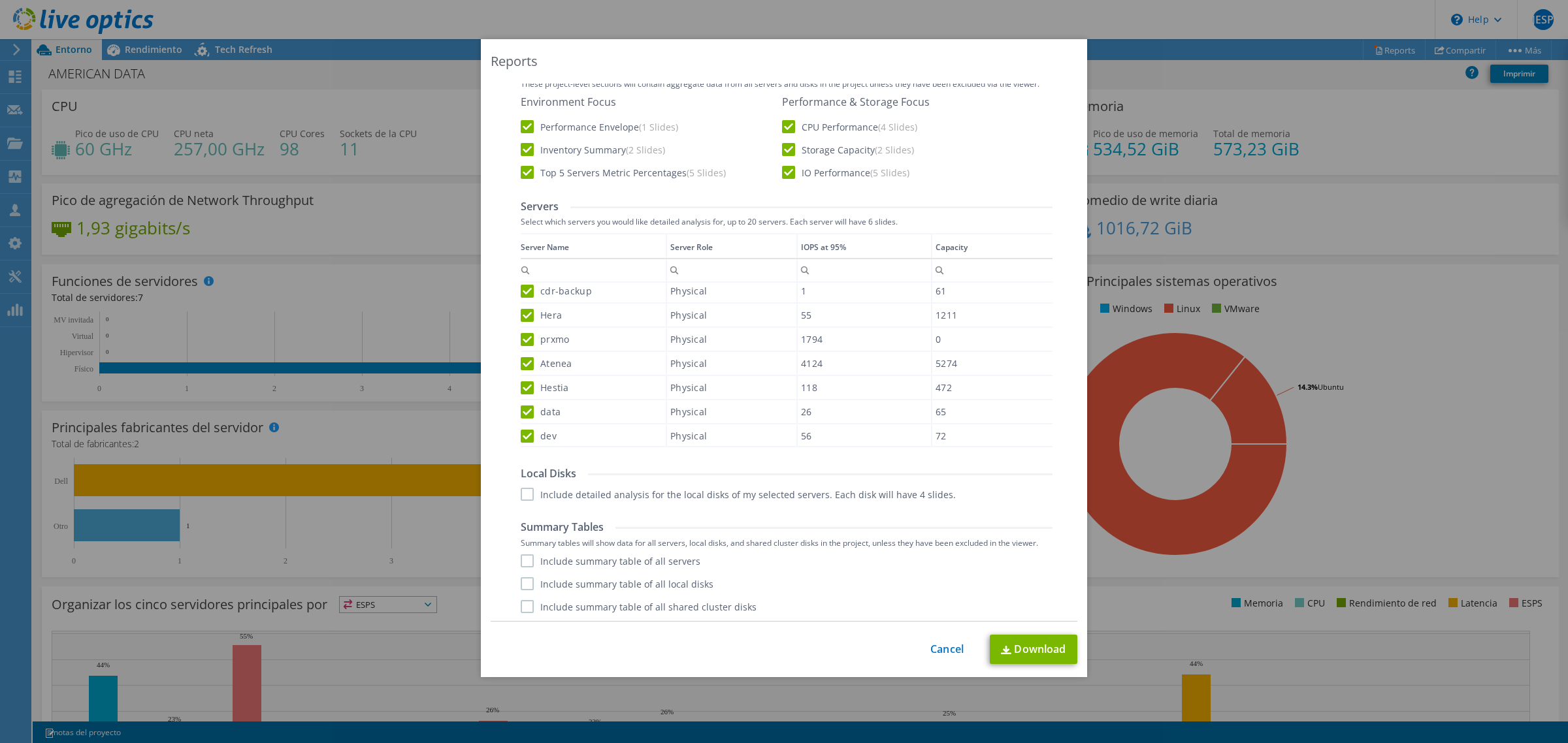
click at [523, 495] on label "Include detailed analysis for the local disks of my selected servers. Each disk…" at bounding box center [738, 495] width 435 height 13
click at [0, 0] on input "Include detailed analysis for the local disks of my selected servers. Each disk…" at bounding box center [0, 0] width 0 height 0
click at [520, 563] on label "Include summary table of all servers" at bounding box center [610, 561] width 180 height 13
click at [0, 0] on input "Include summary table of all servers" at bounding box center [0, 0] width 0 height 0
click at [521, 583] on label "Include summary table of all local disks" at bounding box center [616, 583] width 192 height 13
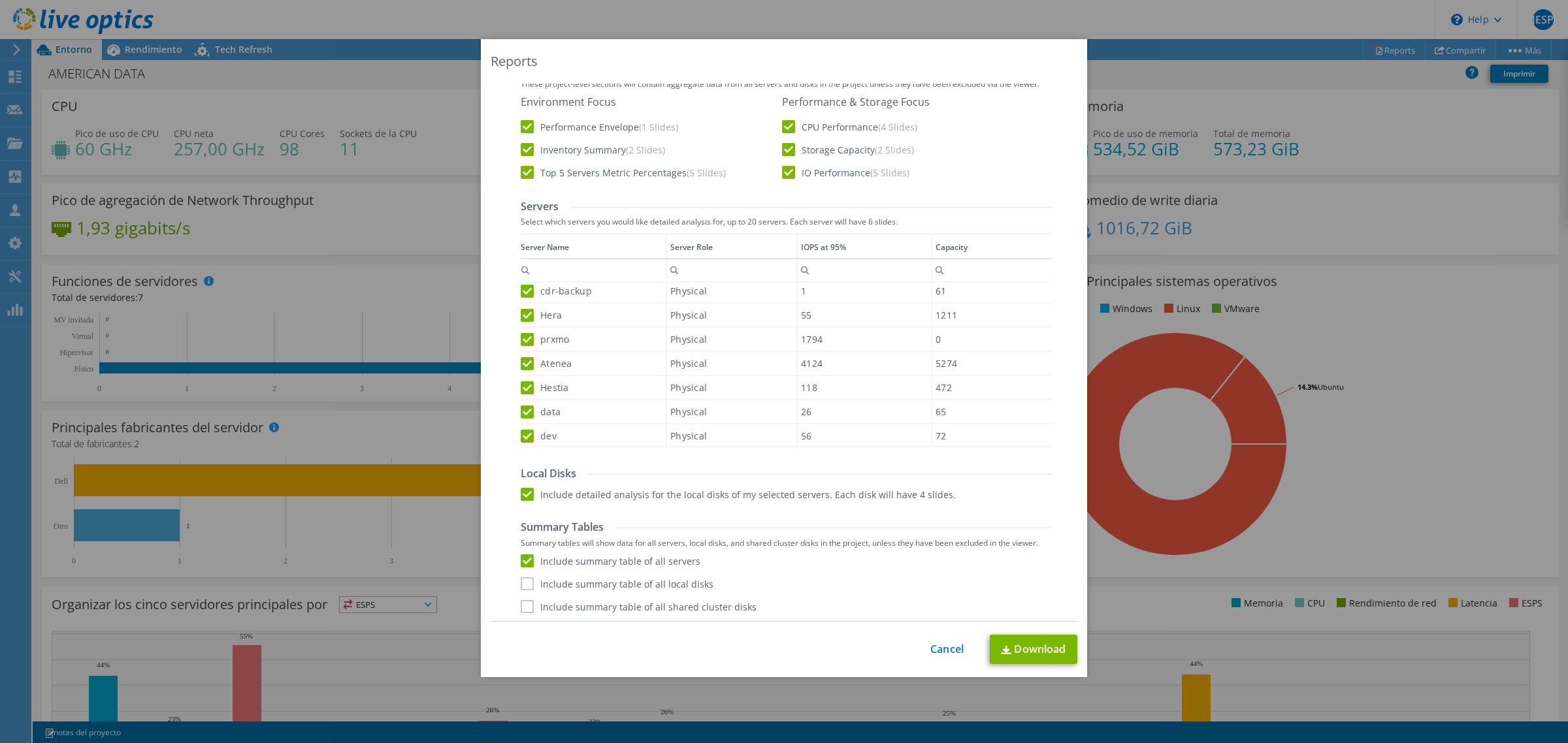
click at [0, 0] on input "Include summary table of all local disks" at bounding box center [0, 0] width 0 height 0
click at [520, 612] on label "Include summary table of all shared cluster disks" at bounding box center [638, 607] width 236 height 13
click at [0, 0] on input "Include summary table of all shared cluster disks" at bounding box center [0, 0] width 0 height 0
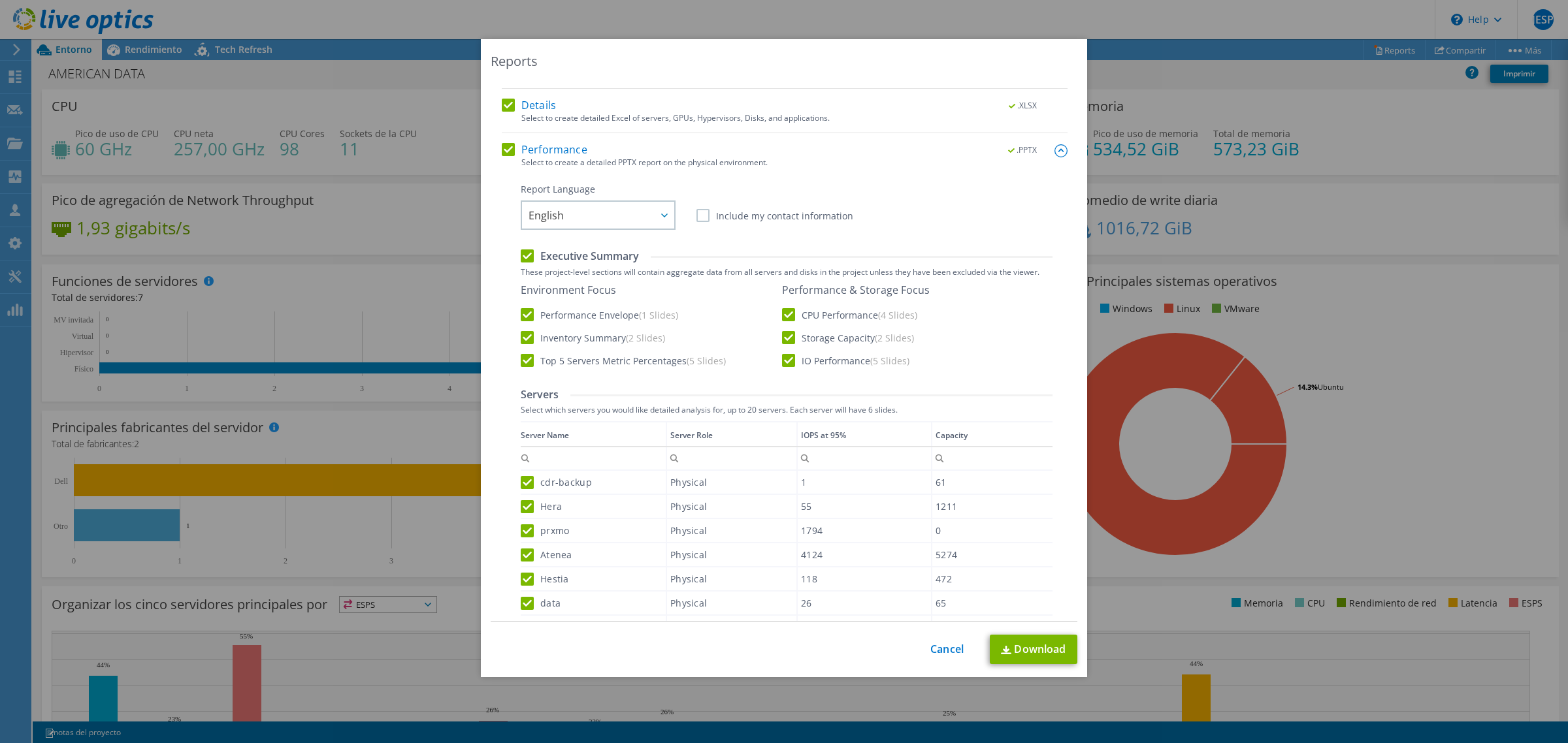
scroll to position [0, 0]
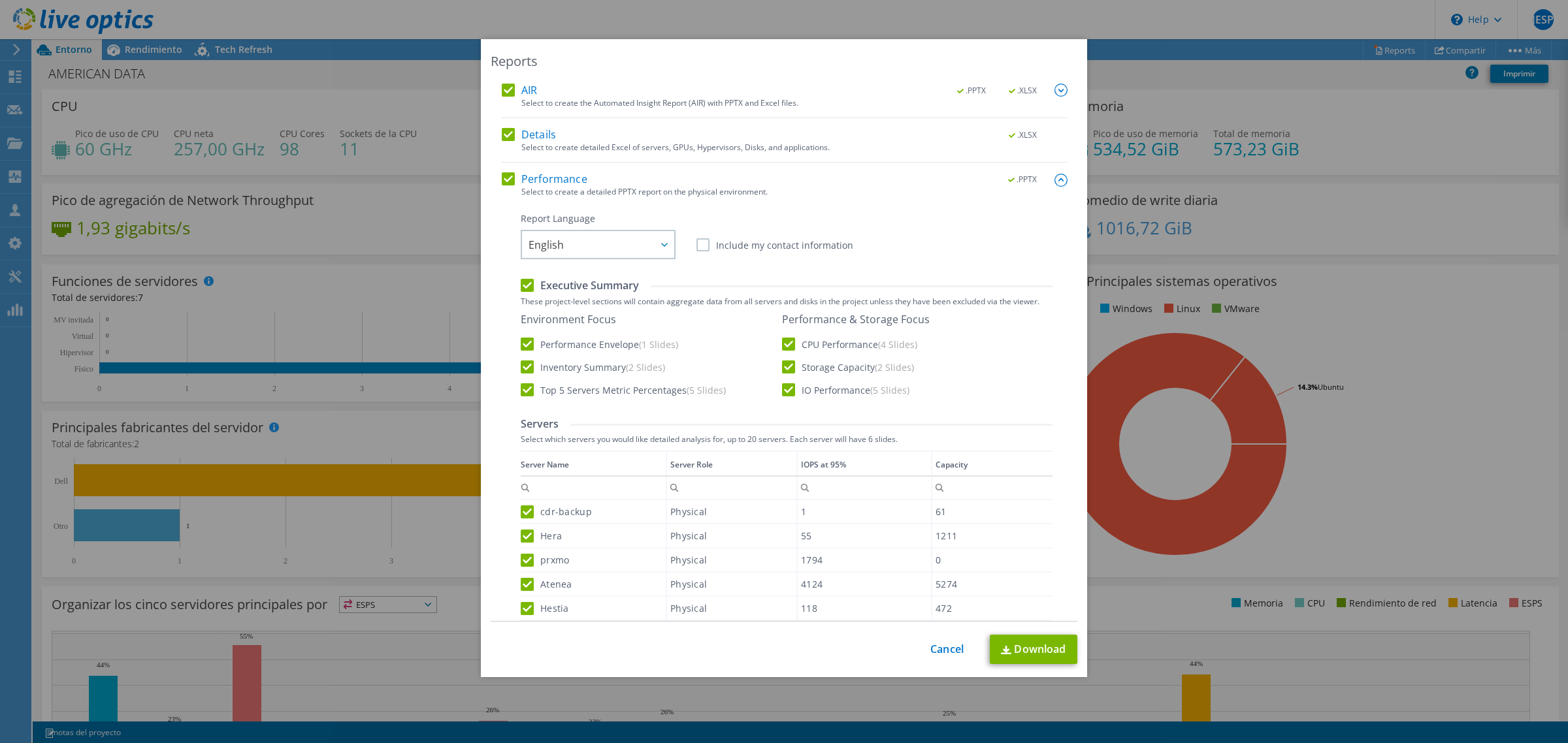
click at [502, 137] on label "Details" at bounding box center [529, 135] width 55 height 13
click at [0, 0] on input "Details" at bounding box center [0, 0] width 0 height 0
click at [503, 138] on label "Details" at bounding box center [529, 135] width 55 height 13
click at [0, 0] on input "Details" at bounding box center [0, 0] width 0 height 0
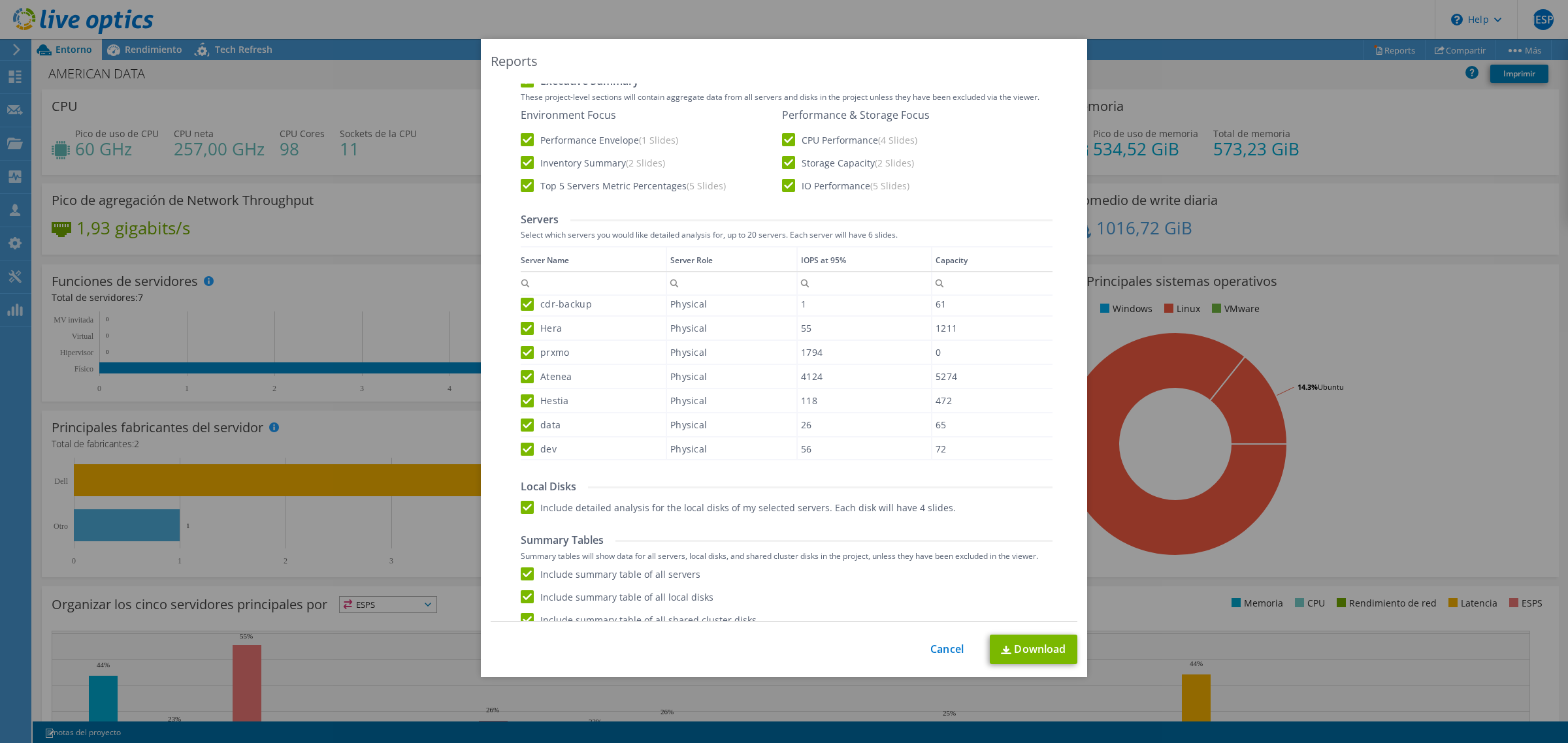
scroll to position [217, 0]
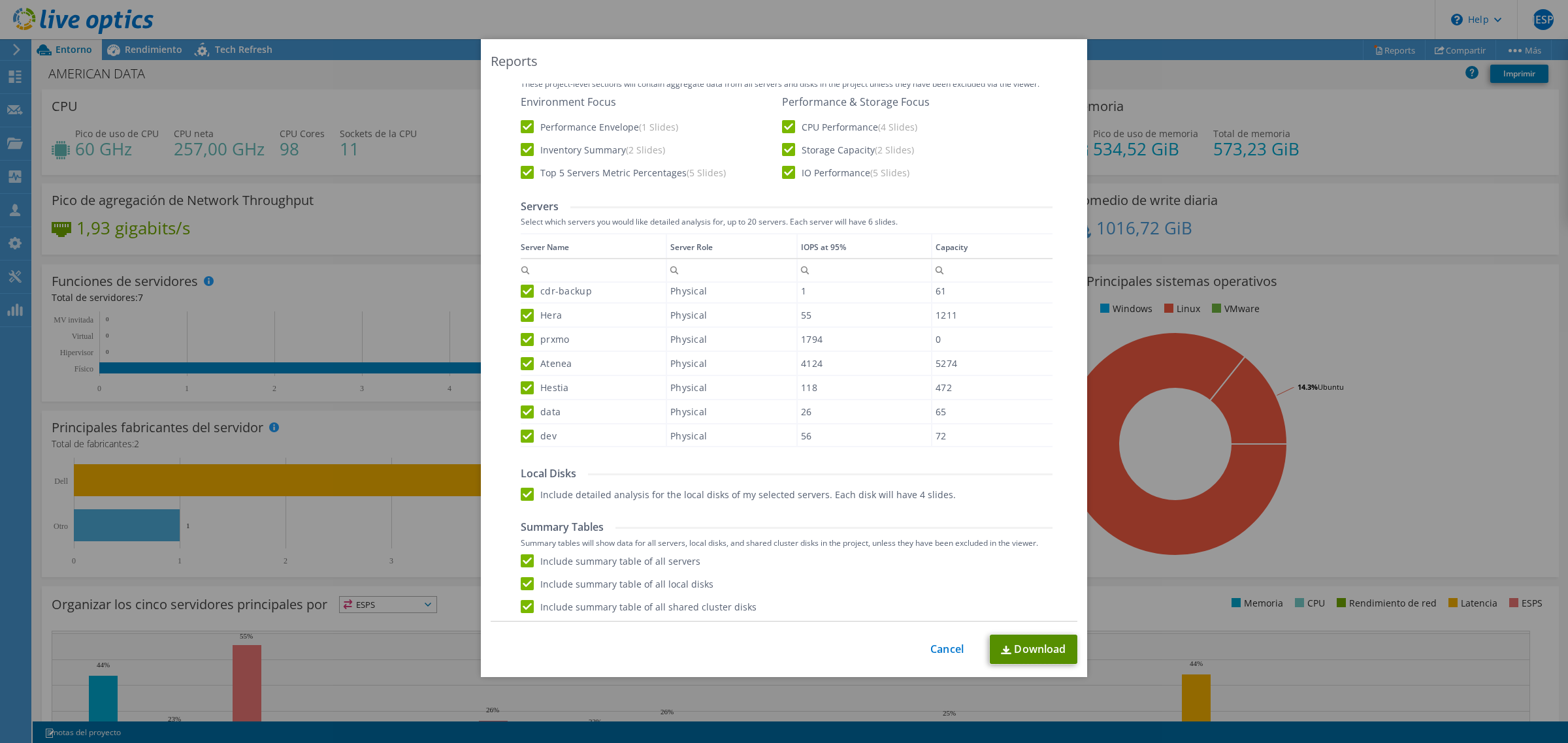
click at [1027, 652] on link "Download" at bounding box center [1033, 649] width 87 height 30
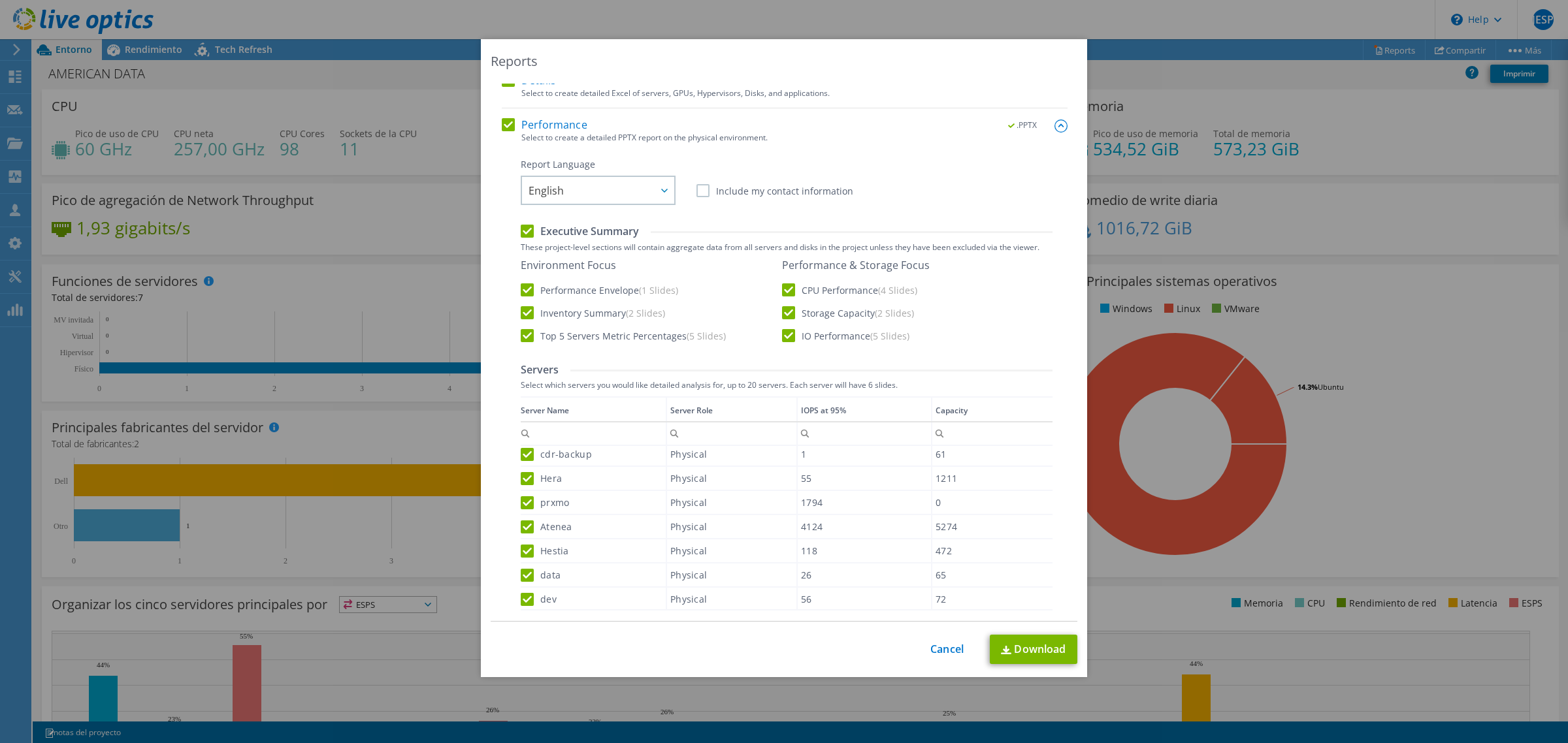
scroll to position [0, 0]
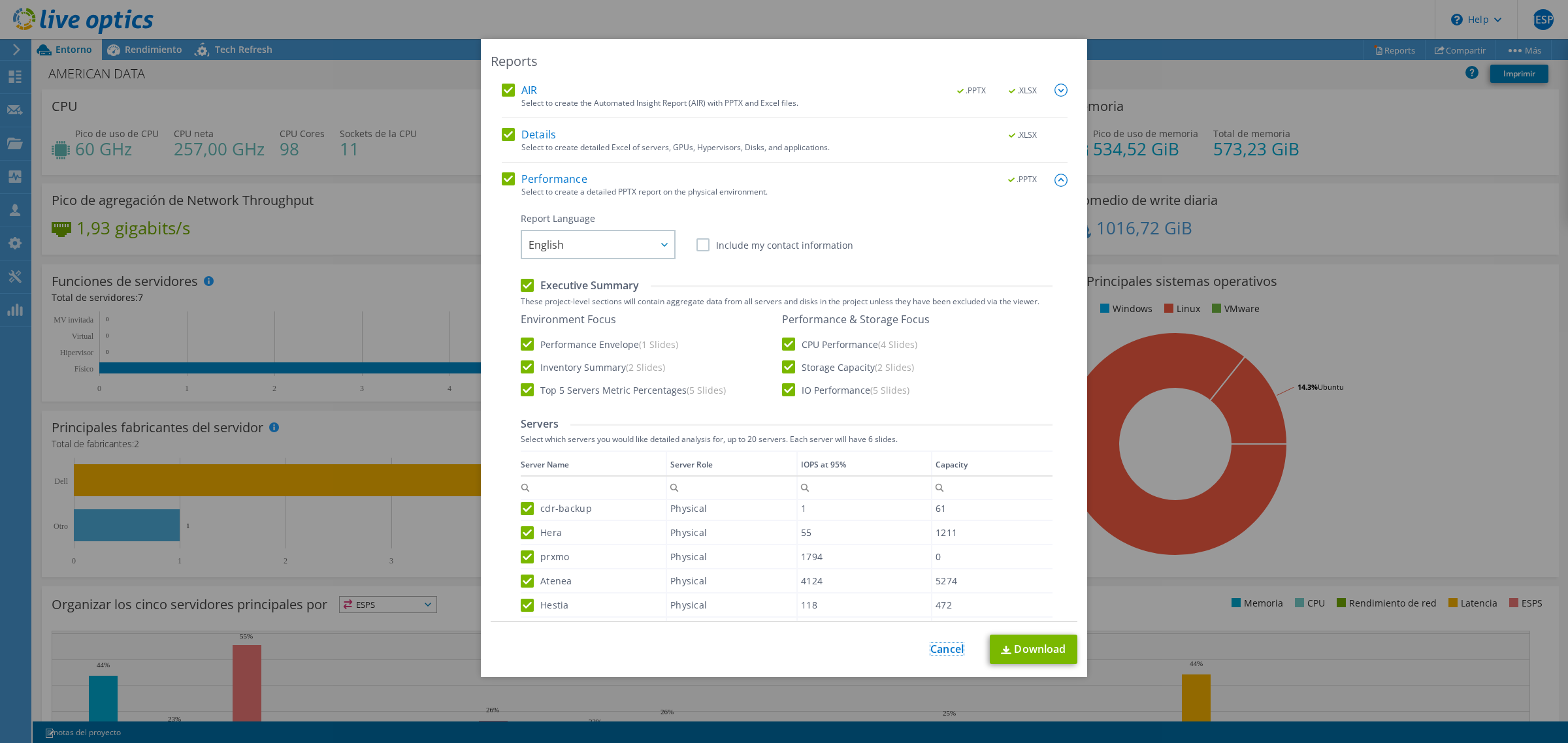
click at [933, 648] on link "Cancel" at bounding box center [947, 649] width 34 height 12
